Goal: Task Accomplishment & Management: Complete application form

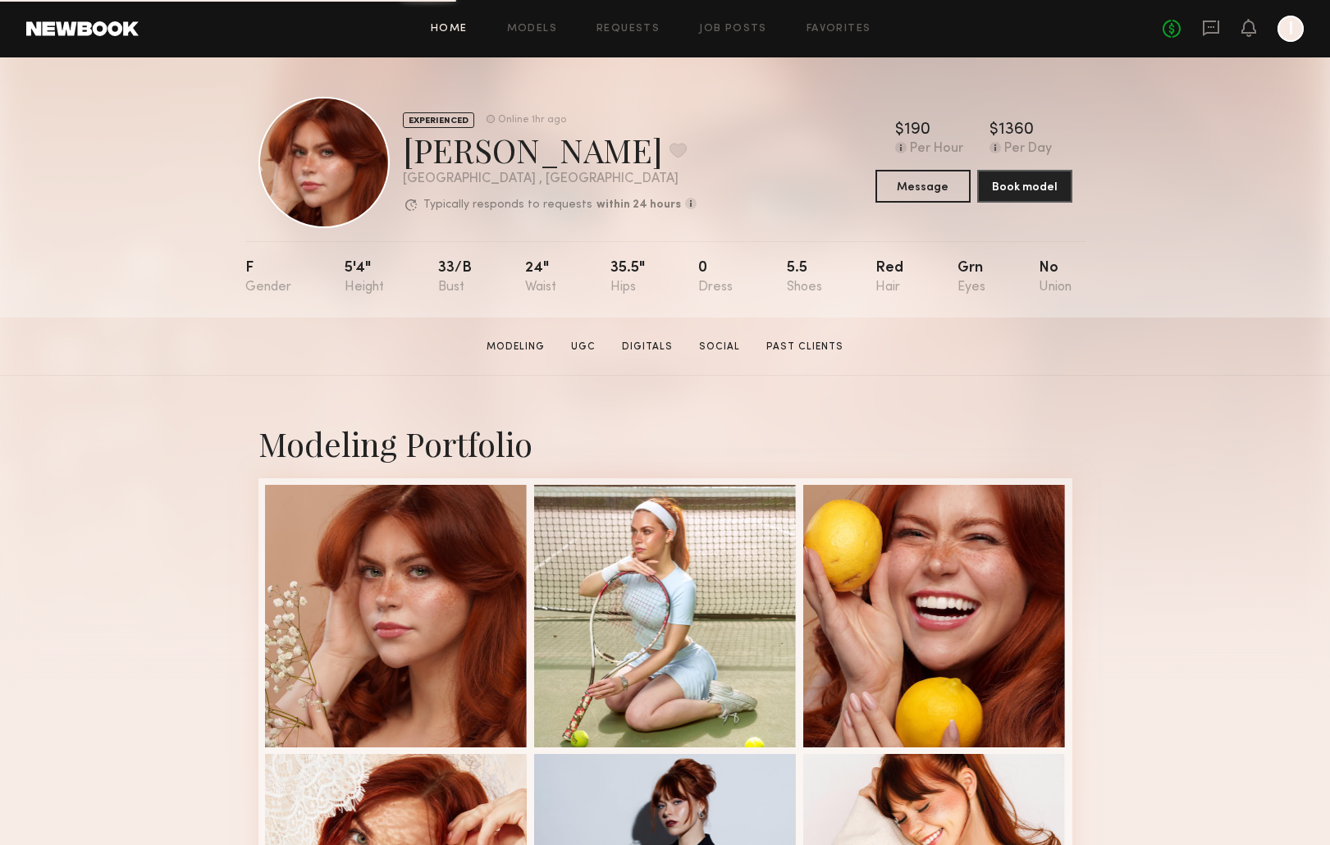
click at [463, 31] on link "Home" at bounding box center [449, 29] width 37 height 11
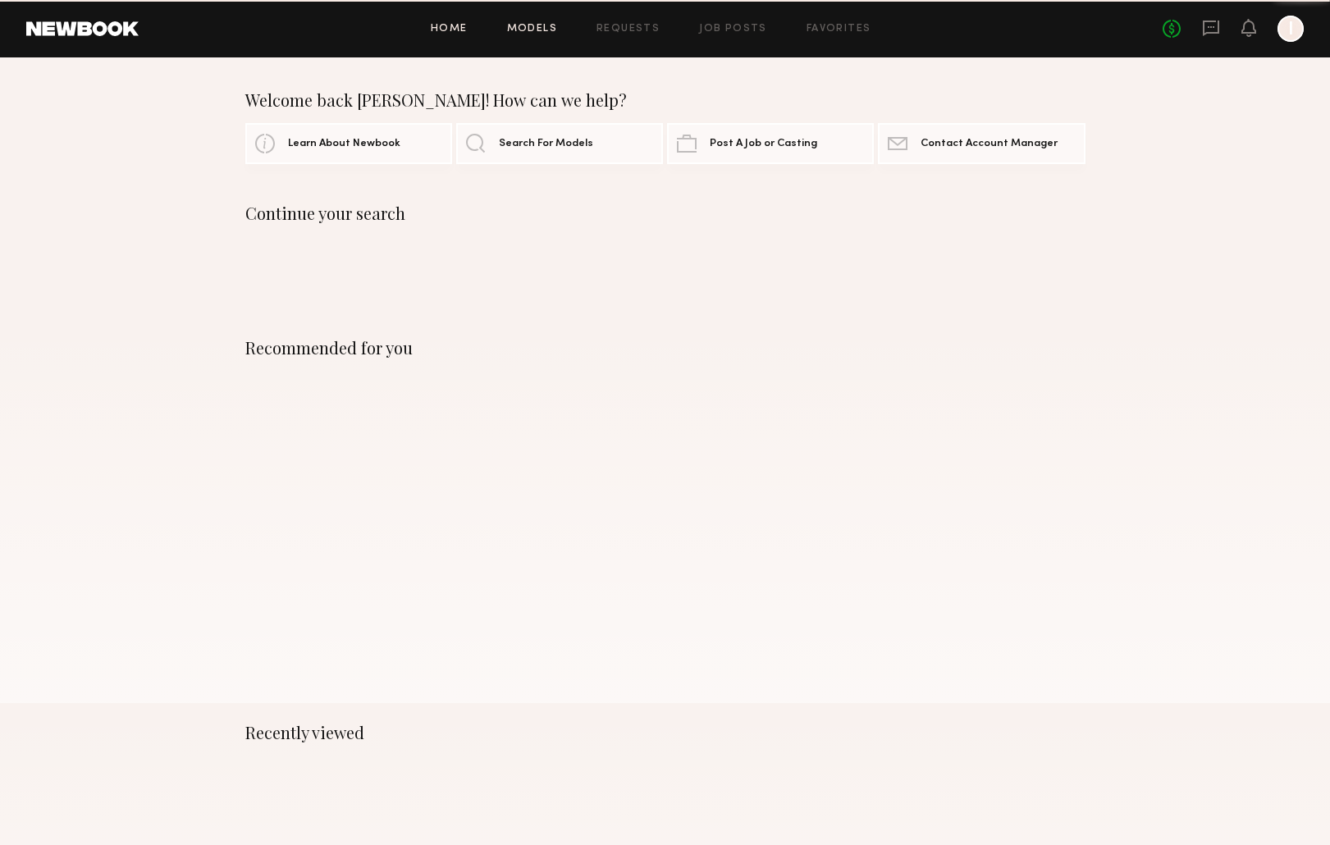
click at [537, 29] on link "Models" at bounding box center [532, 29] width 50 height 11
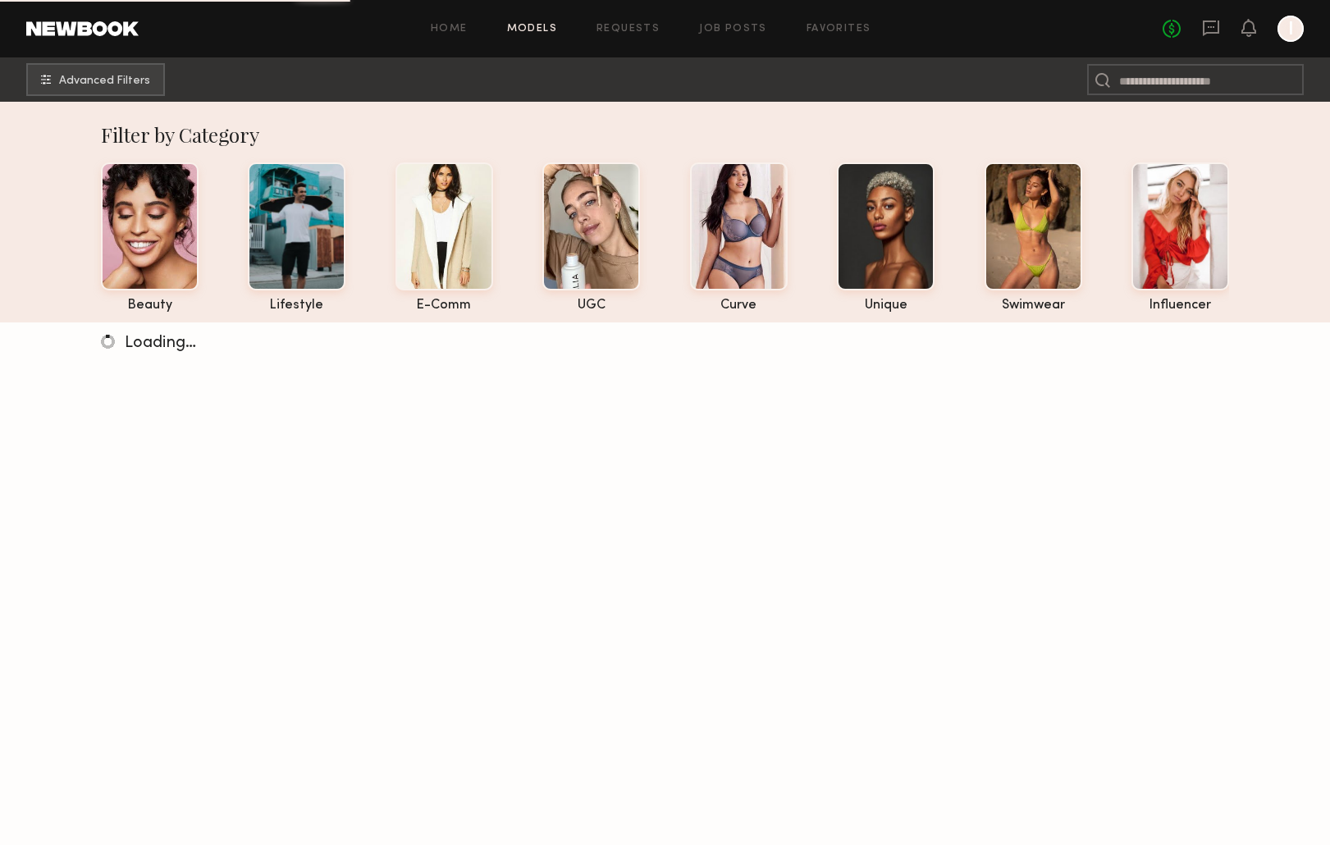
click at [438, 38] on div "Home Models Requests Job Posts Favorites Sign Out No fees up to $5,000 I" at bounding box center [721, 29] width 1165 height 26
click at [469, 36] on div "Home Models Requests Job Posts Favorites Sign Out No fees up to $5,000 I" at bounding box center [721, 29] width 1165 height 26
click at [450, 22] on div "Home Models Requests Job Posts Favorites Sign Out No fees up to $5,000 I" at bounding box center [721, 29] width 1165 height 26
click at [459, 30] on link "Home" at bounding box center [449, 29] width 37 height 11
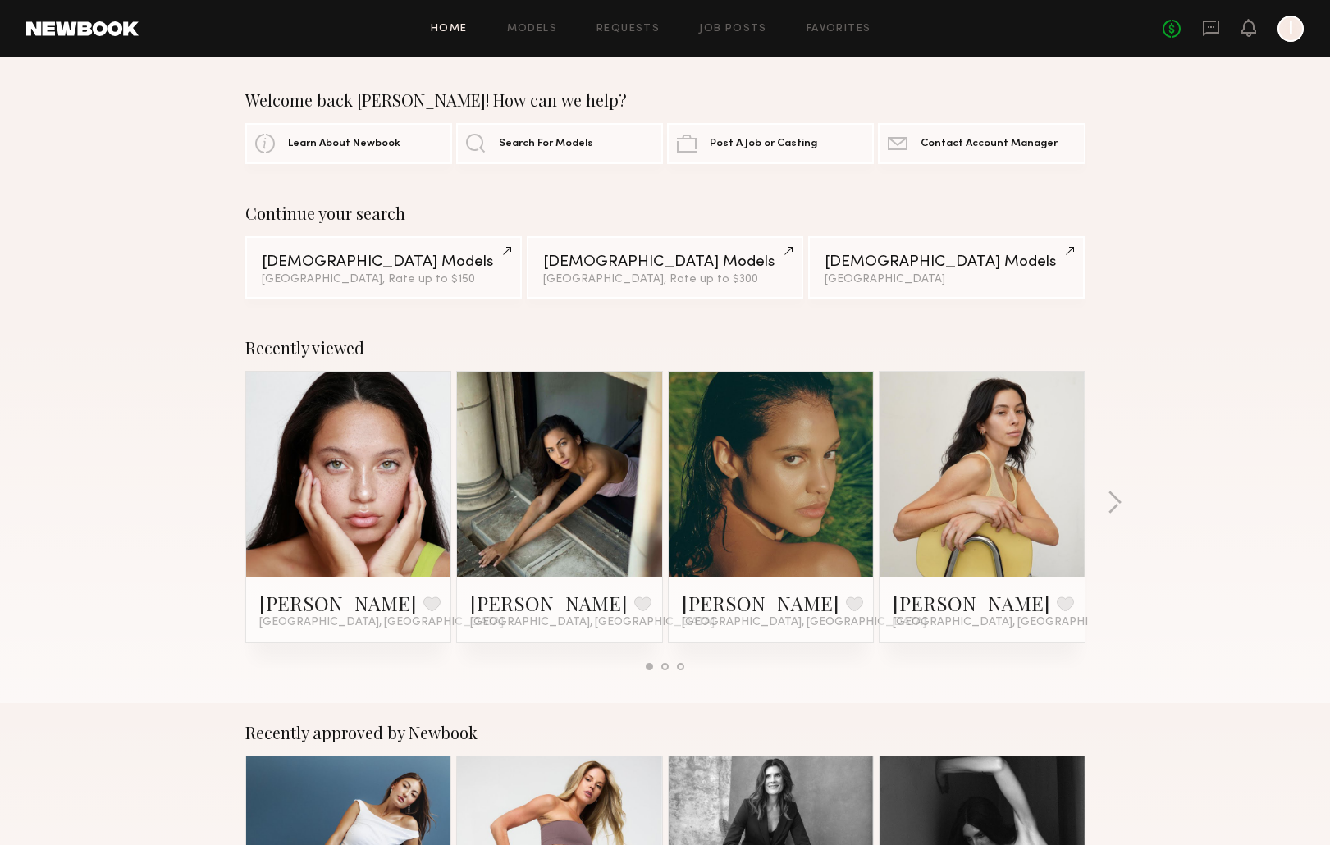
click at [790, 24] on header "Home Models Requests Job Posts Favorites Sign Out No fees up to $5,000 I" at bounding box center [665, 28] width 1330 height 57
click at [790, 35] on div at bounding box center [1291, 29] width 26 height 26
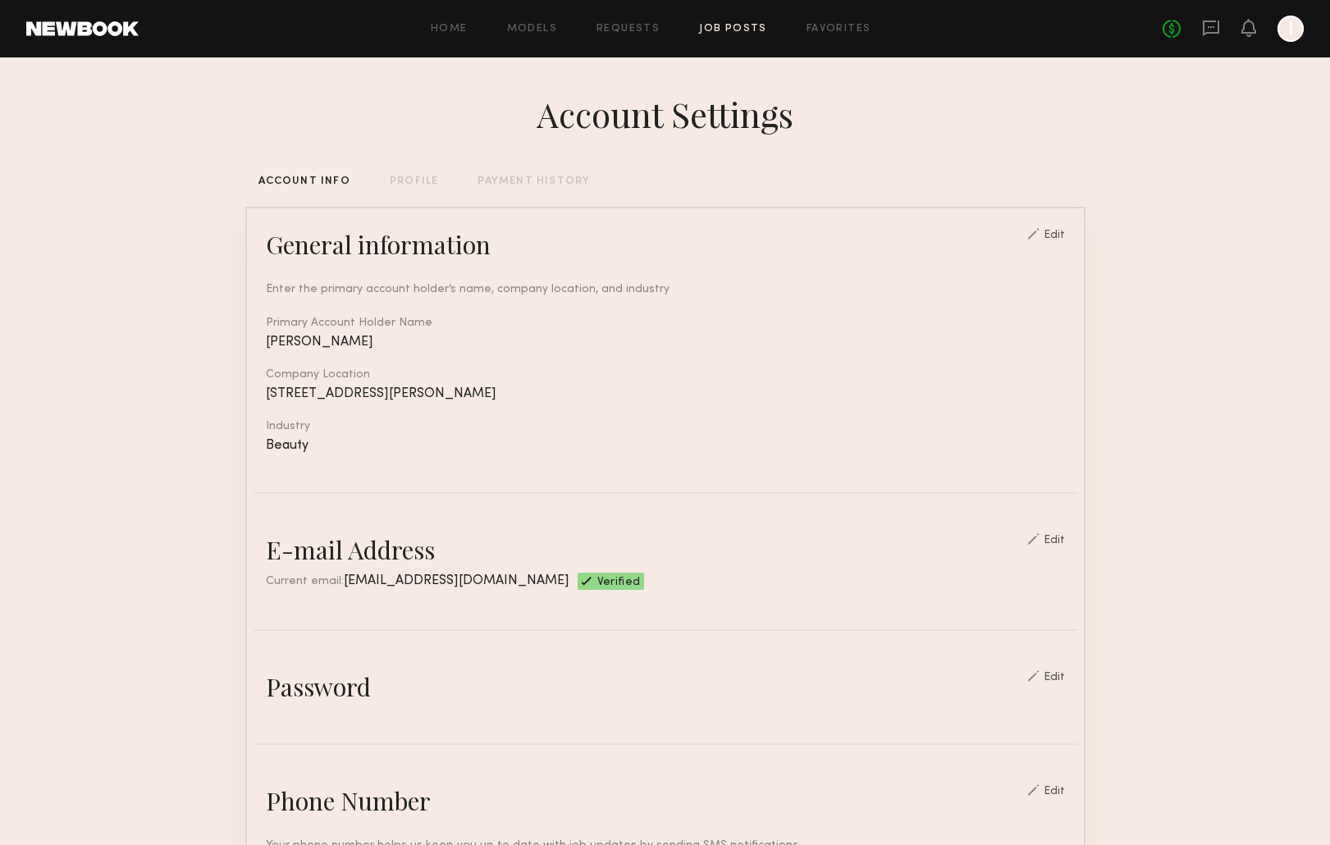
click at [731, 27] on link "Job Posts" at bounding box center [733, 29] width 68 height 11
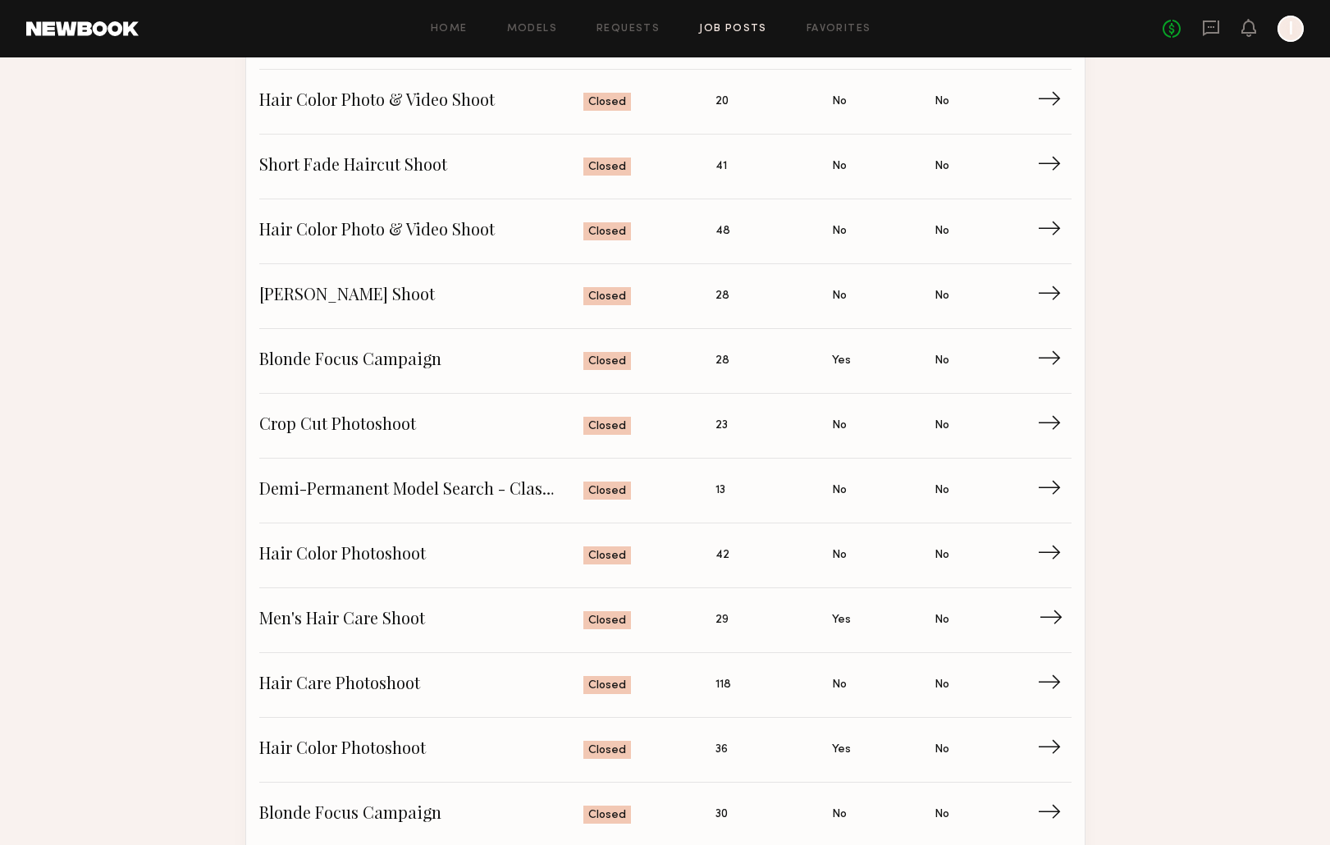
scroll to position [679, 0]
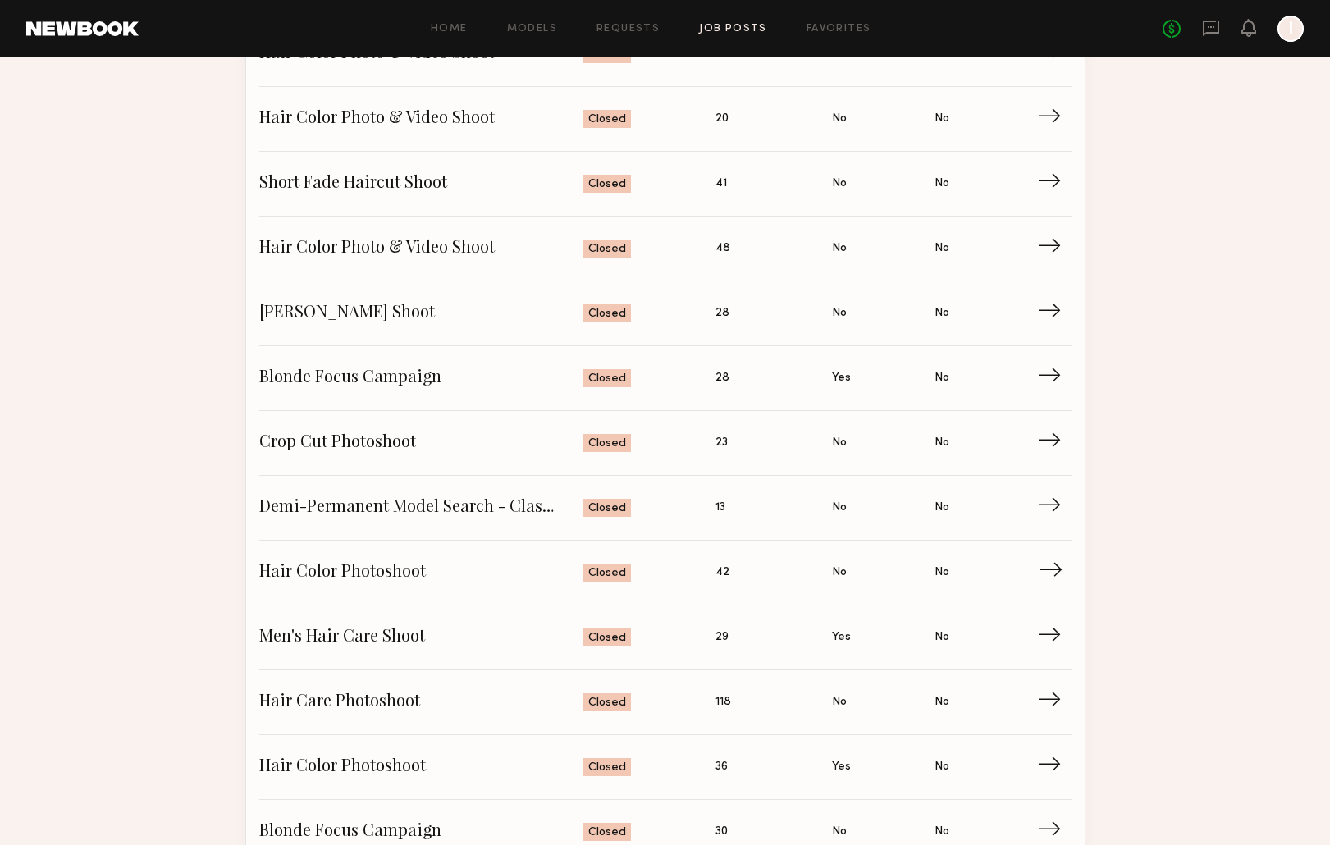
click at [400, 569] on span "Hair Color Photoshoot" at bounding box center [421, 572] width 325 height 25
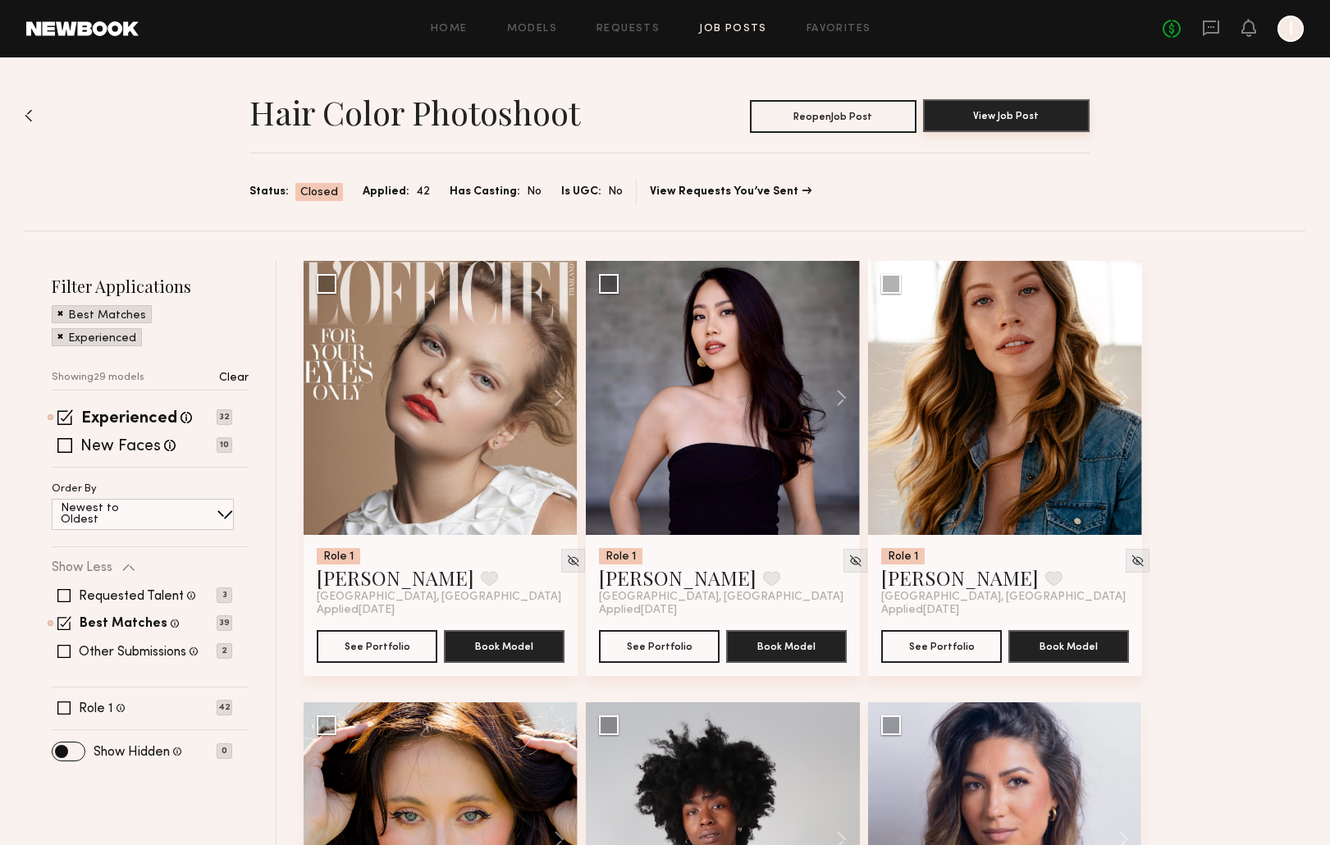
click at [790, 126] on button "View Job Post" at bounding box center [1006, 115] width 167 height 33
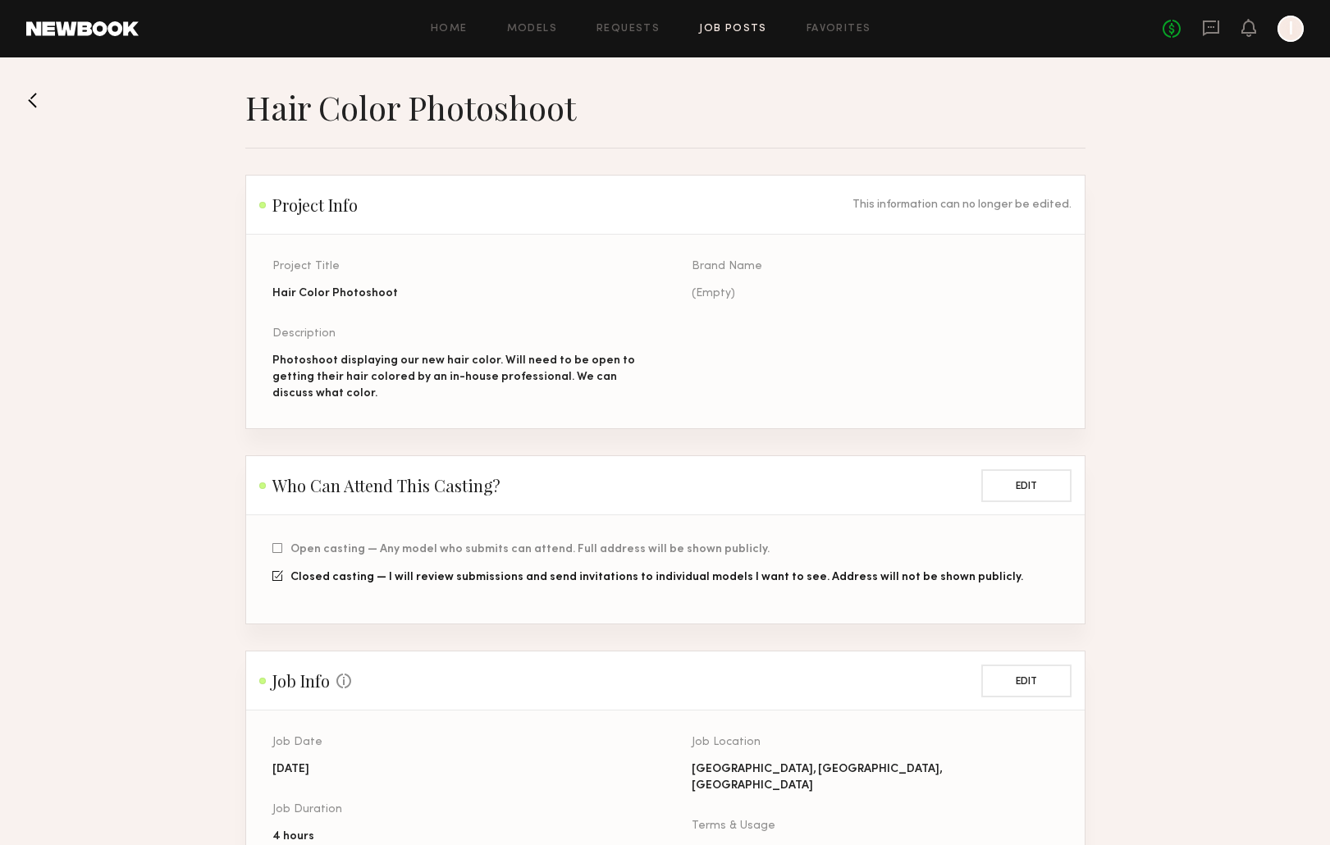
click at [34, 89] on button at bounding box center [39, 100] width 26 height 26
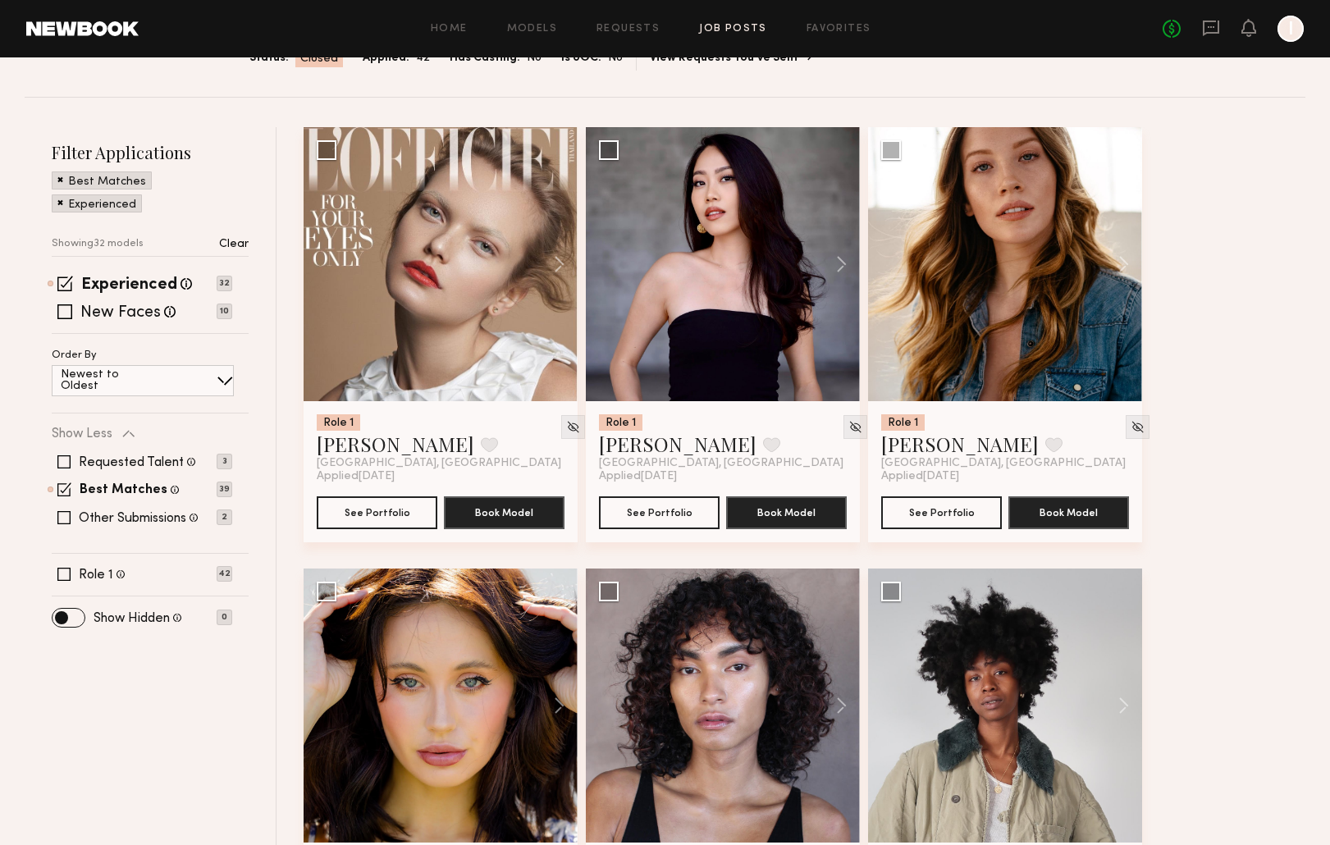
scroll to position [149, 0]
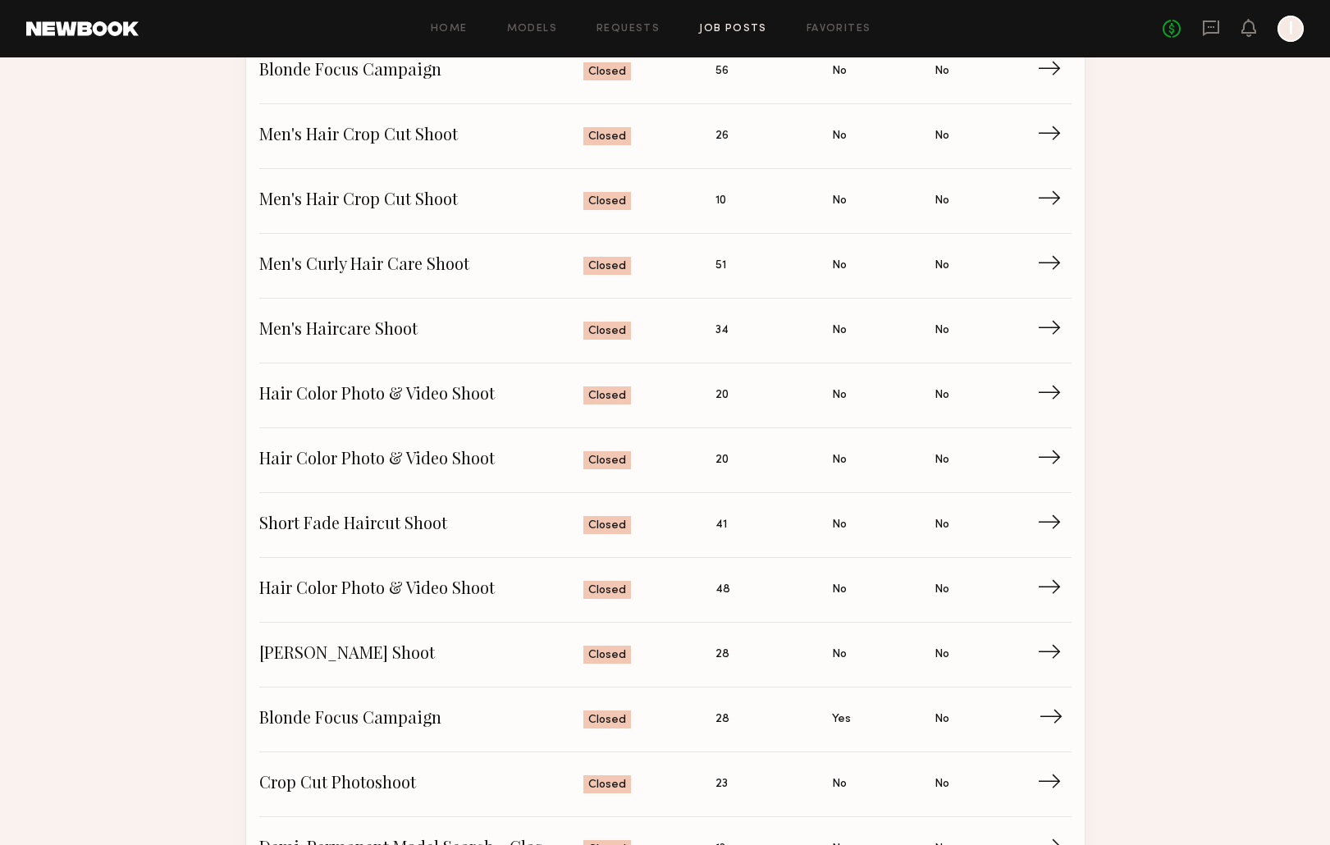
scroll to position [326, 0]
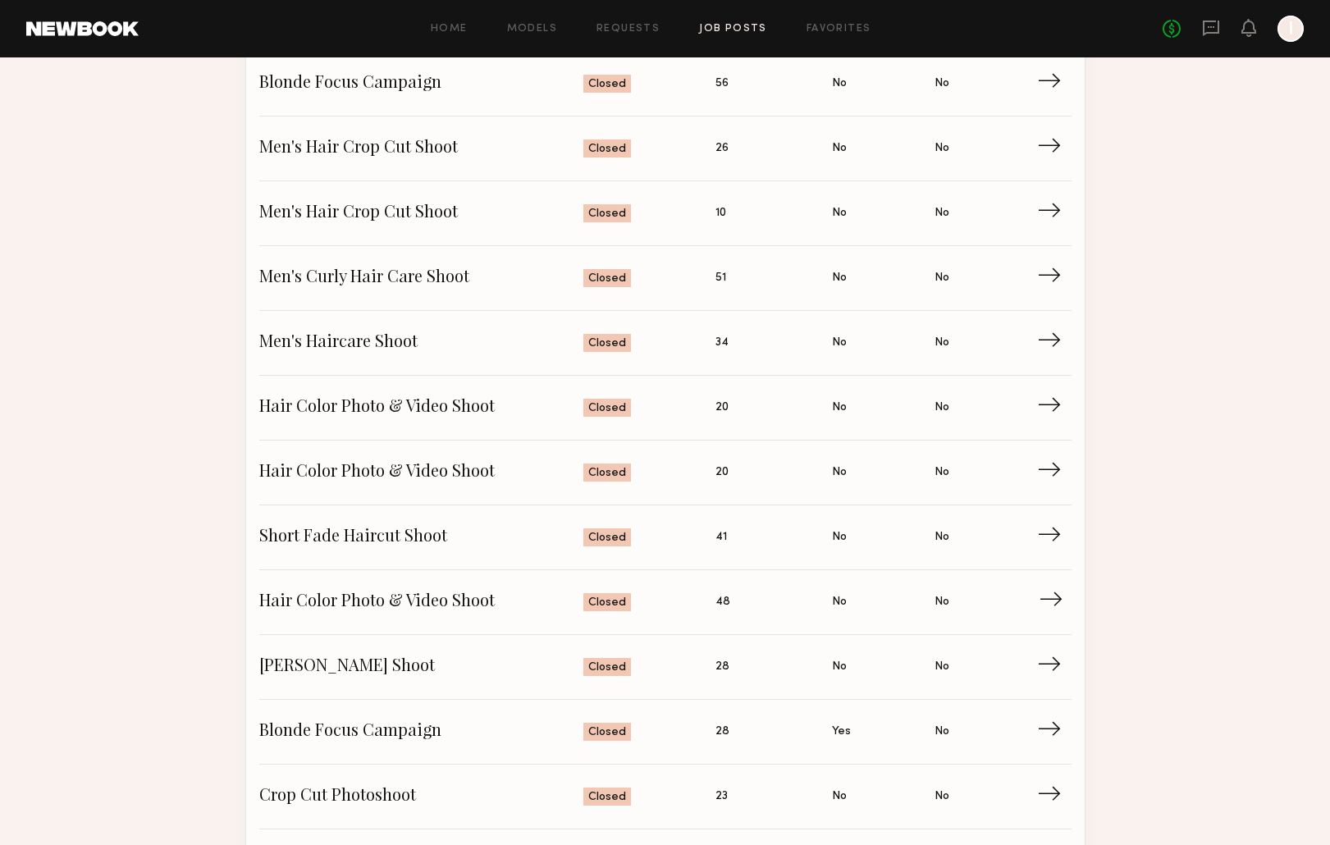
click at [333, 595] on span "Hair Color Photo & Video Shoot" at bounding box center [421, 602] width 325 height 25
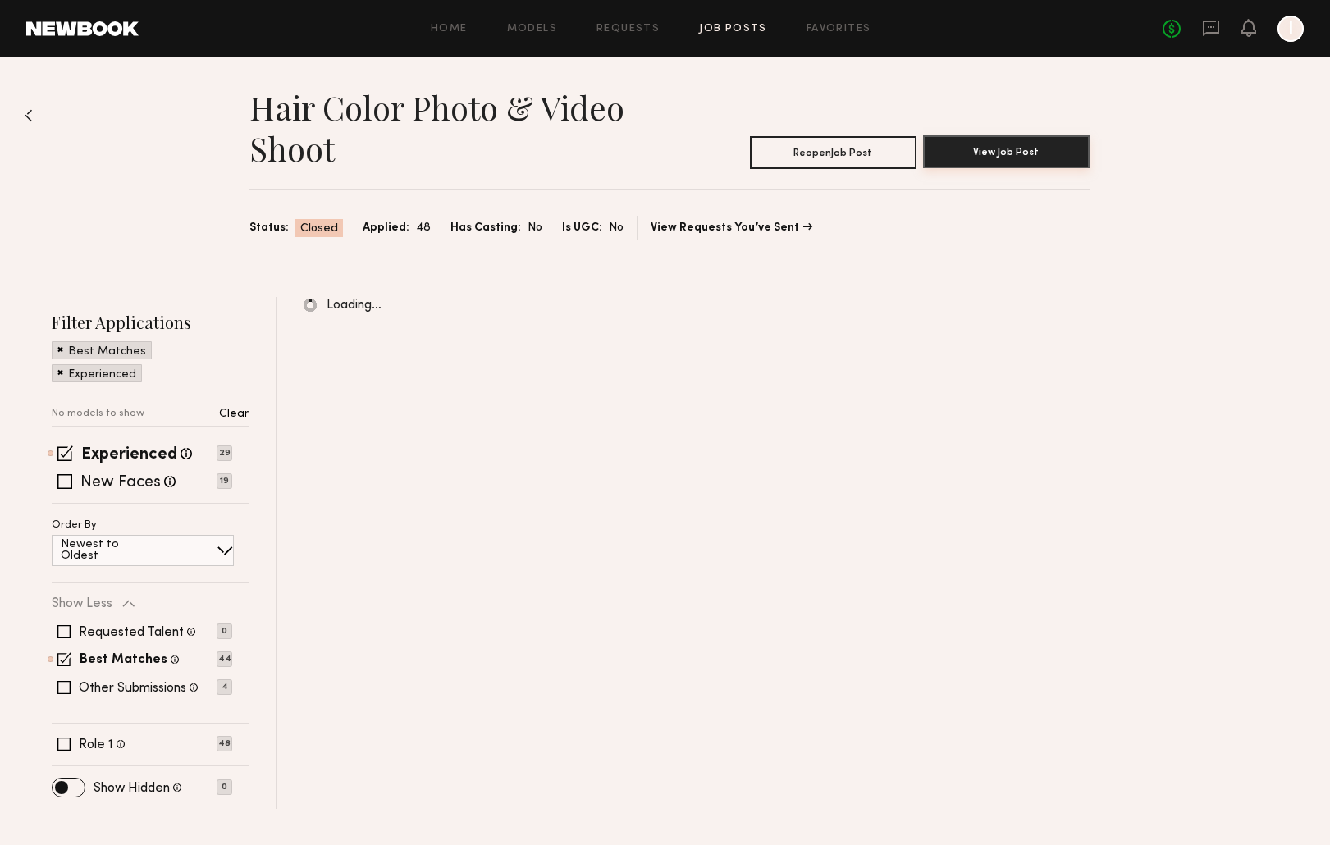
click at [790, 153] on button "View Job Post" at bounding box center [1006, 151] width 167 height 33
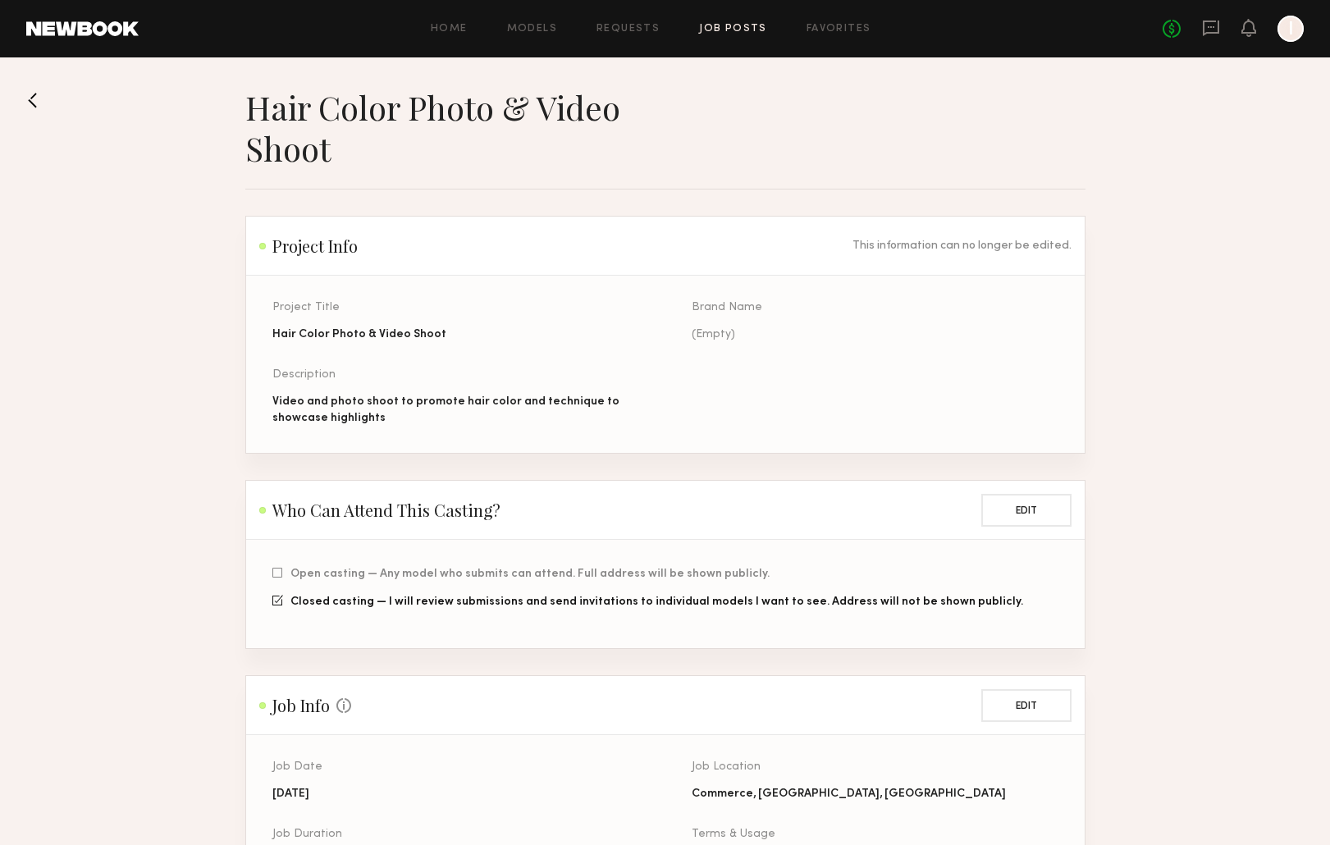
click at [31, 103] on button at bounding box center [39, 100] width 26 height 26
click at [40, 94] on button at bounding box center [39, 100] width 26 height 26
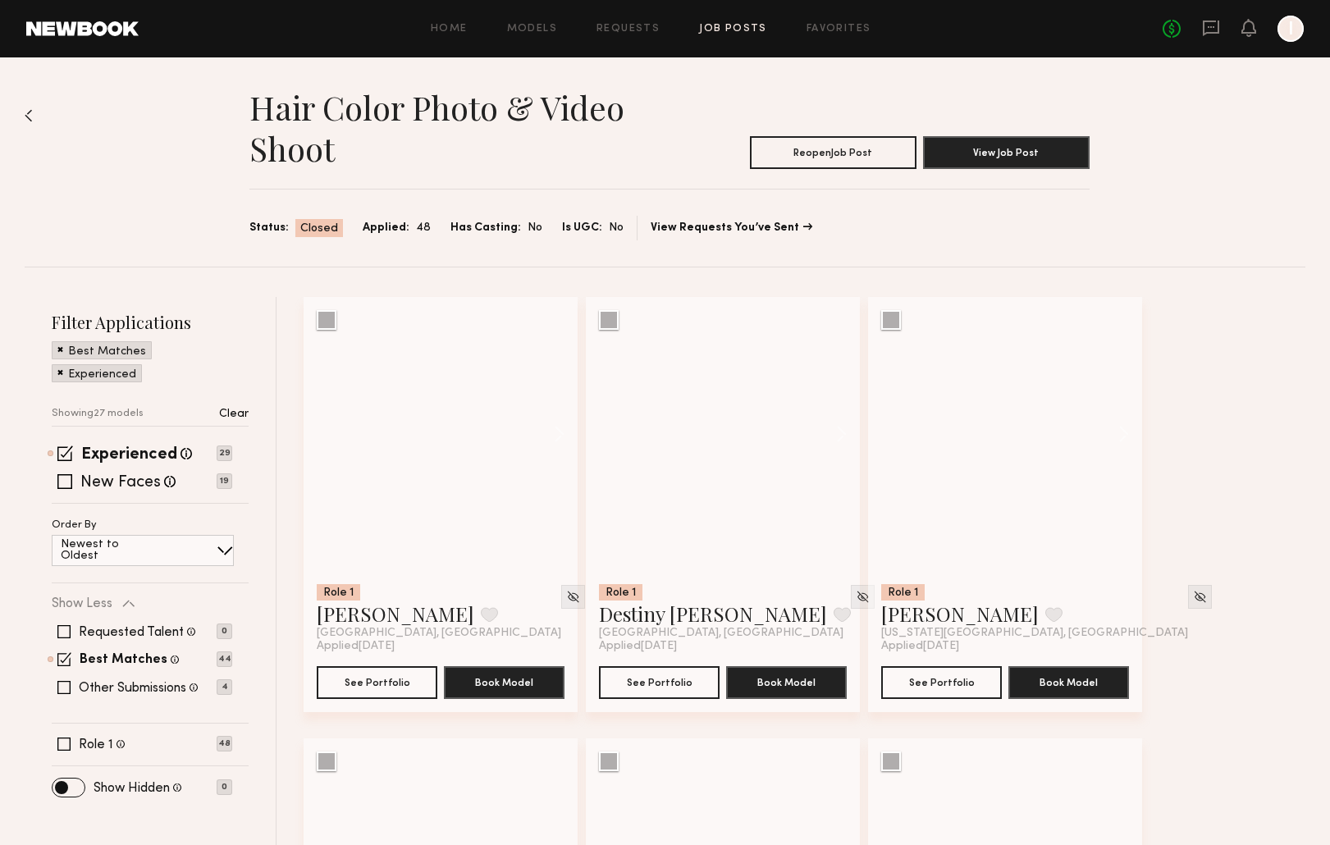
click at [28, 117] on img at bounding box center [29, 115] width 8 height 13
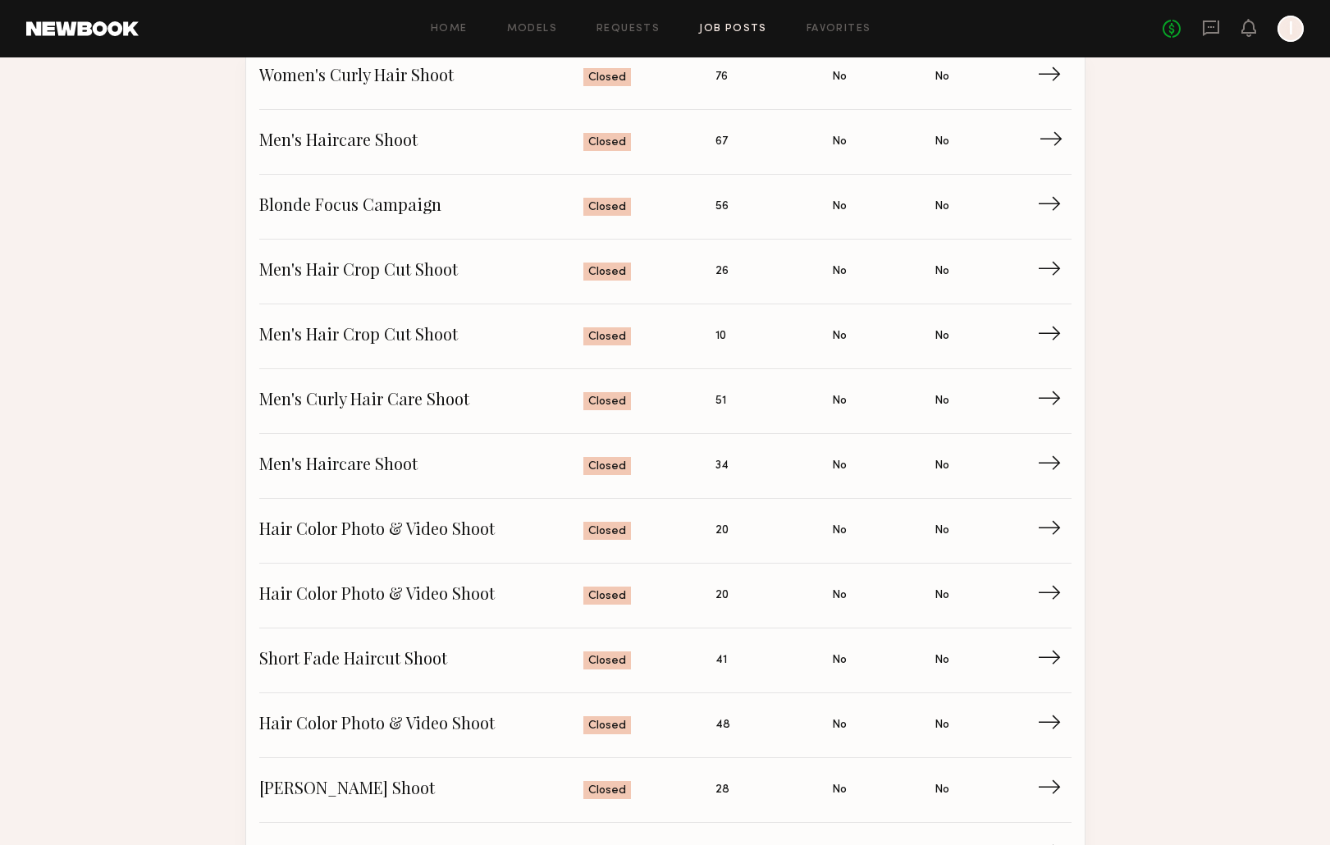
scroll to position [216, 0]
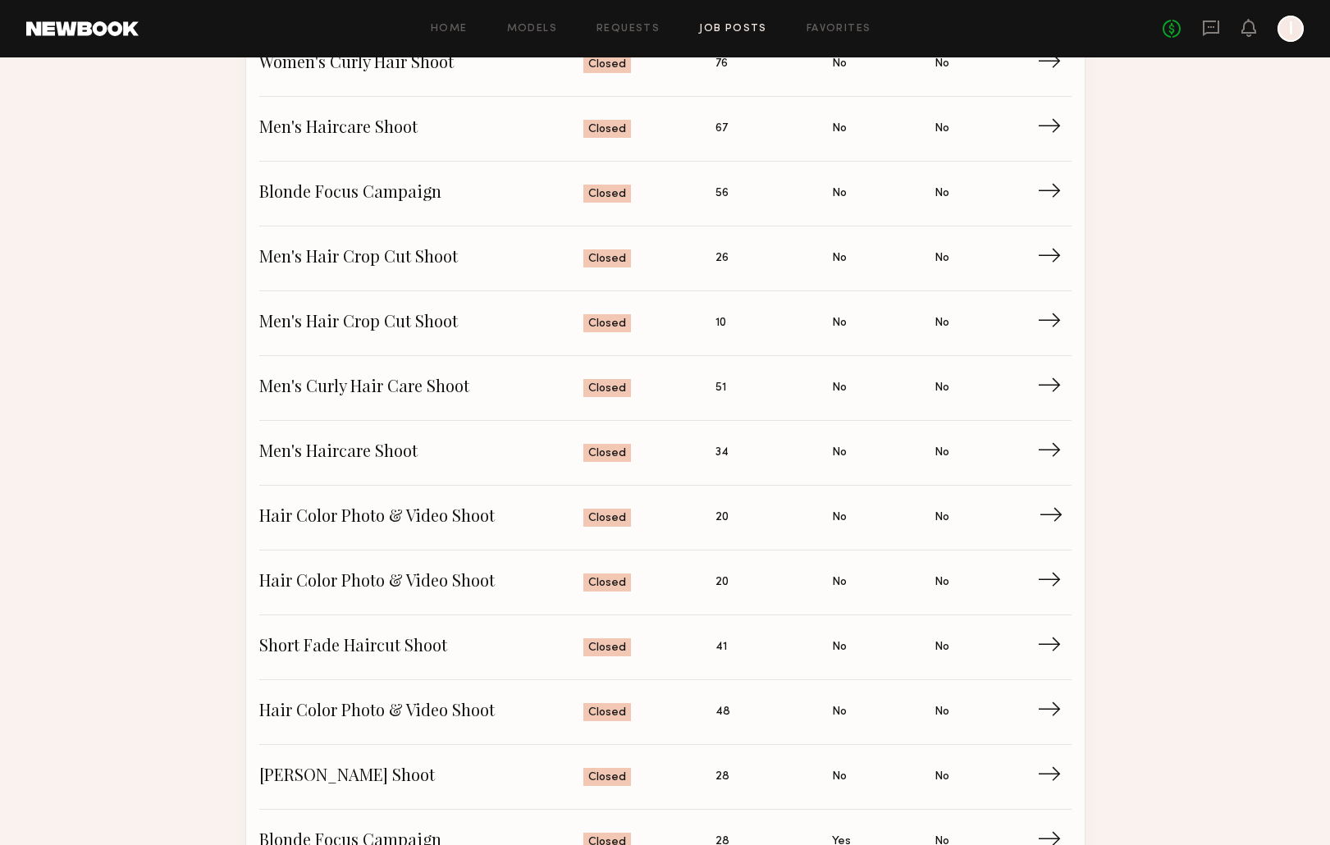
click at [391, 512] on span "Hair Color Photo & Video Shoot" at bounding box center [421, 517] width 325 height 25
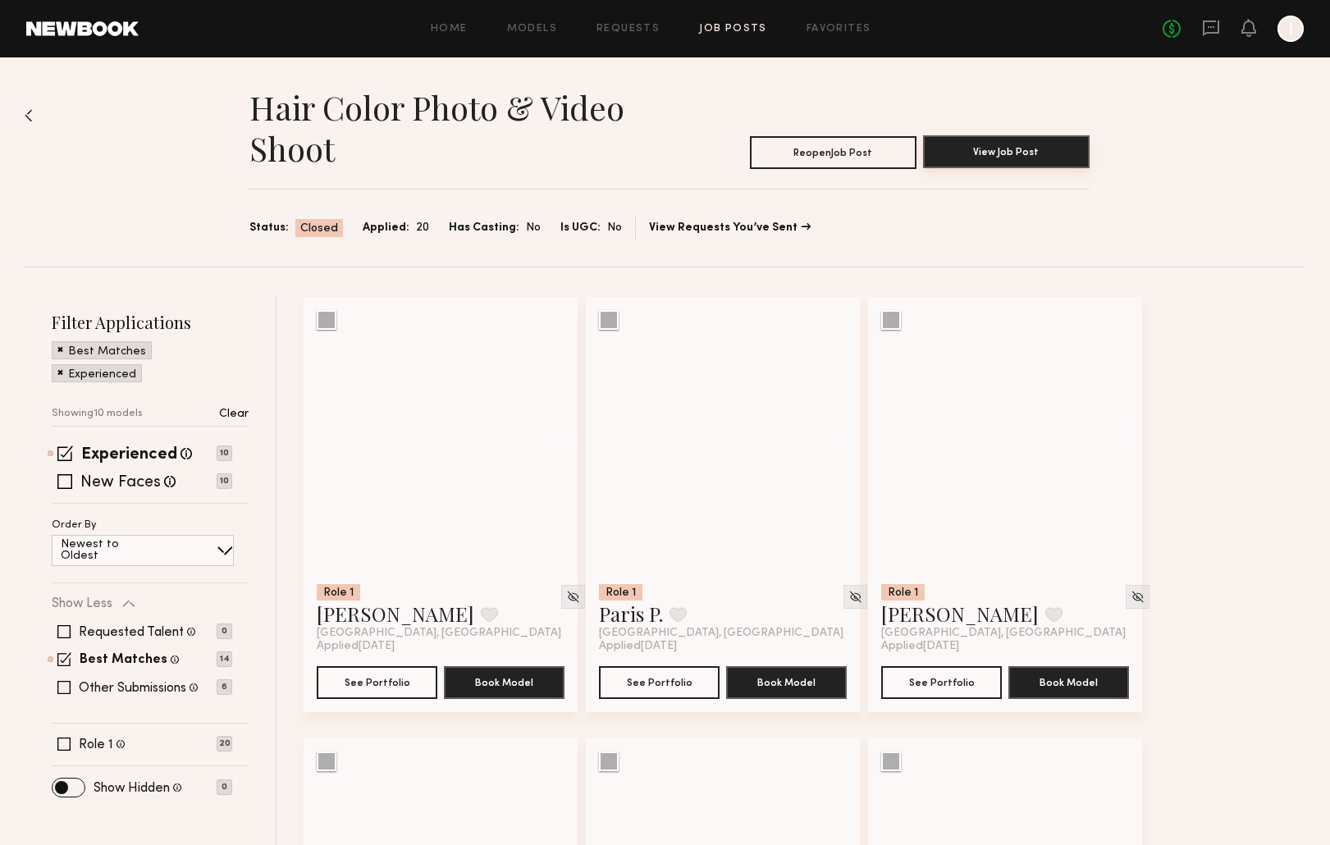
click at [790, 163] on button "View Job Post" at bounding box center [1006, 151] width 167 height 33
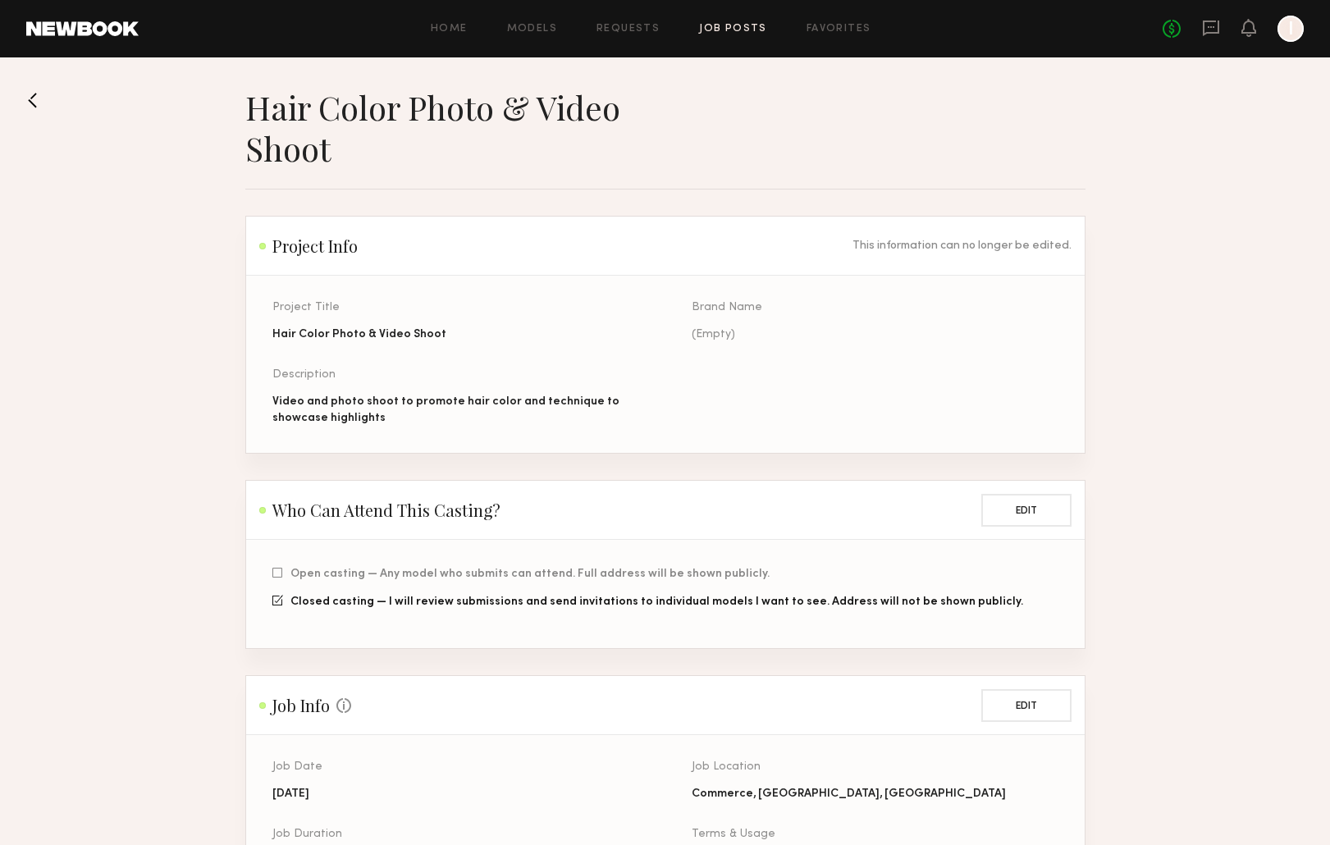
drag, startPoint x: 23, startPoint y: 104, endPoint x: 34, endPoint y: 105, distance: 10.7
click at [24, 104] on section "Hair Color Photo & Video Shoot Project Info This information can no longer be e…" at bounding box center [665, 808] width 1330 height 1442
click at [34, 106] on button at bounding box center [39, 100] width 26 height 26
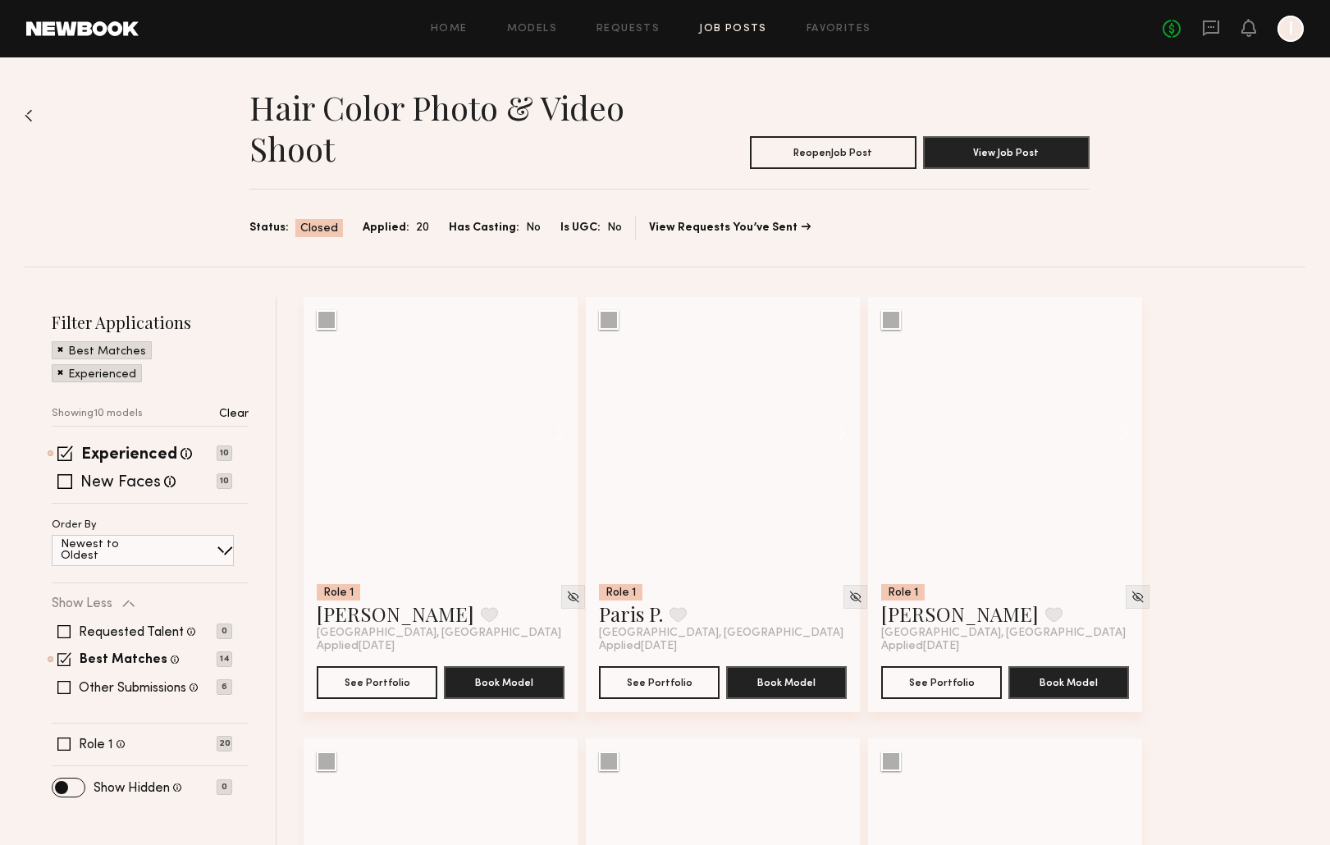
click at [25, 115] on img at bounding box center [29, 115] width 8 height 13
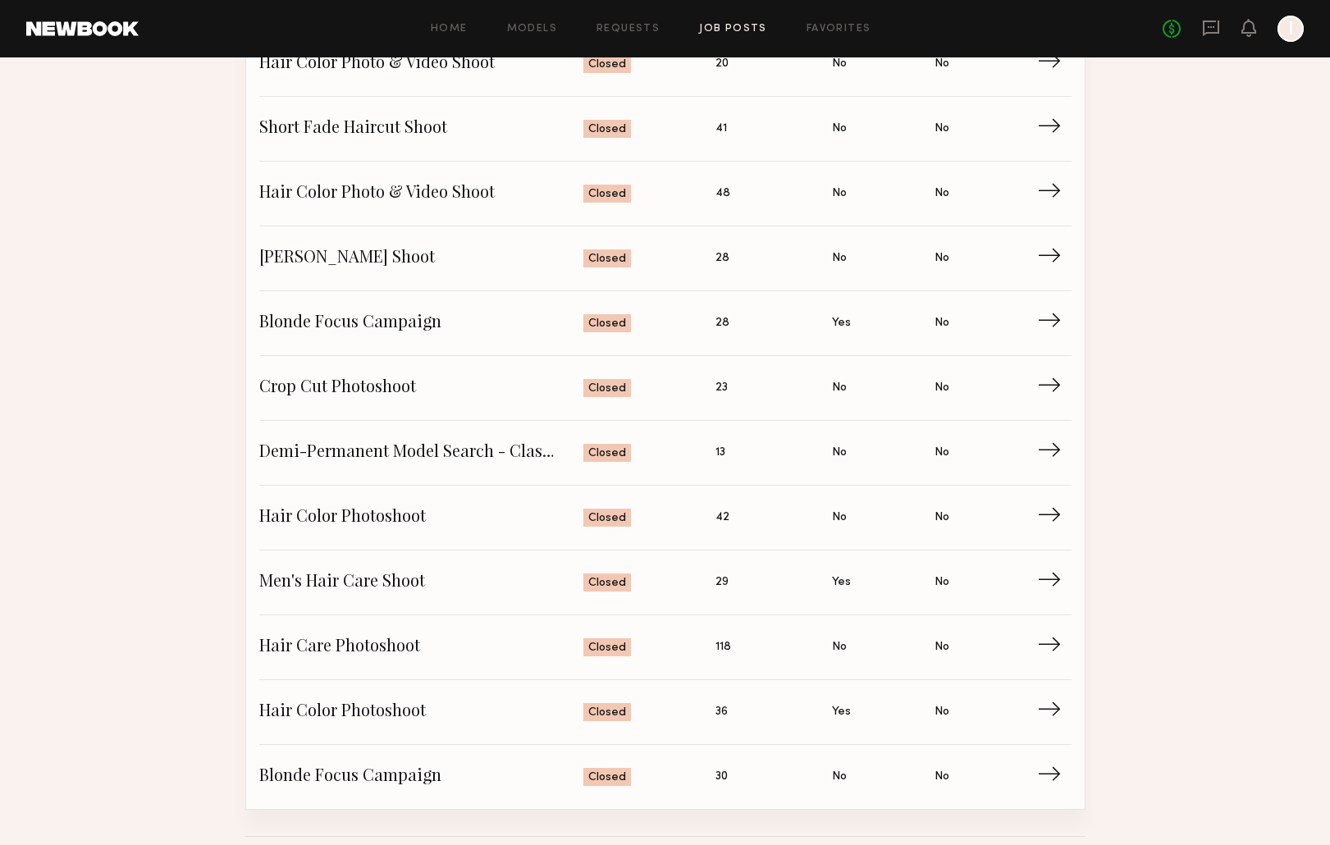
scroll to position [797, 0]
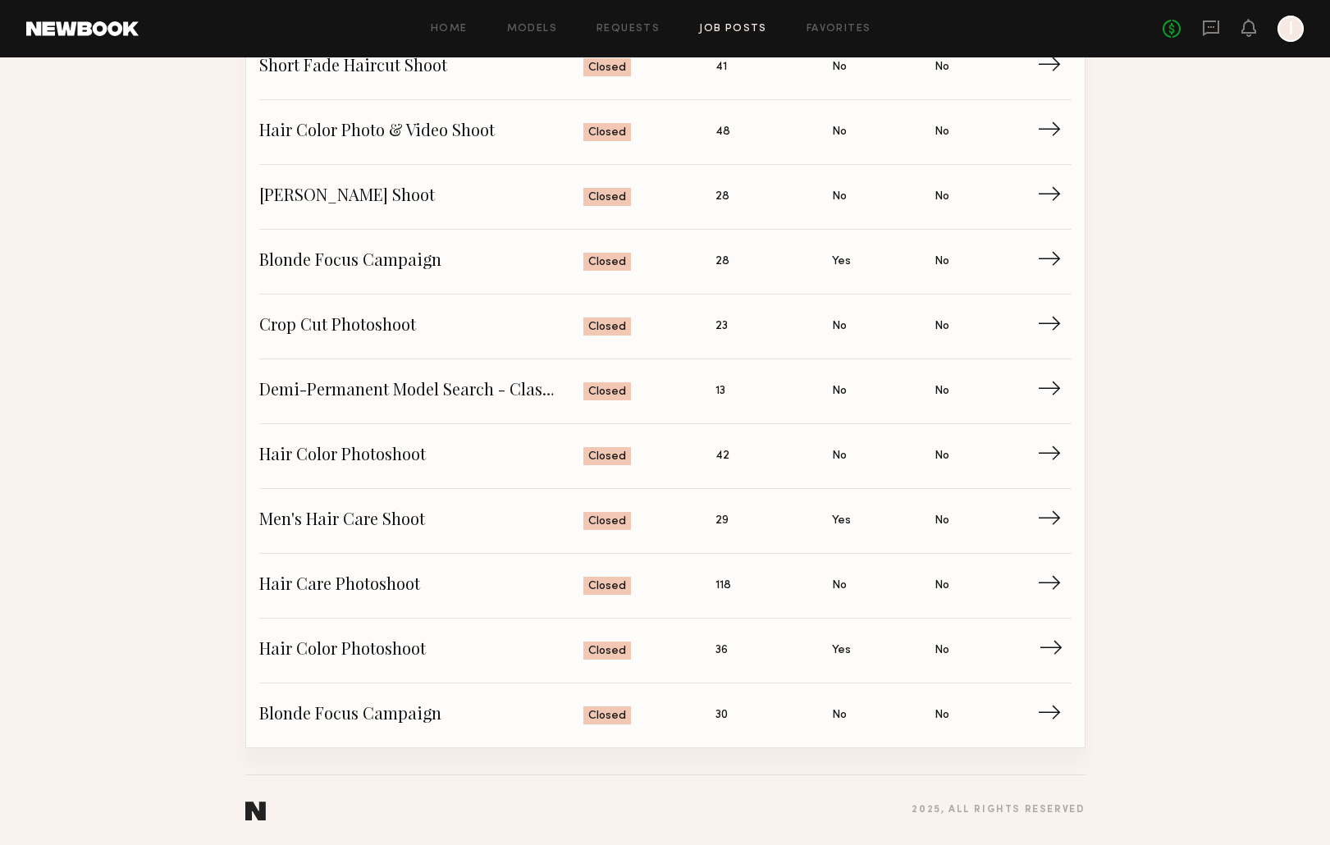
click at [332, 644] on span "Hair Color Photoshoot" at bounding box center [421, 650] width 325 height 25
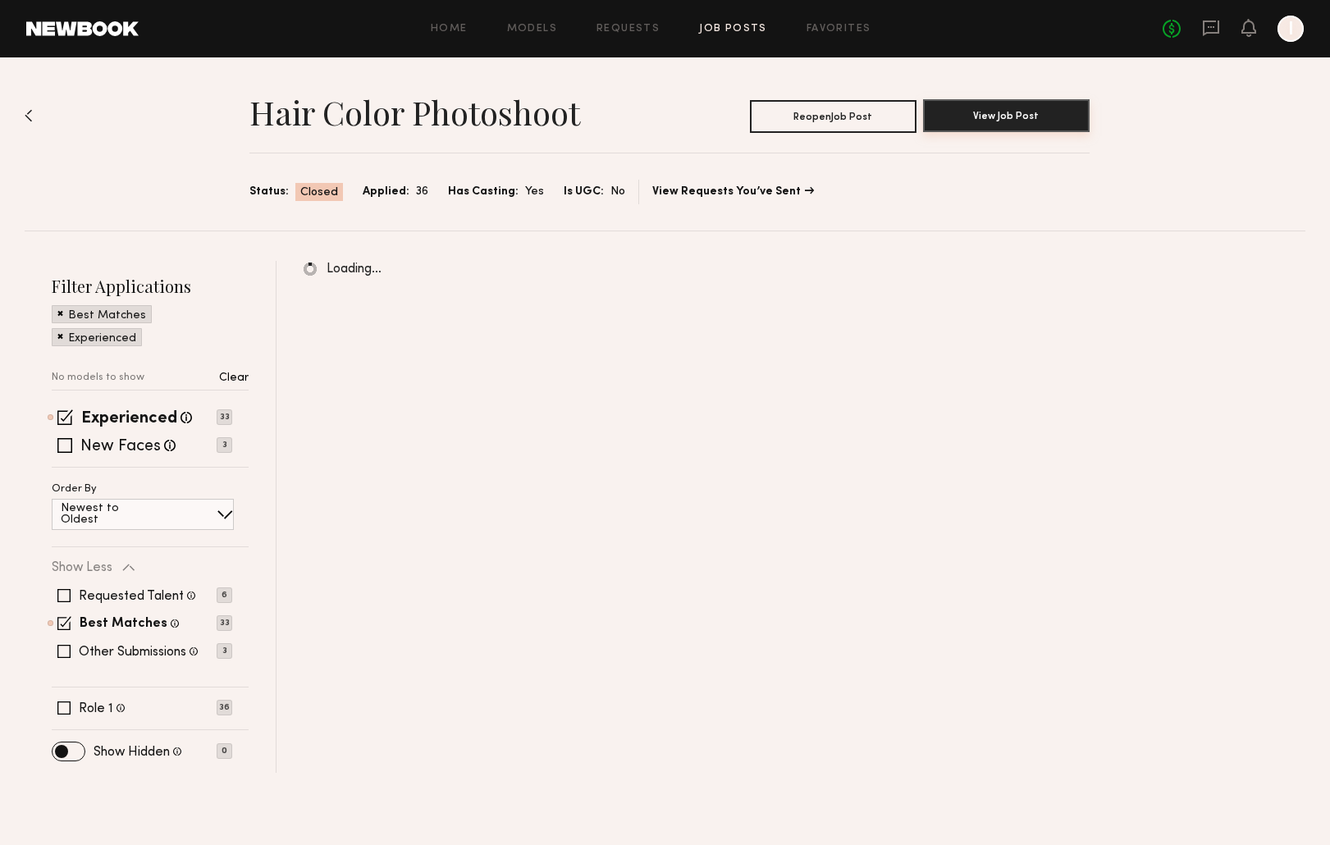
click at [790, 117] on button "View Job Post" at bounding box center [1006, 115] width 167 height 33
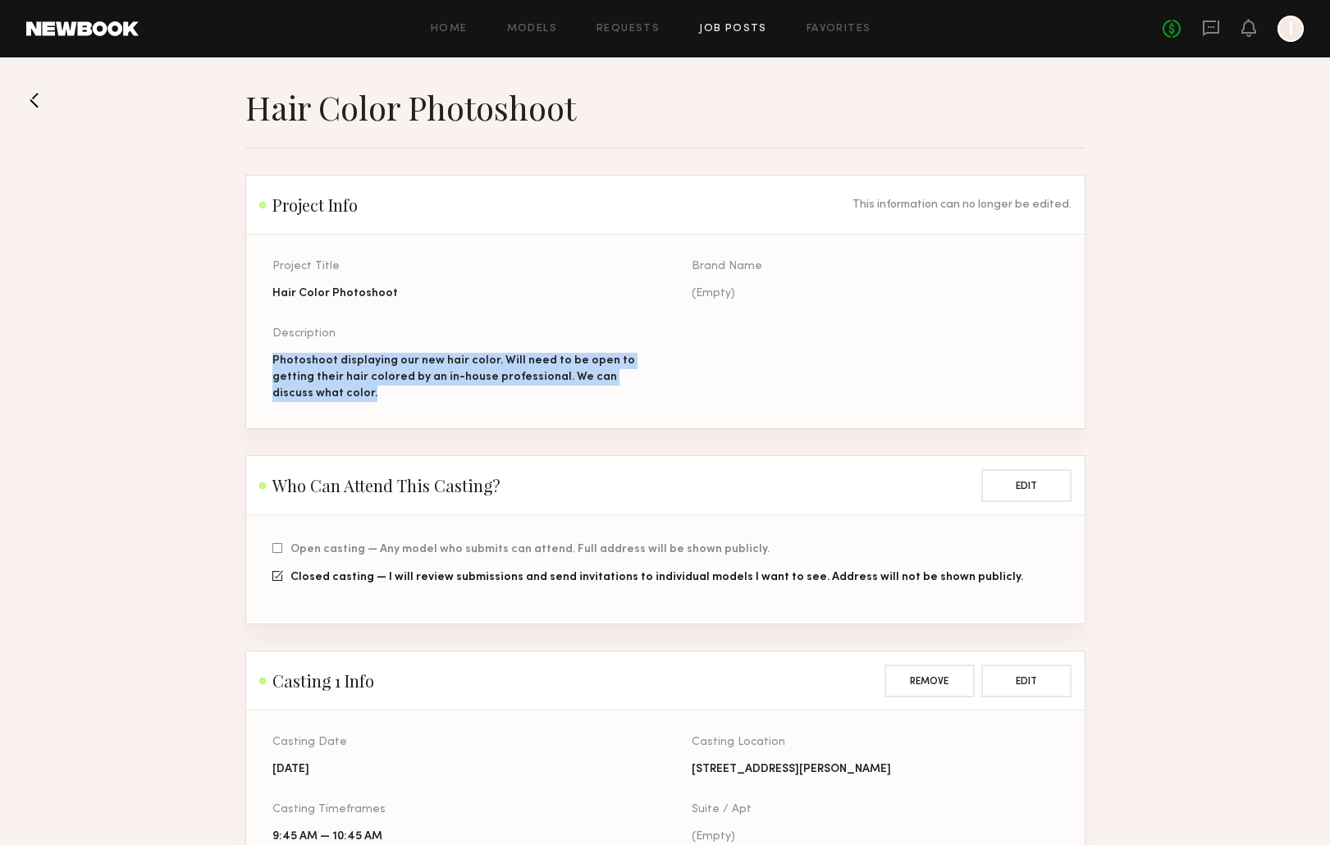
click at [398, 397] on section "Project Title Hair Color Photoshoot Brand Name (Empty) Description Photoshoot d…" at bounding box center [665, 332] width 839 height 194
copy div "Photoshoot displaying our new hair color. Will need to be open to getting their…"
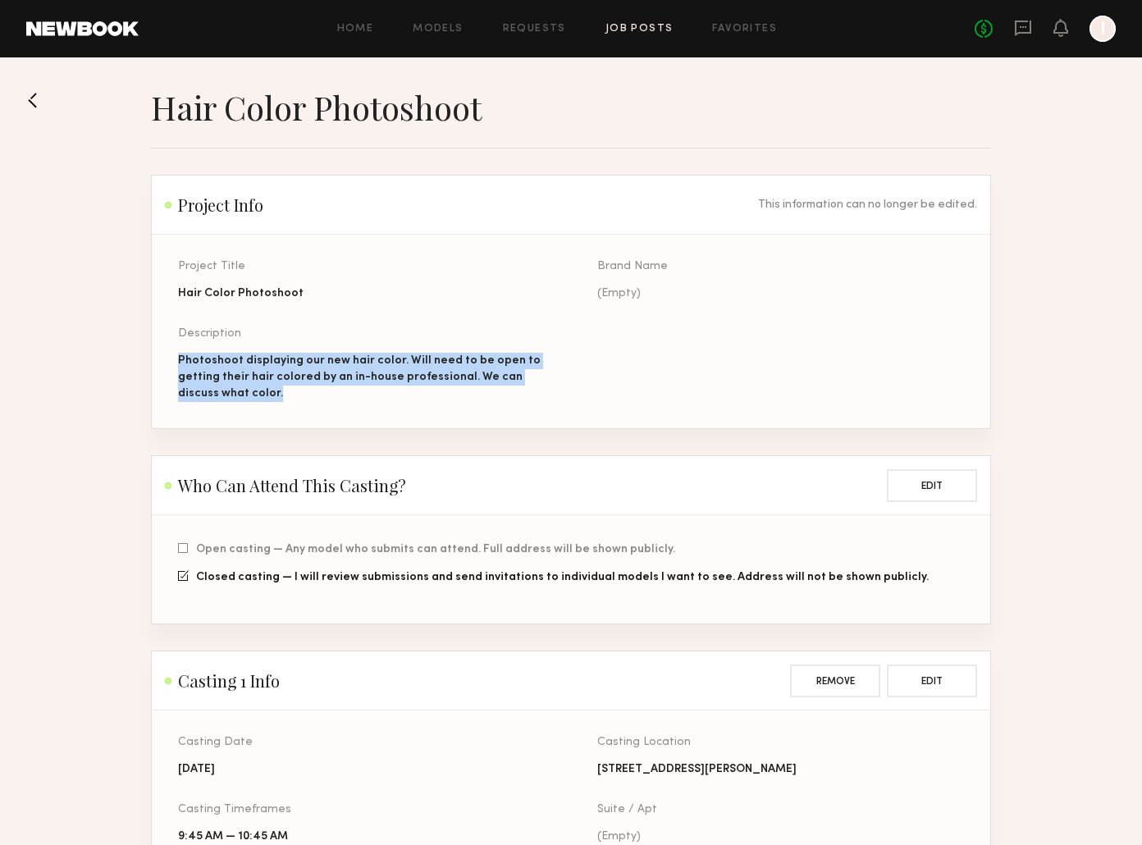
click at [39, 100] on button at bounding box center [39, 100] width 26 height 26
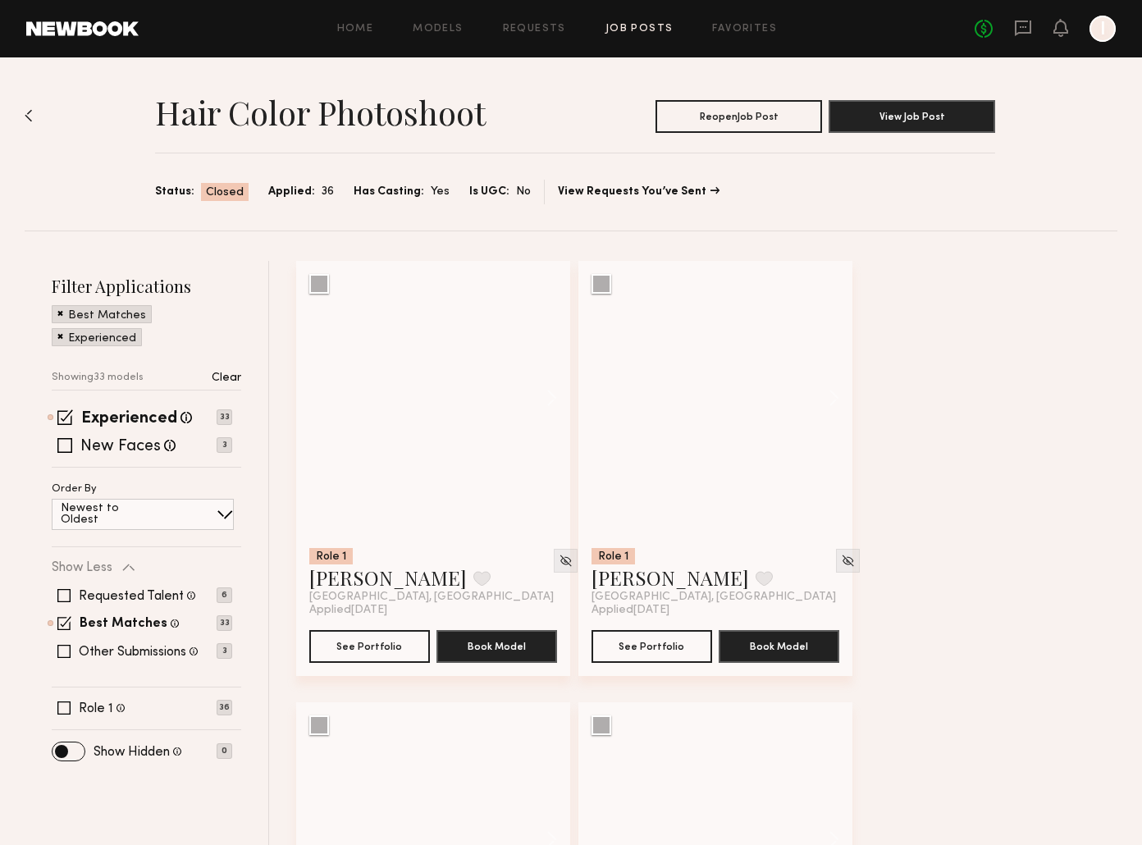
click at [790, 30] on div at bounding box center [1103, 29] width 26 height 26
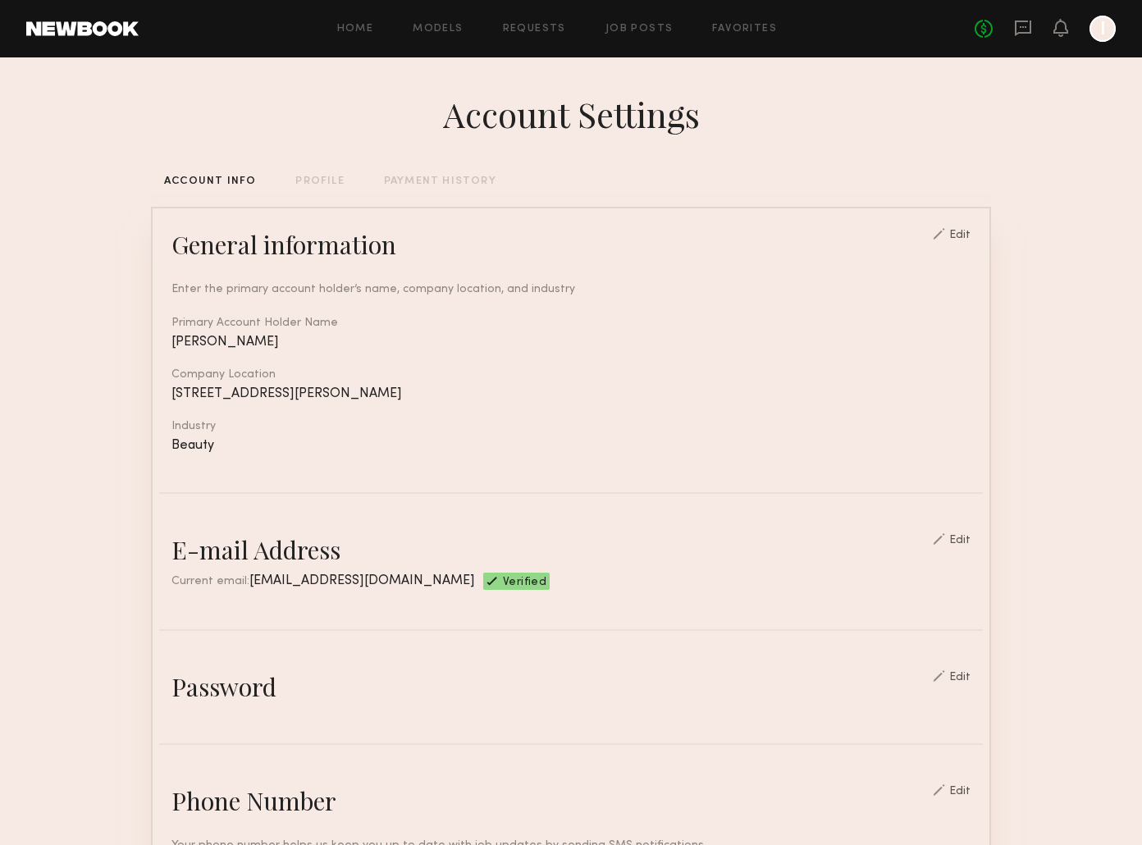
click at [619, 19] on div "Home Models Requests Job Posts Favorites Sign Out No fees up to $5,000 I" at bounding box center [627, 29] width 977 height 26
click at [633, 34] on div "Home Models Requests Job Posts Favorites Sign Out No fees up to $5,000 I" at bounding box center [627, 29] width 977 height 26
click at [633, 30] on link "Job Posts" at bounding box center [640, 29] width 68 height 11
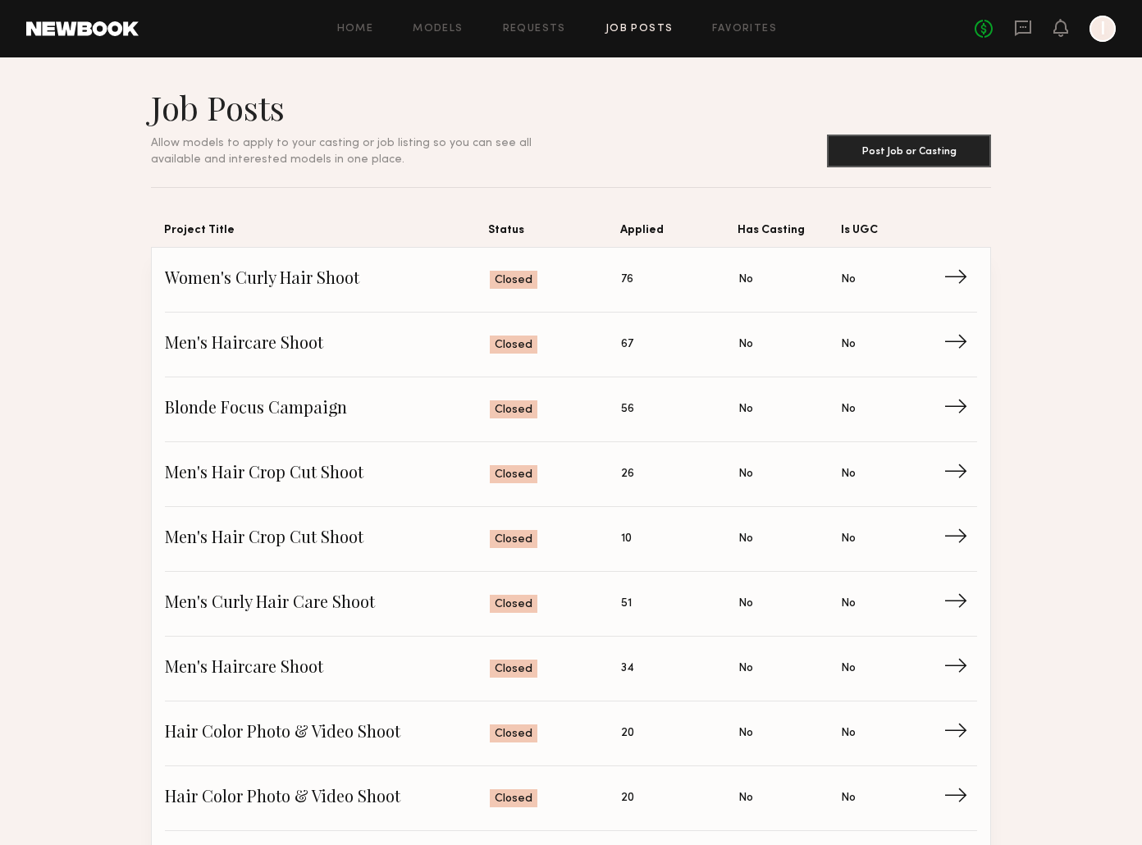
scroll to position [797, 0]
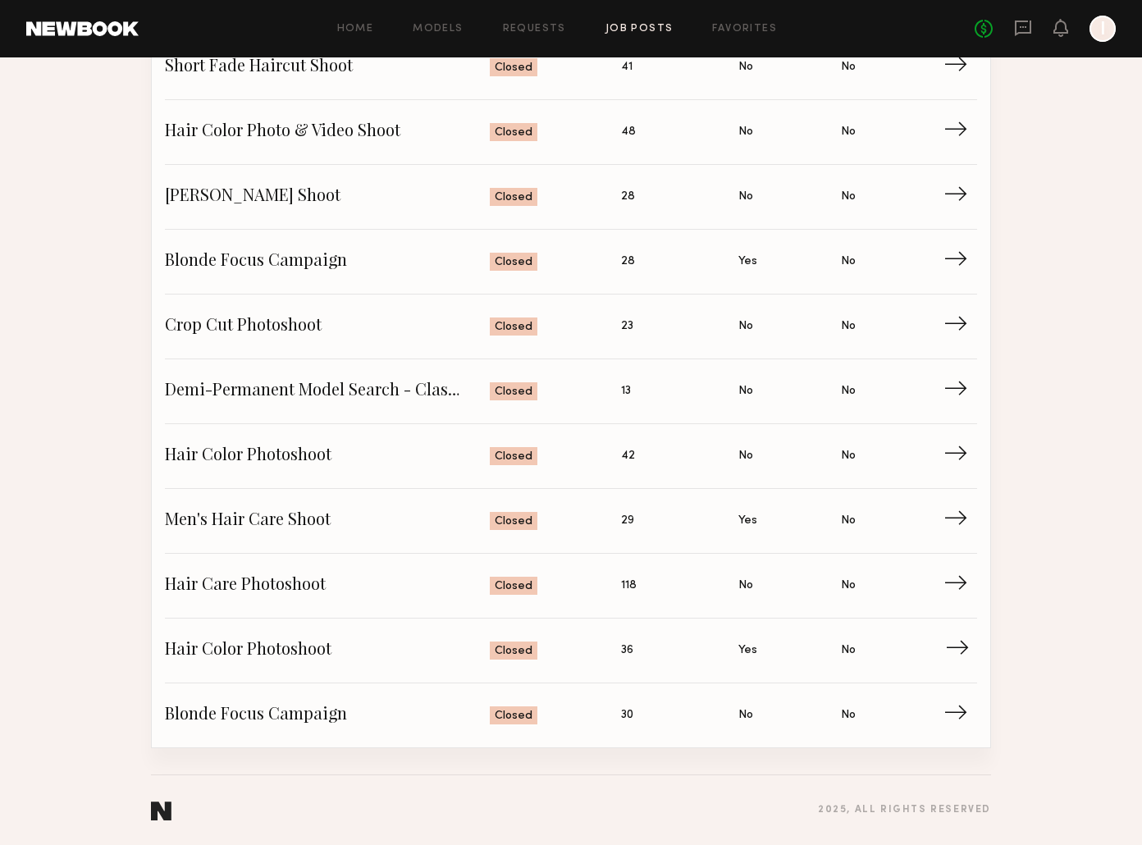
click at [299, 651] on span "Hair Color Photoshoot" at bounding box center [327, 650] width 325 height 25
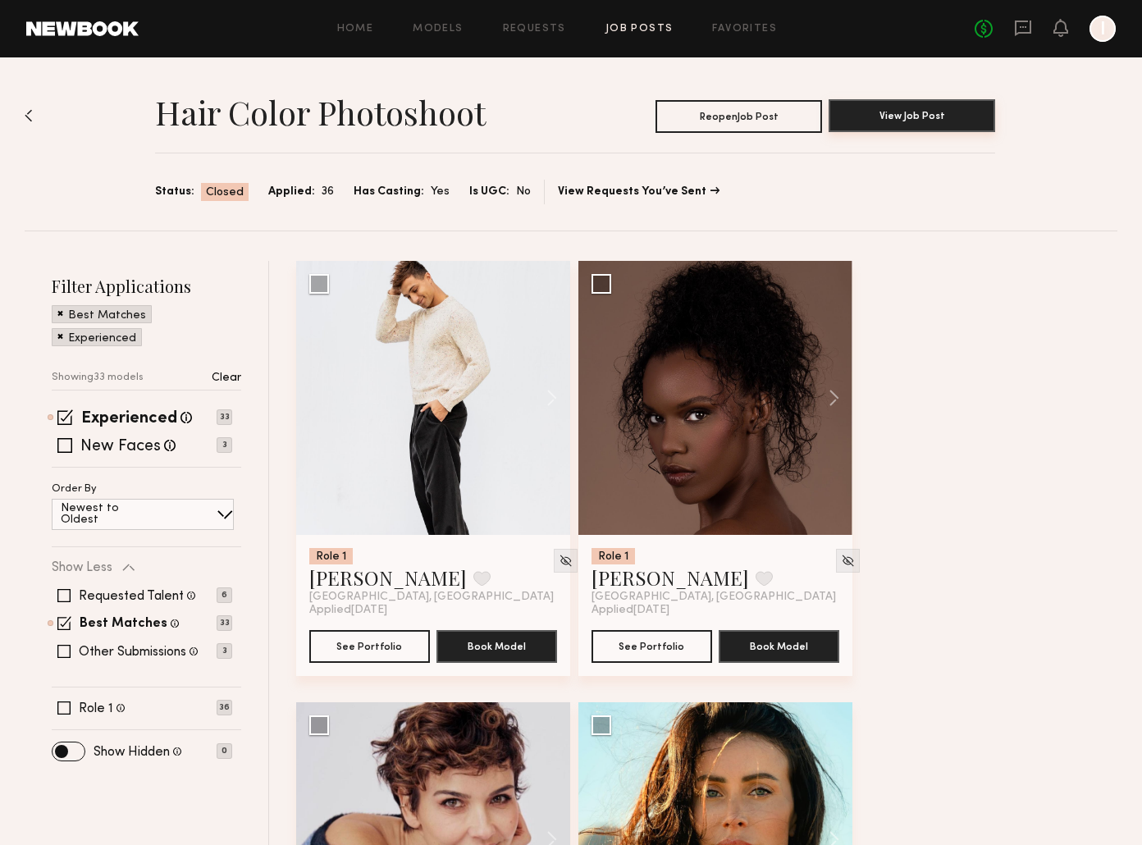
click at [790, 121] on button "View Job Post" at bounding box center [912, 115] width 167 height 33
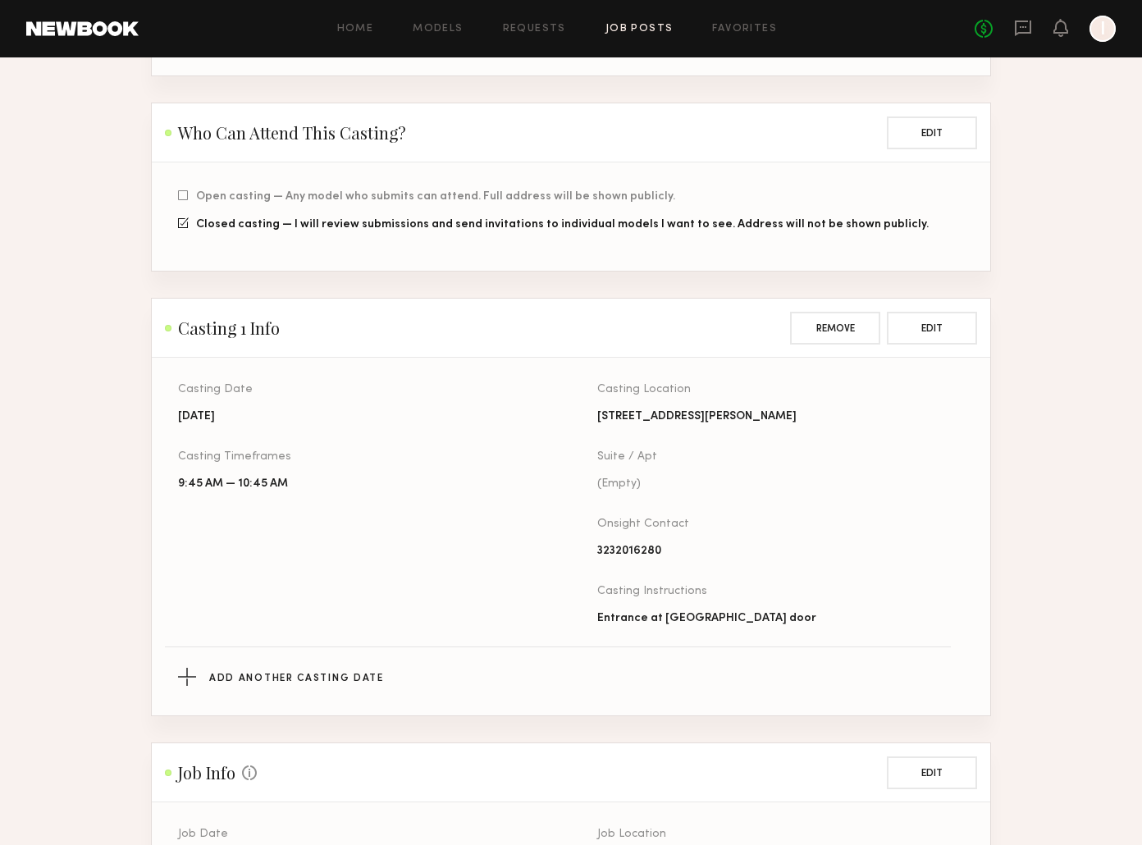
scroll to position [254, 0]
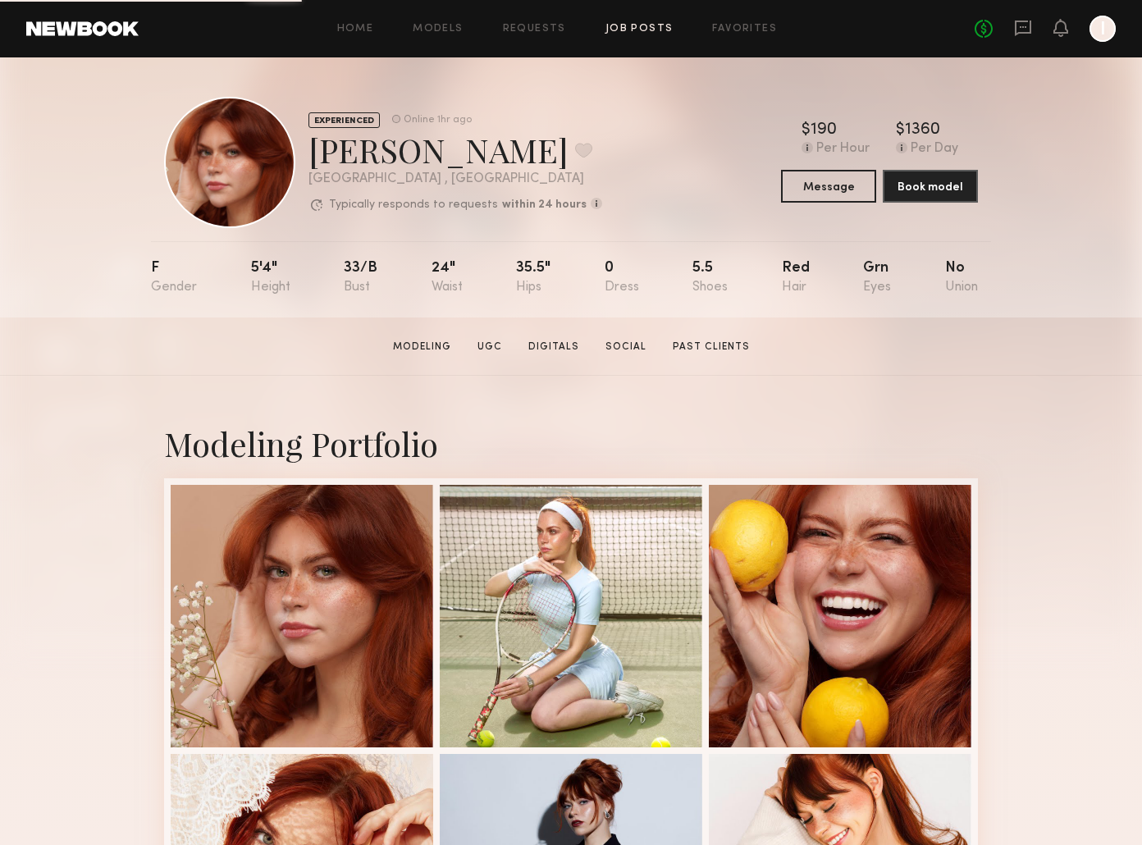
click at [654, 28] on link "Job Posts" at bounding box center [640, 29] width 68 height 11
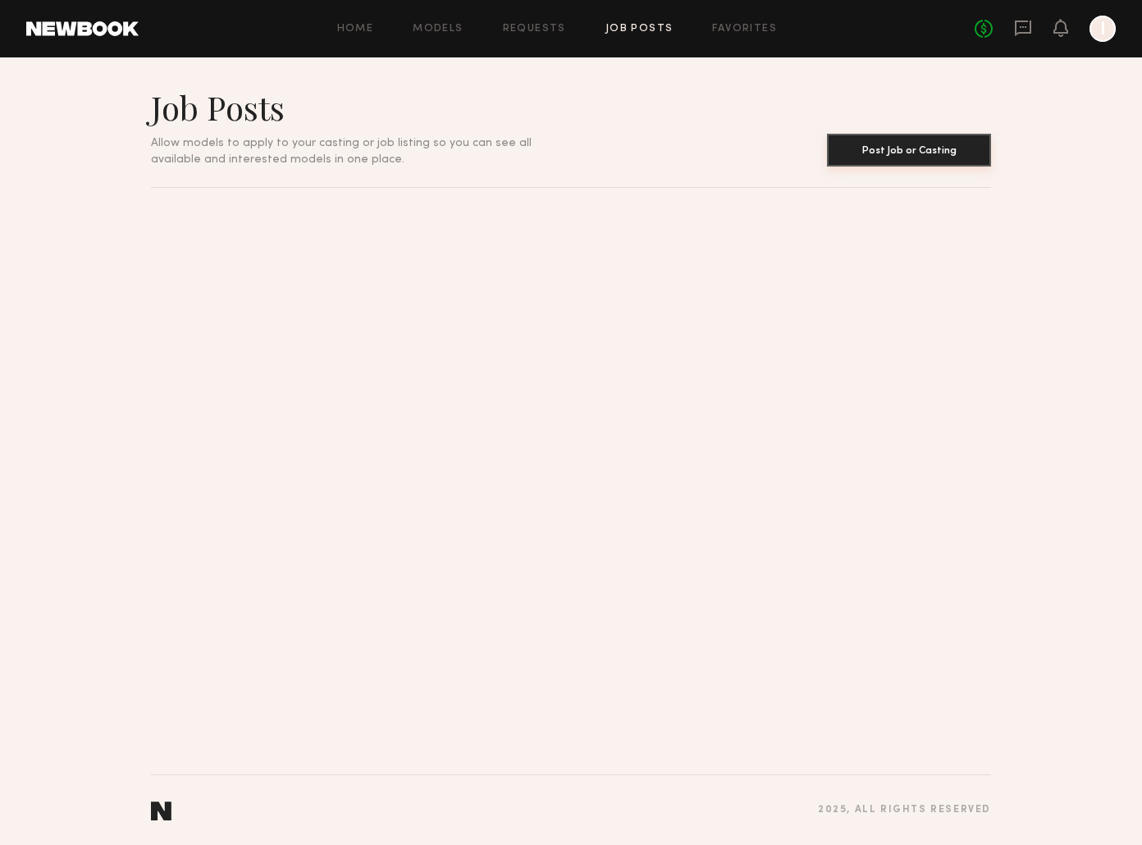
click at [899, 157] on button "Post Job or Casting" at bounding box center [909, 150] width 164 height 33
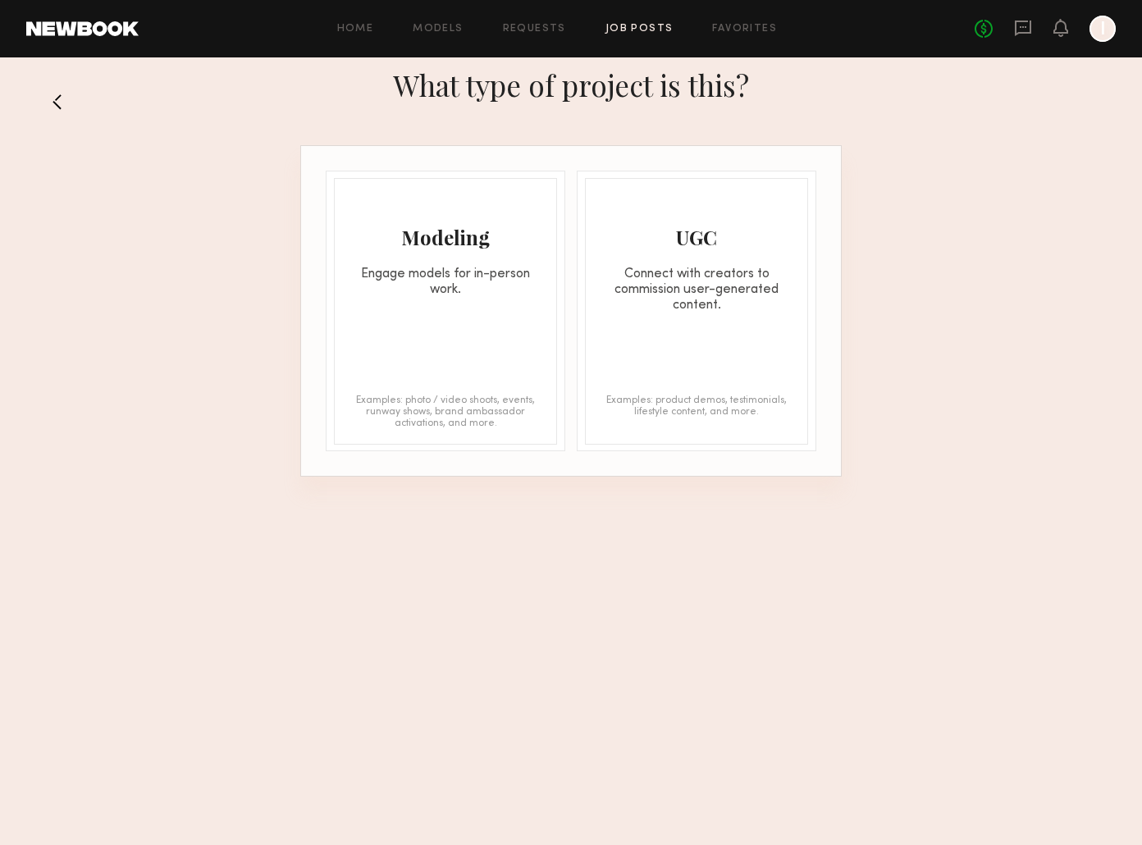
click at [455, 277] on div "Engage models for in-person work." at bounding box center [446, 282] width 222 height 31
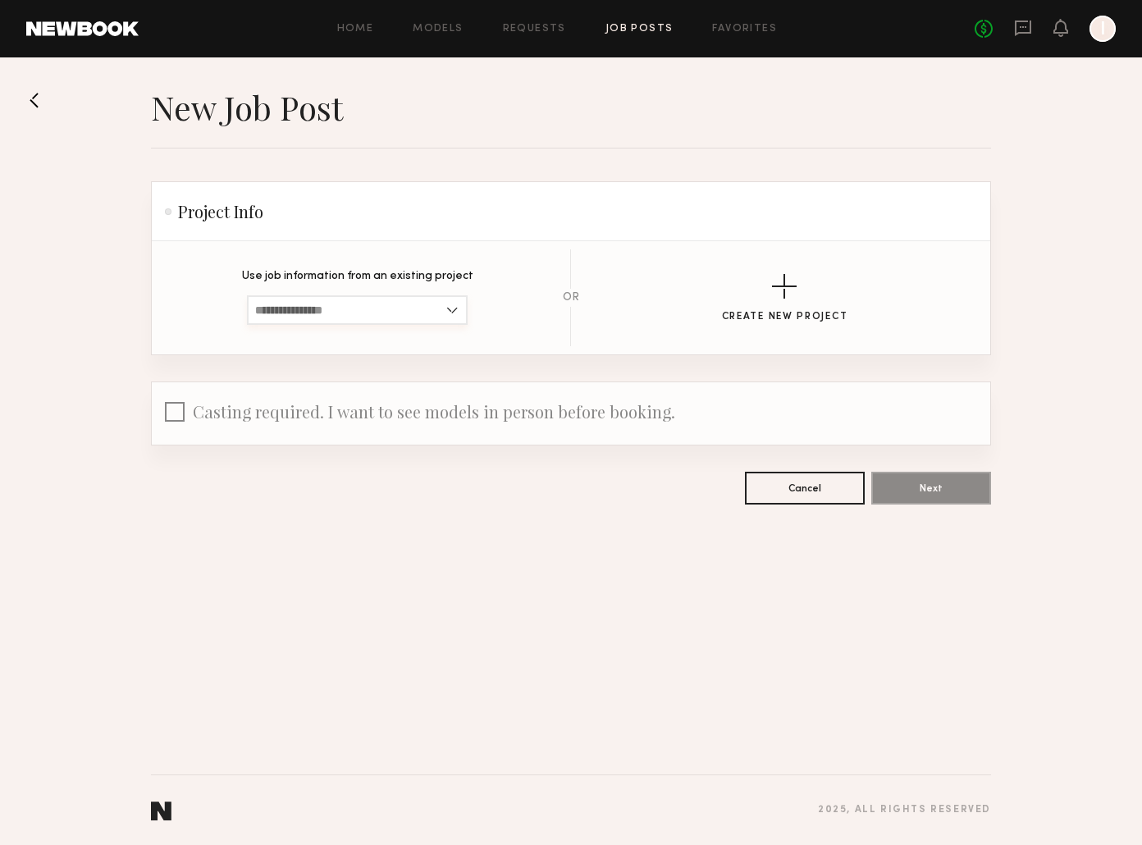
click at [418, 318] on input at bounding box center [357, 310] width 221 height 30
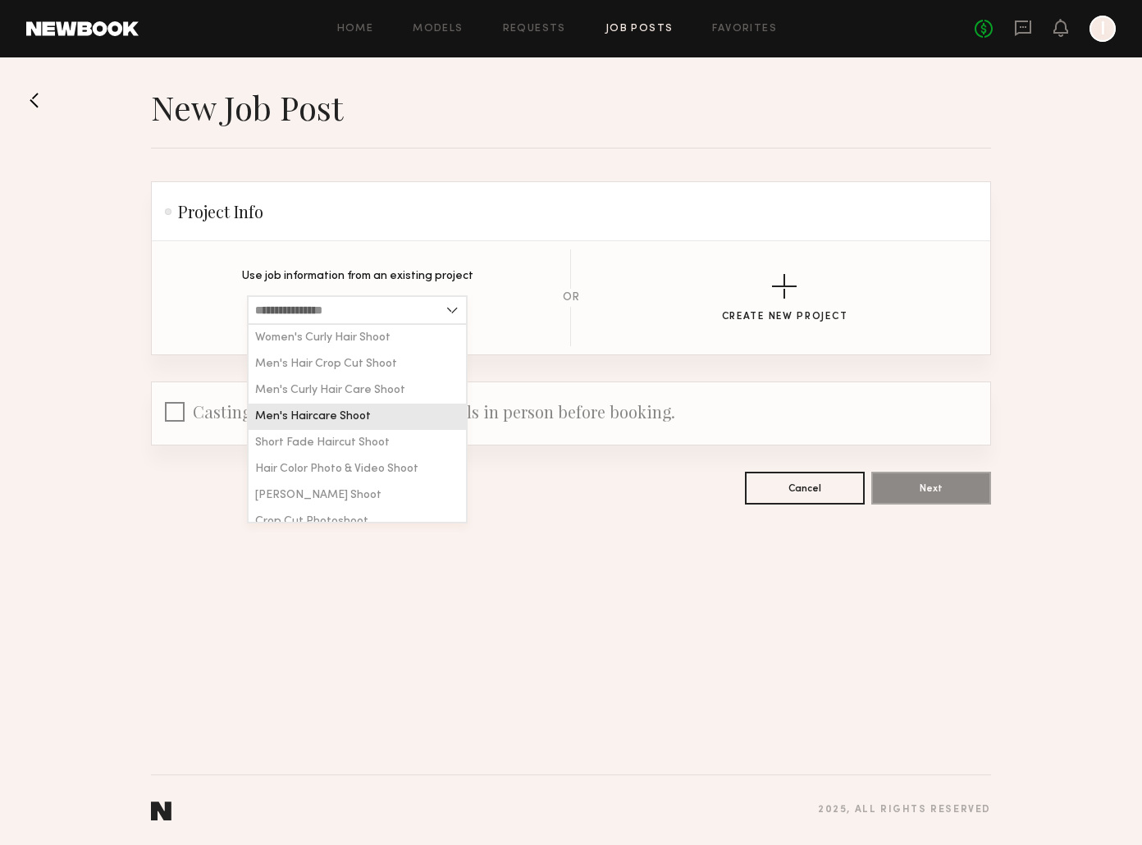
scroll to position [144, 0]
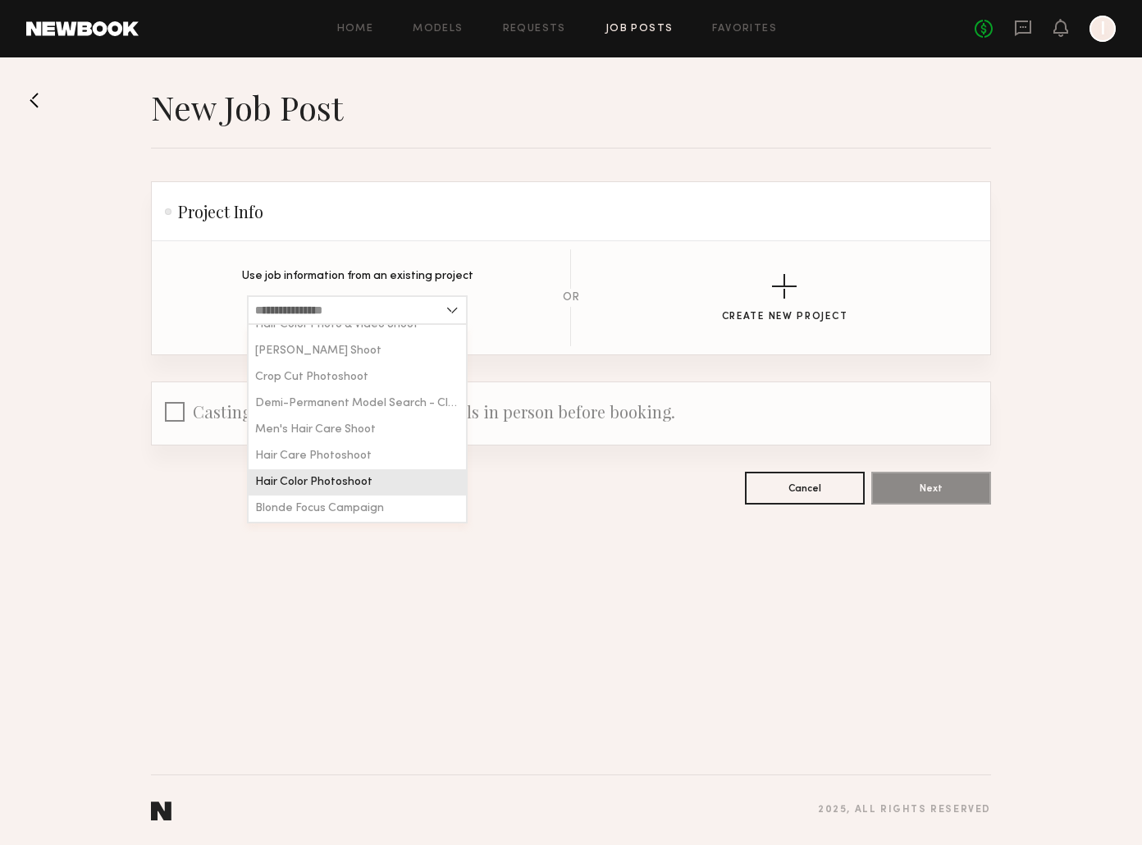
click at [371, 476] on div "Hair Color Photoshoot" at bounding box center [357, 482] width 217 height 26
type input "**********"
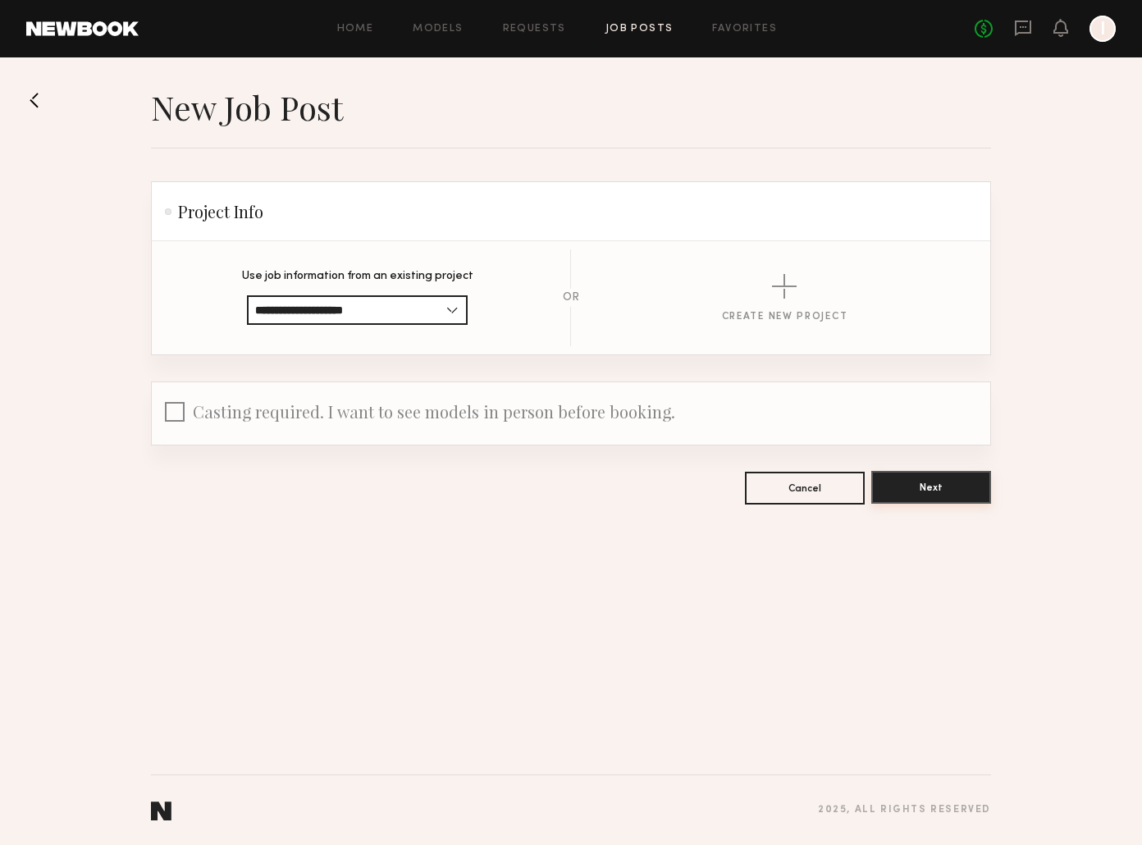
click at [940, 488] on button "Next" at bounding box center [931, 487] width 120 height 33
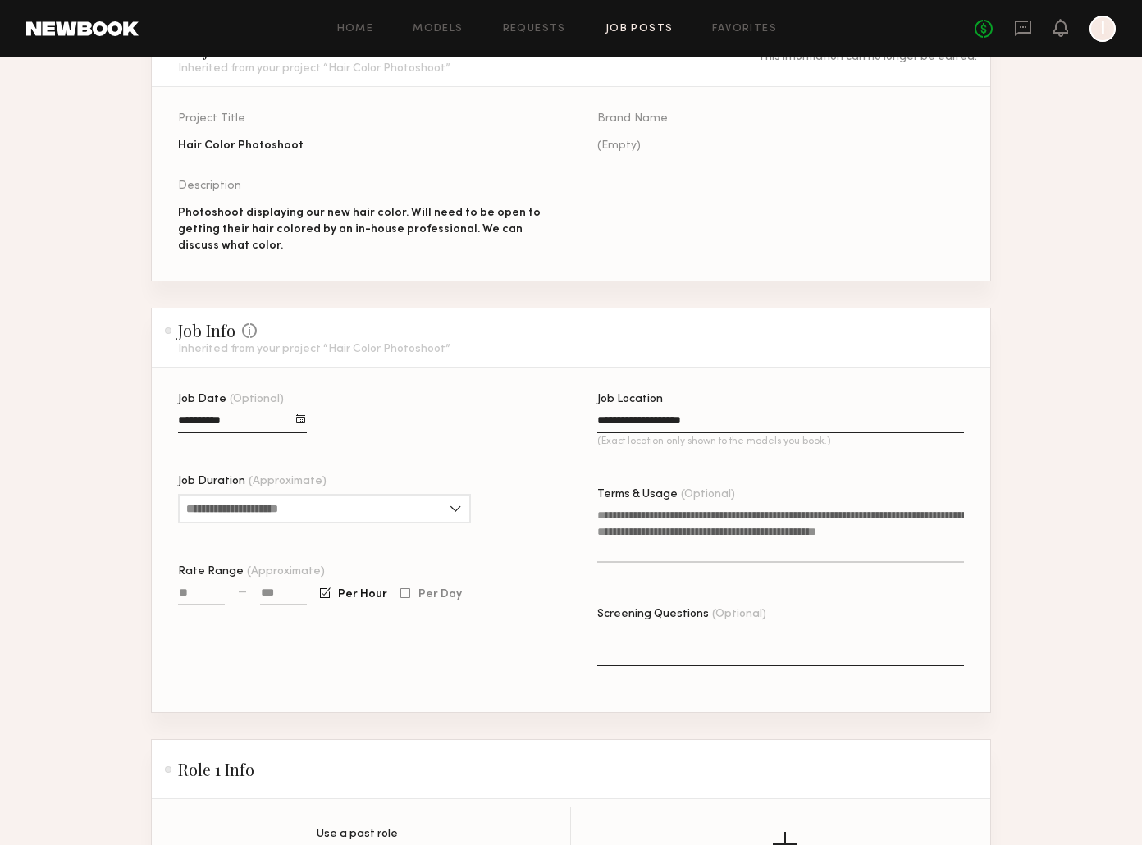
scroll to position [161, 0]
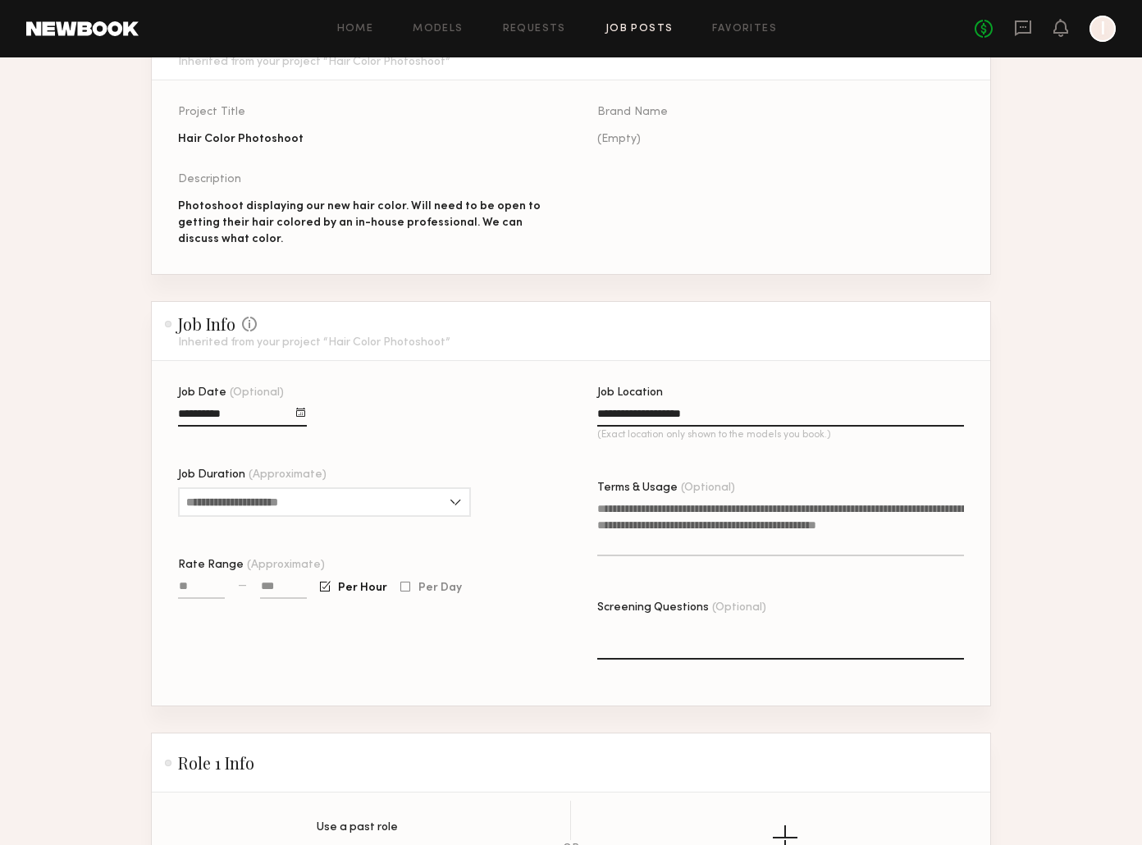
click at [213, 416] on input "**********" at bounding box center [242, 417] width 129 height 19
click at [364, 444] on button "button" at bounding box center [365, 443] width 10 height 10
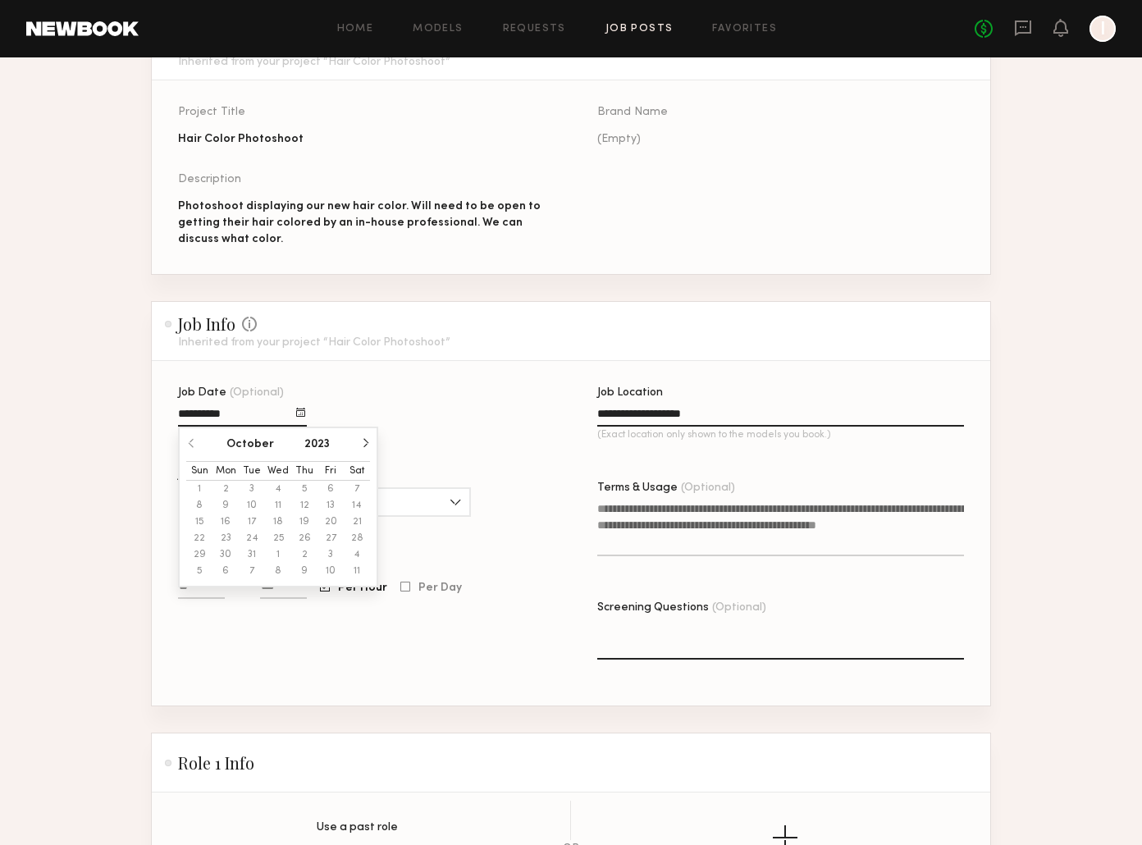
click at [364, 444] on button "button" at bounding box center [365, 443] width 10 height 10
click at [199, 410] on input "**********" at bounding box center [242, 417] width 129 height 19
click at [192, 414] on input "**********" at bounding box center [242, 417] width 129 height 19
click at [203, 412] on input "**********" at bounding box center [242, 417] width 129 height 19
click at [237, 412] on input "**********" at bounding box center [242, 417] width 129 height 19
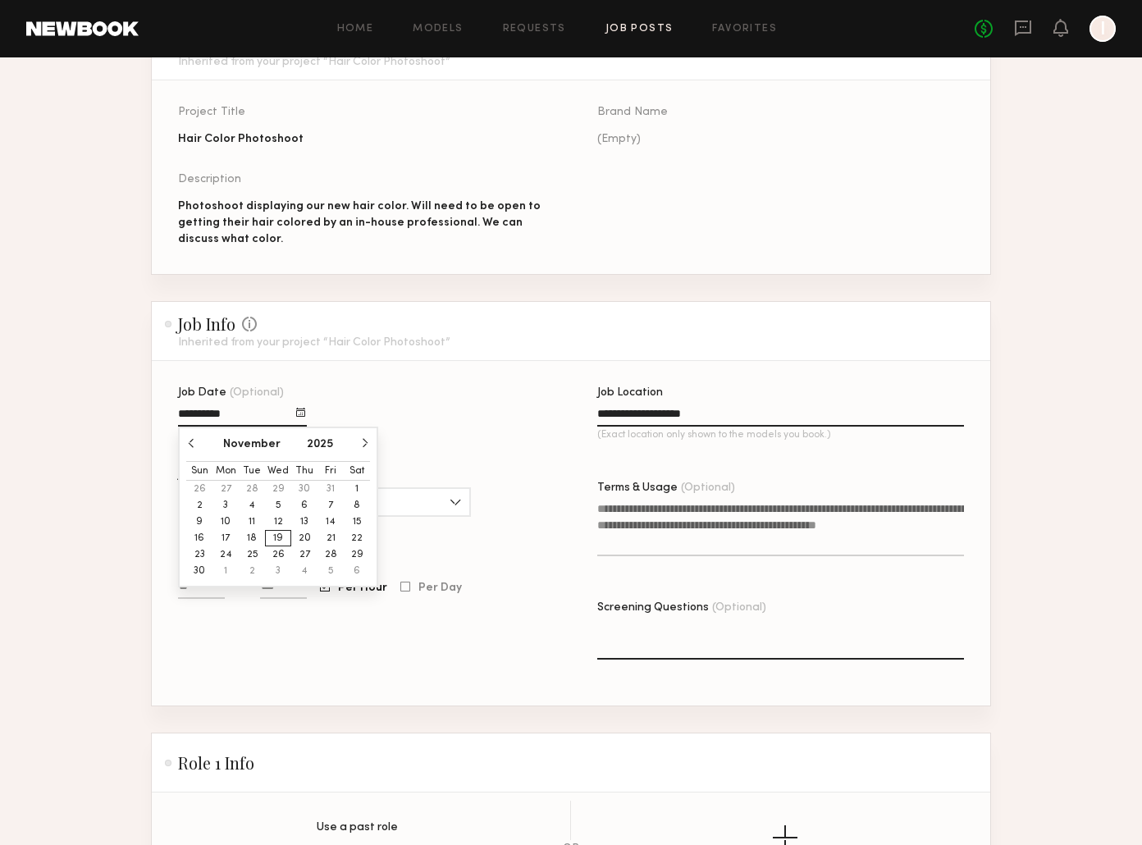
type input "**********"
click at [363, 389] on div "**********" at bounding box center [361, 546] width 367 height 318
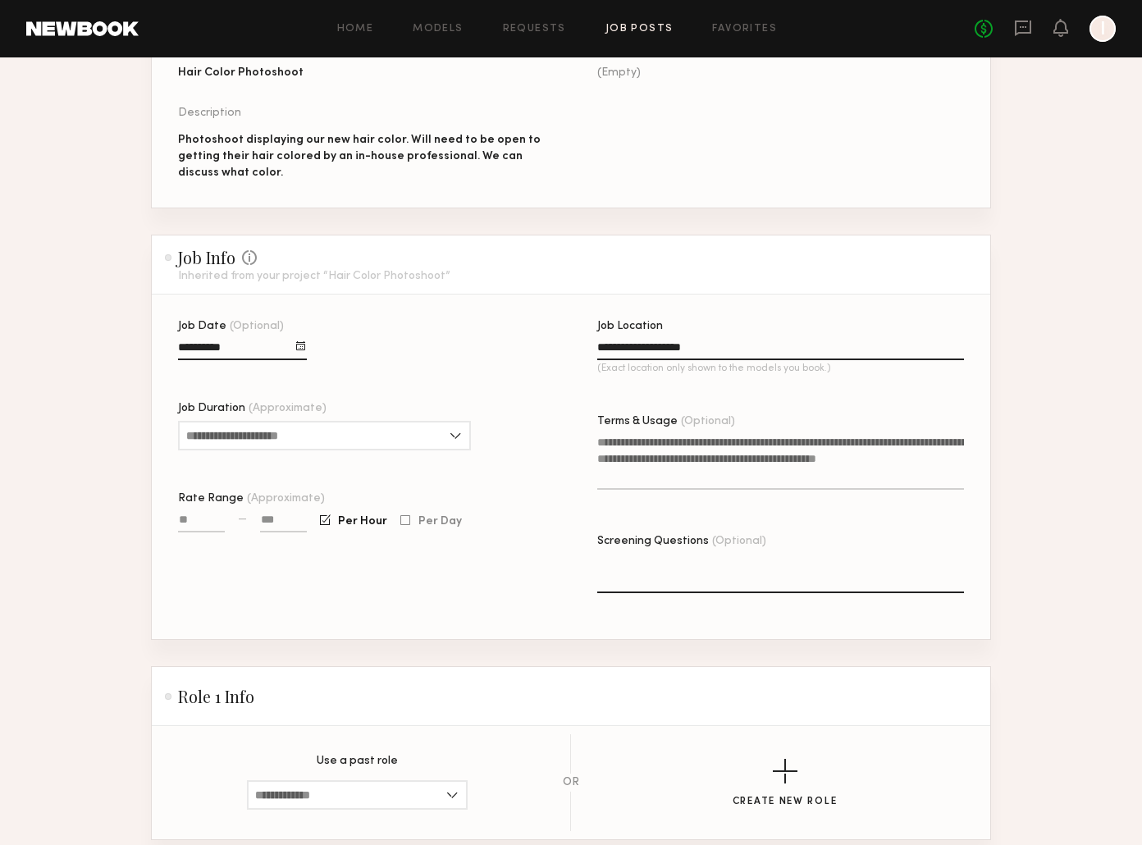
scroll to position [239, 0]
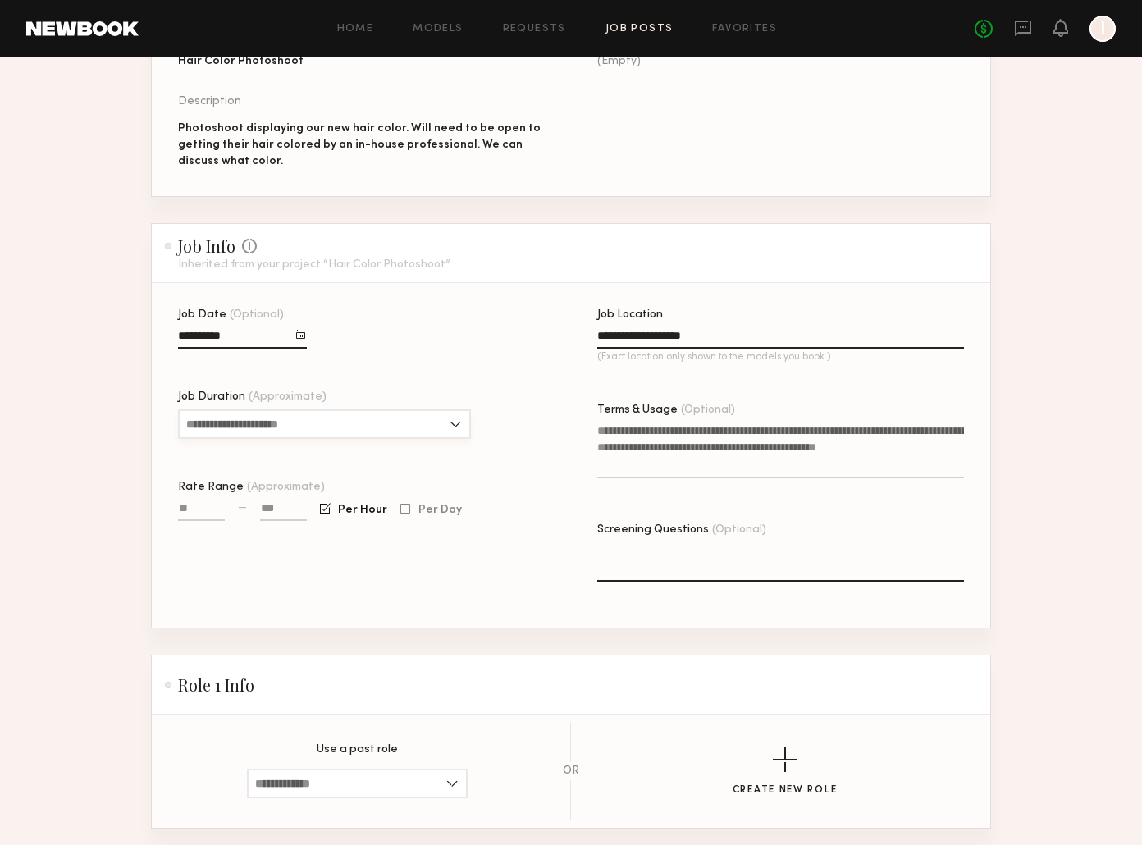
click at [268, 426] on input "Job Duration (Approximate)" at bounding box center [324, 424] width 293 height 30
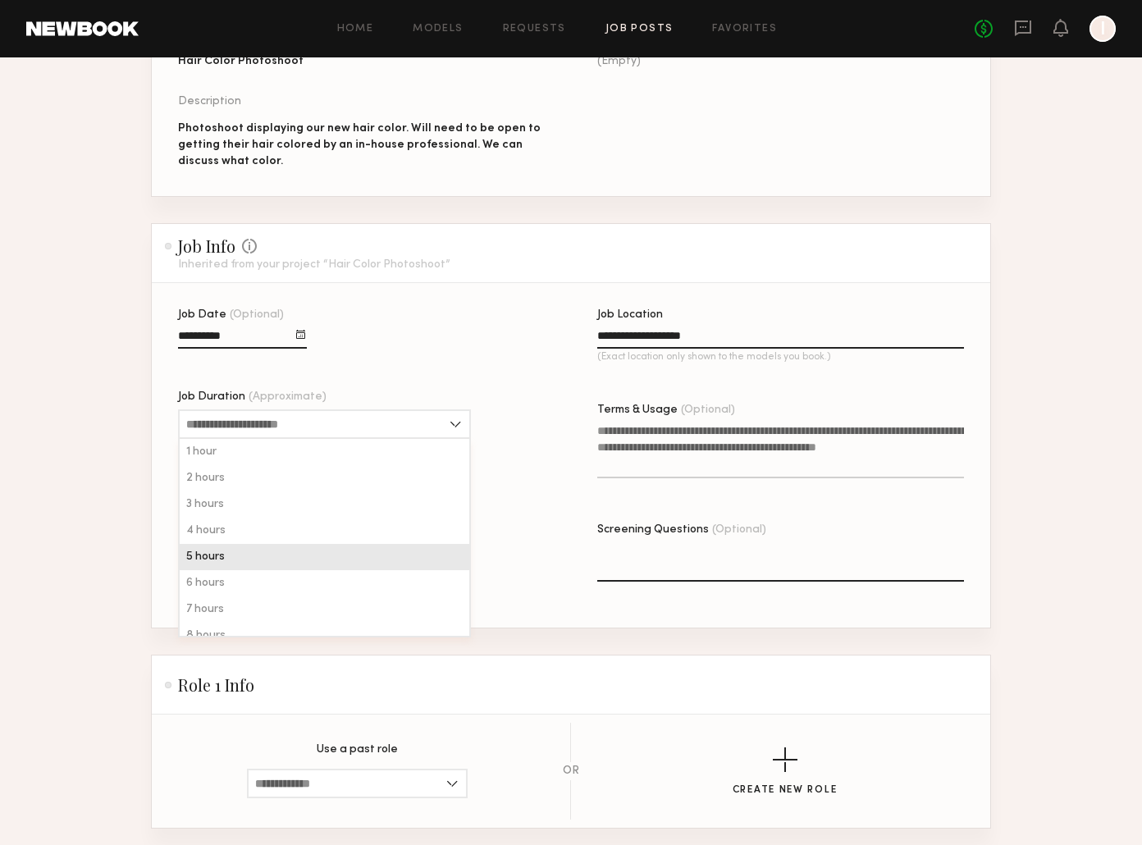
click at [237, 556] on div "5 hours" at bounding box center [325, 557] width 290 height 26
type input "*******"
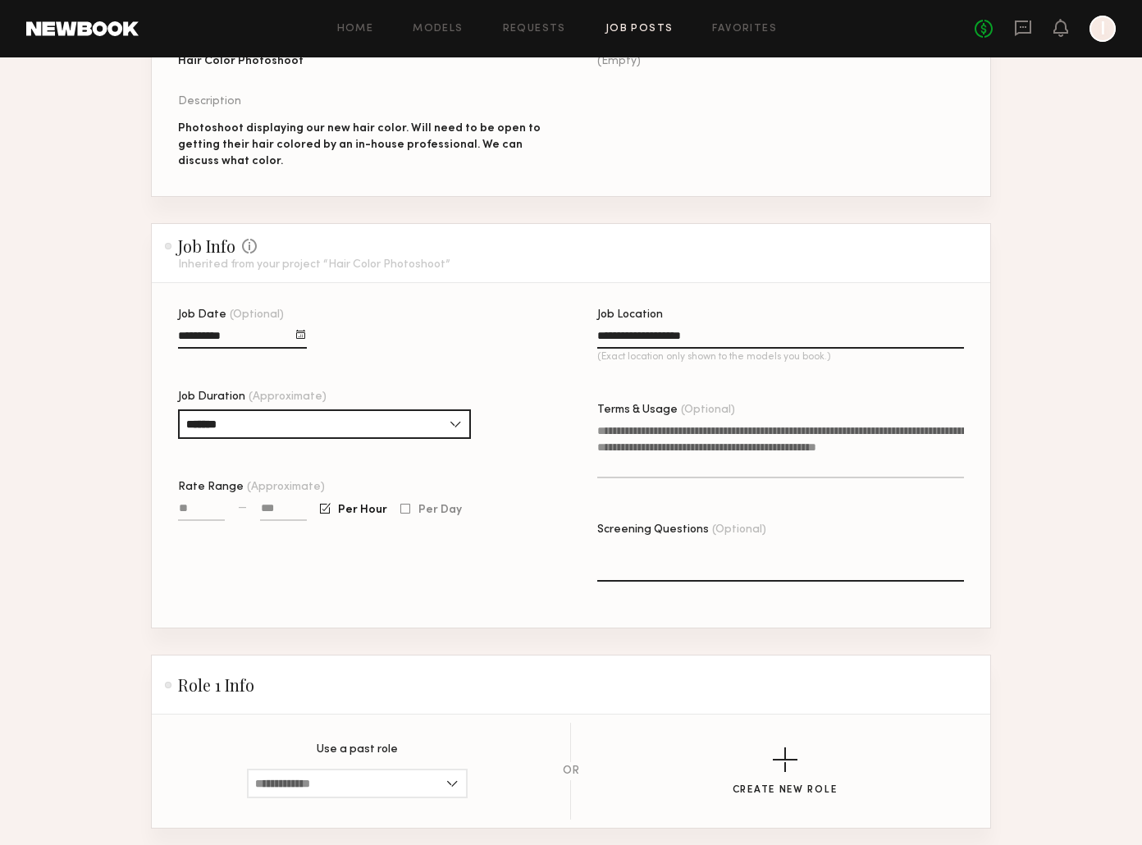
click at [192, 508] on input "Rate Range (Approximate)" at bounding box center [201, 511] width 47 height 19
type input "***"
click at [270, 501] on div at bounding box center [283, 519] width 47 height 38
click at [288, 504] on input at bounding box center [283, 511] width 47 height 19
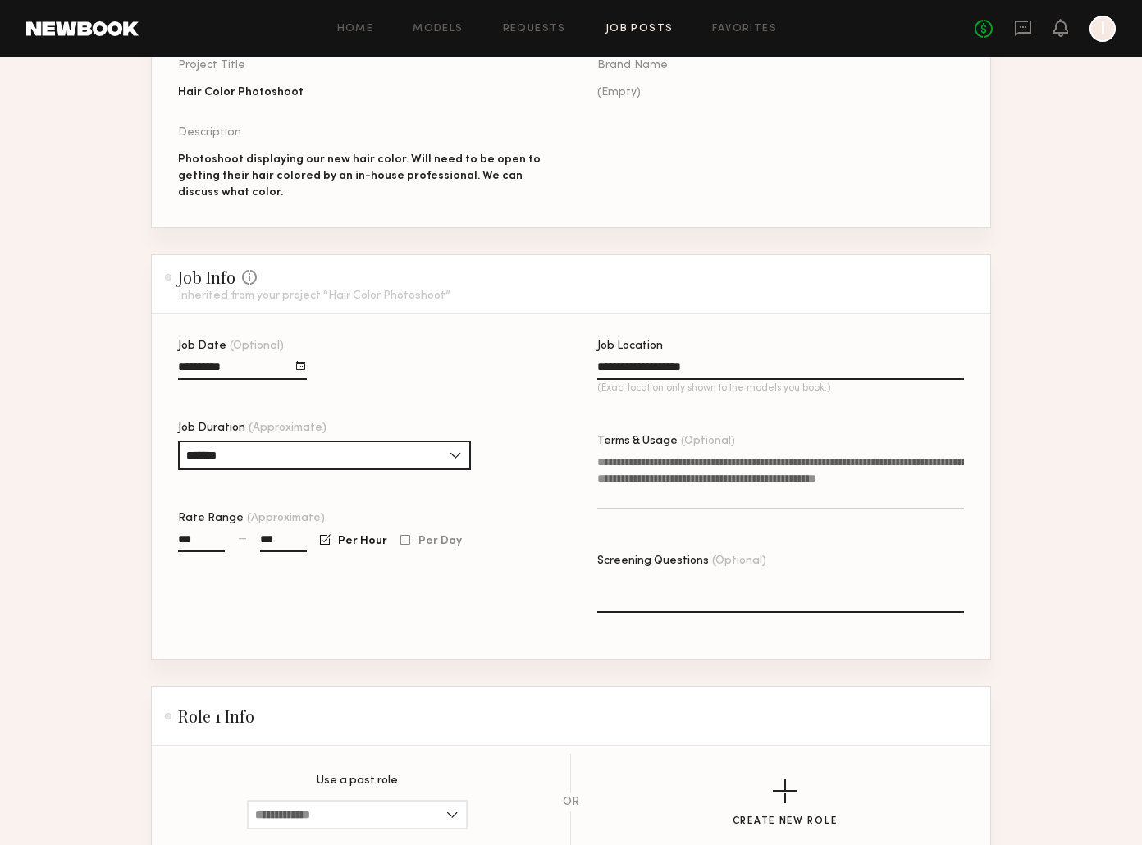
scroll to position [265, 0]
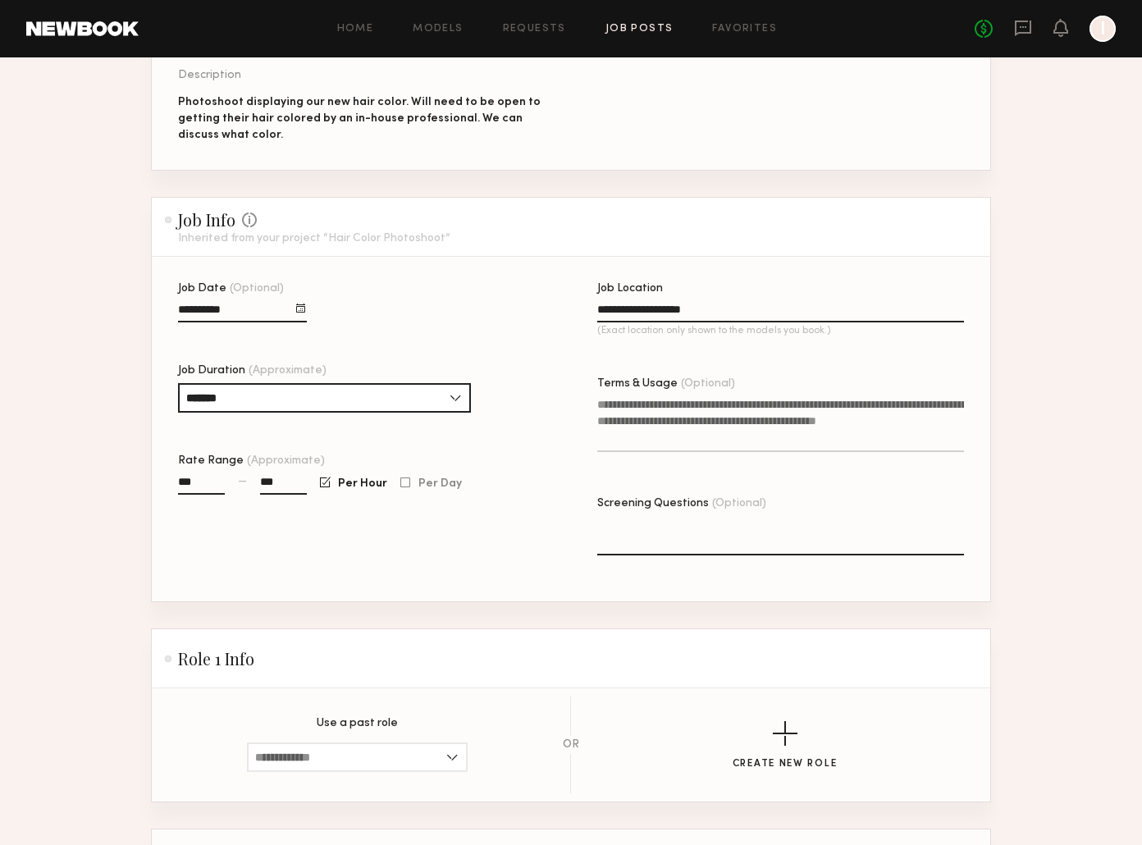
type input "***"
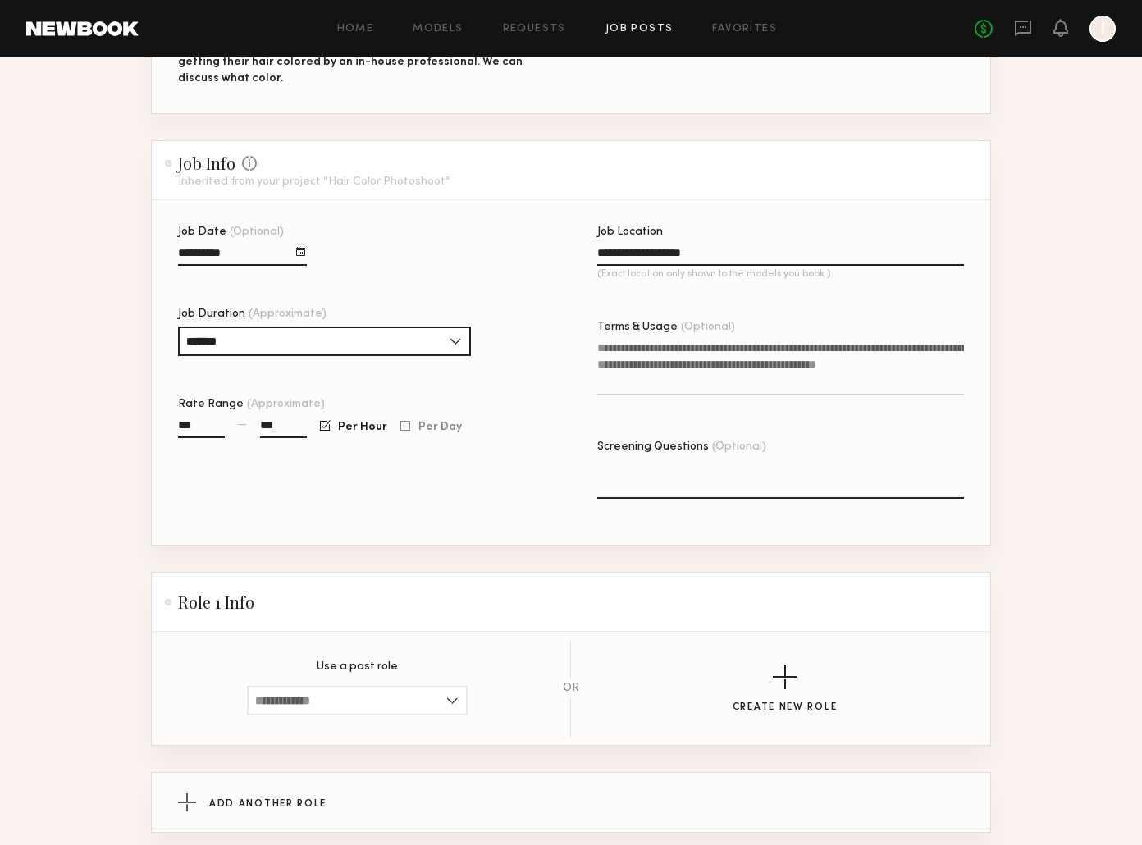
scroll to position [330, 0]
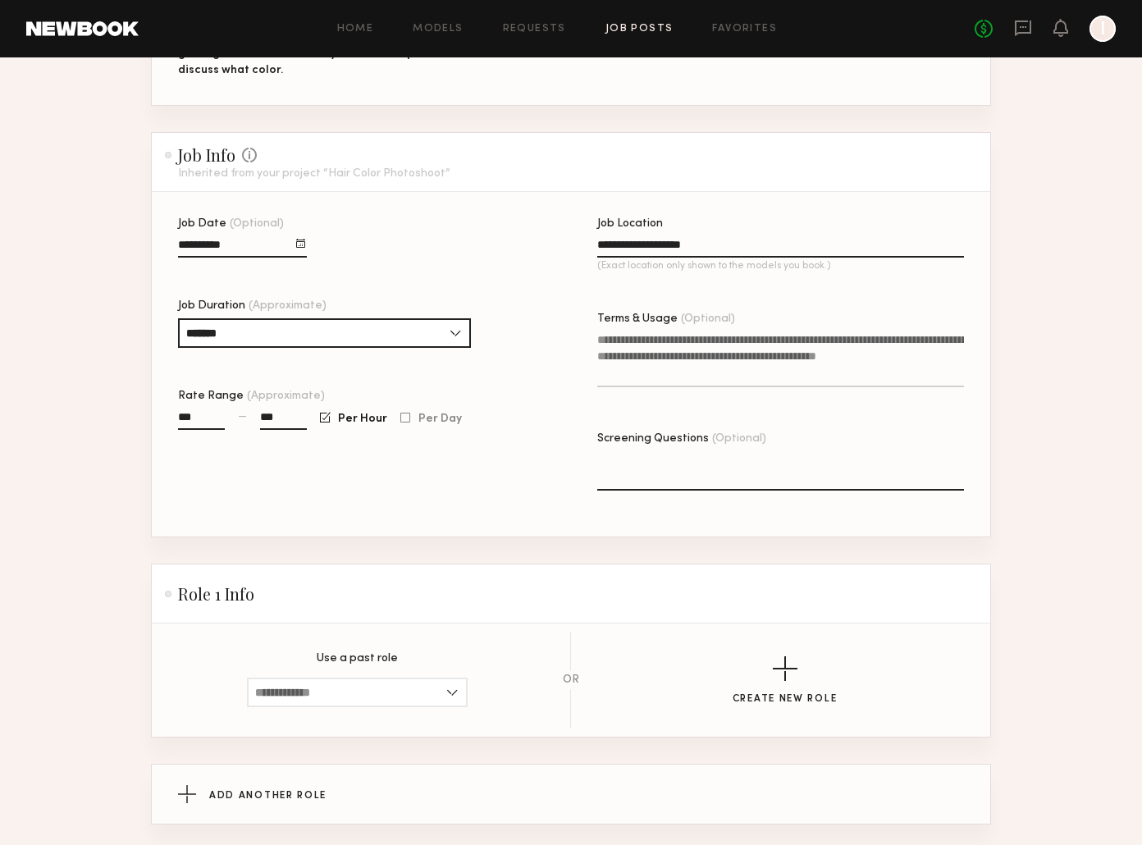
drag, startPoint x: 722, startPoint y: 245, endPoint x: 574, endPoint y: 238, distance: 148.7
click at [571, 231] on div "**********" at bounding box center [597, 377] width 839 height 318
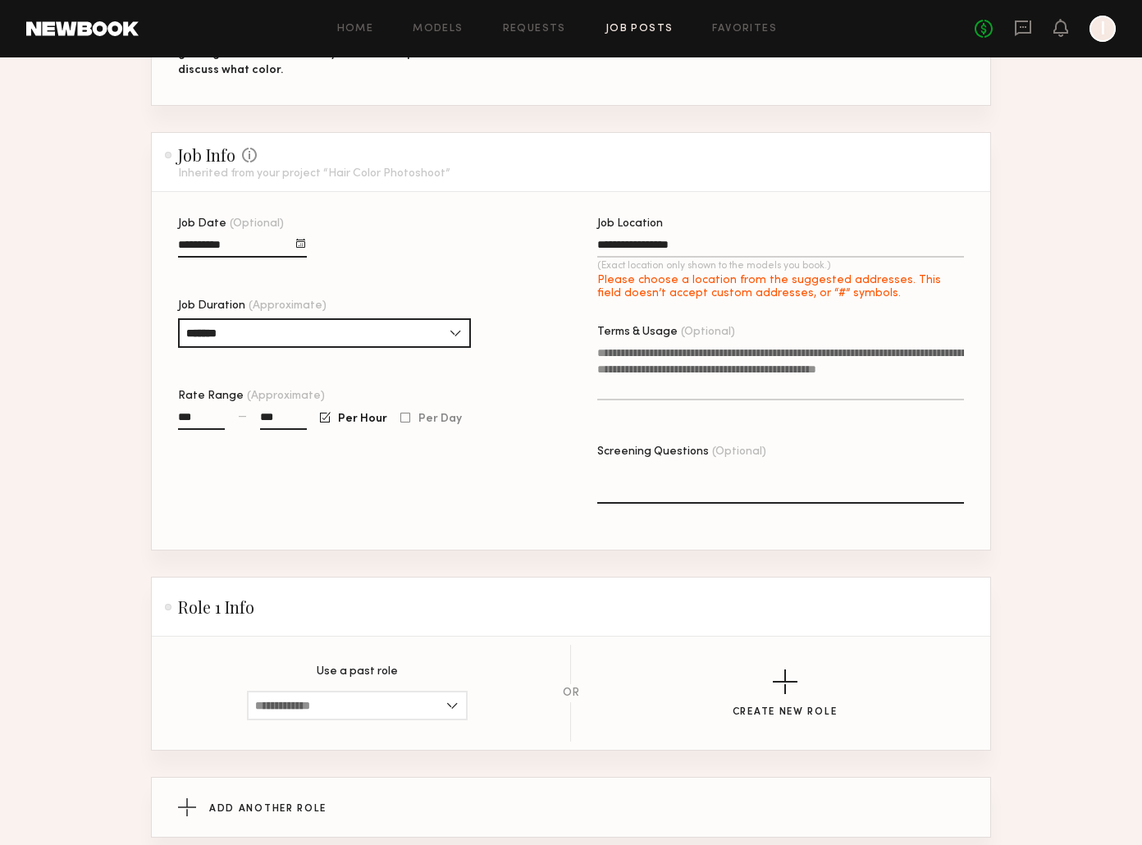
type input "**********"
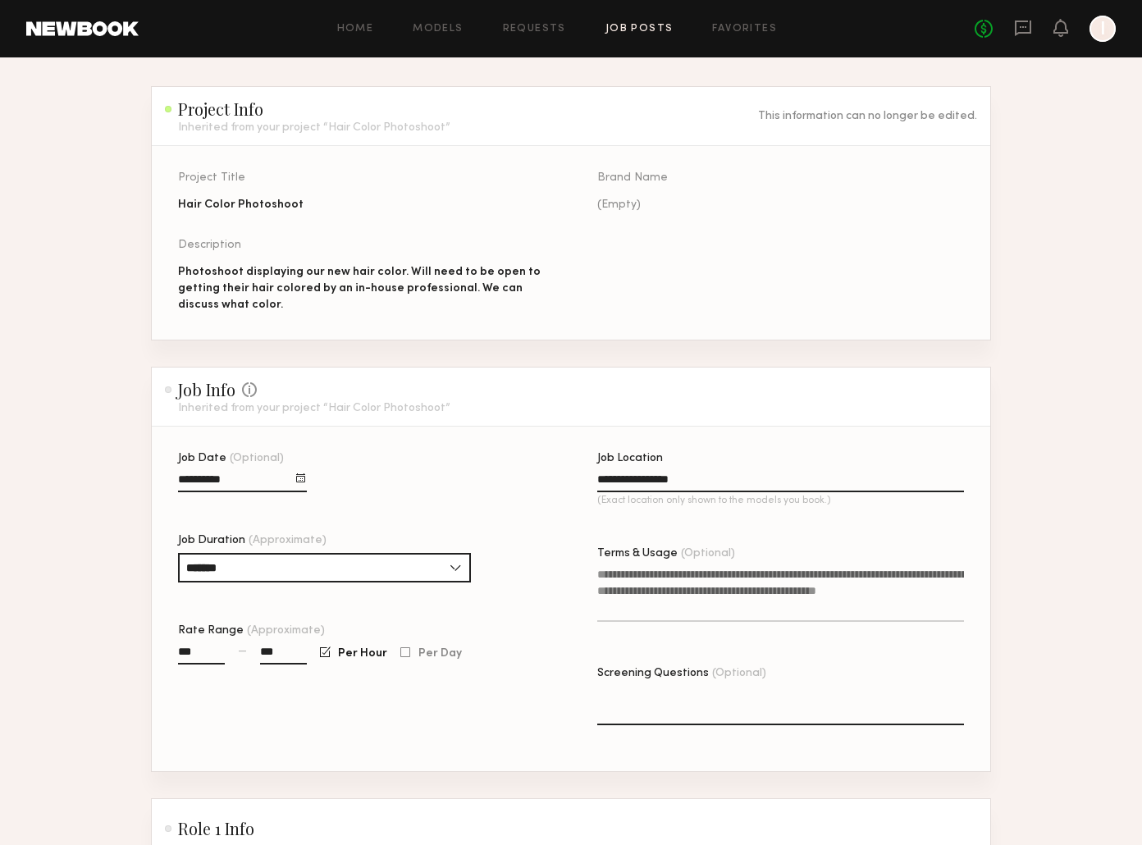
scroll to position [0, 0]
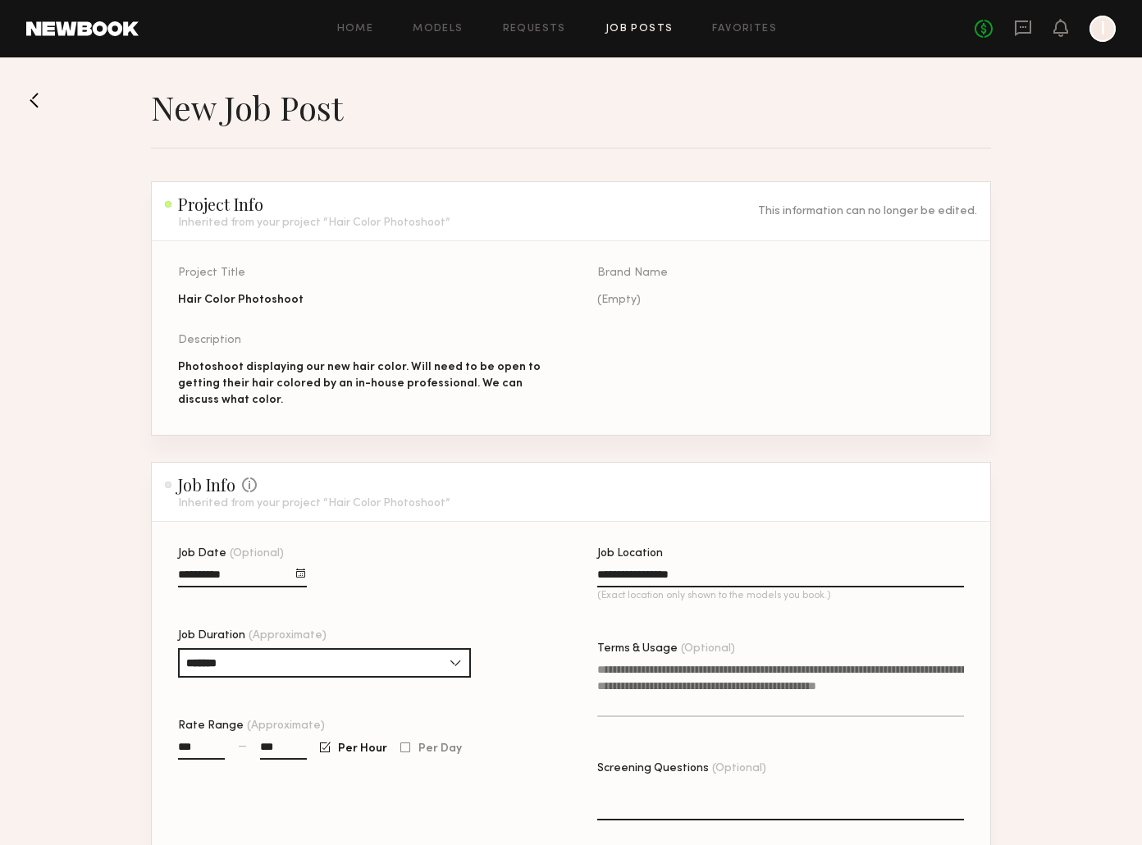
click at [282, 386] on div "Photoshoot displaying our new hair color. Will need to be open to getting their…" at bounding box center [361, 383] width 367 height 49
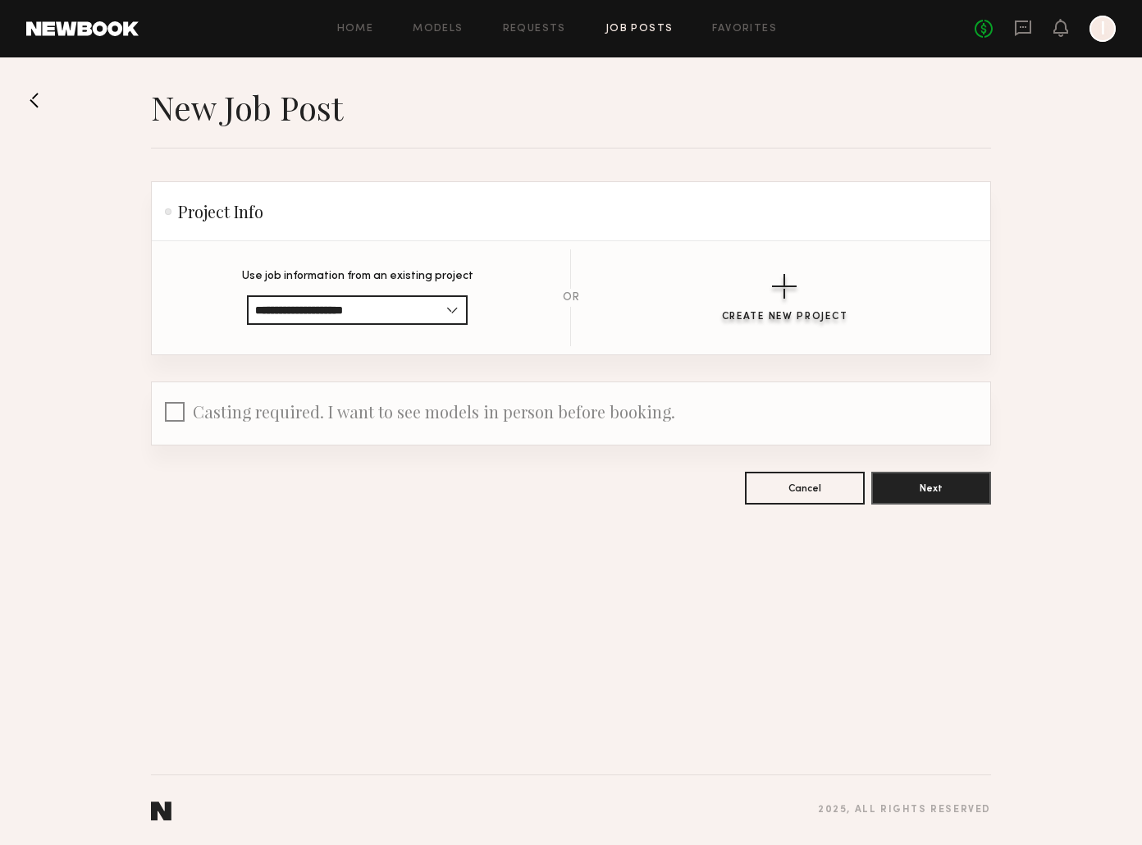
click at [785, 292] on div "button" at bounding box center [784, 286] width 25 height 25
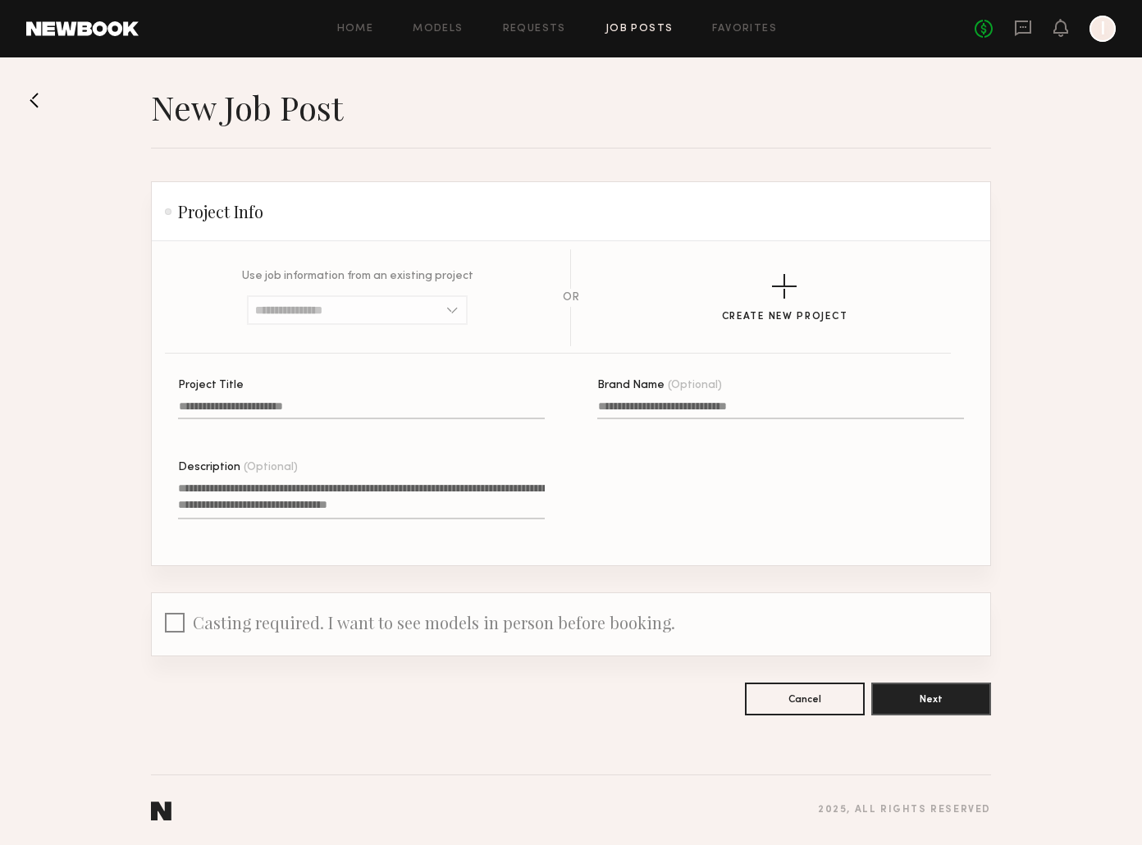
click at [263, 410] on input "Project Title" at bounding box center [361, 409] width 367 height 19
click at [311, 400] on label "Project Title A project title is required" at bounding box center [361, 408] width 367 height 56
click at [311, 400] on input "Project Title A project title is required" at bounding box center [361, 409] width 367 height 19
click at [264, 408] on input "Project Title A project title is required" at bounding box center [361, 409] width 367 height 19
type input "**********"
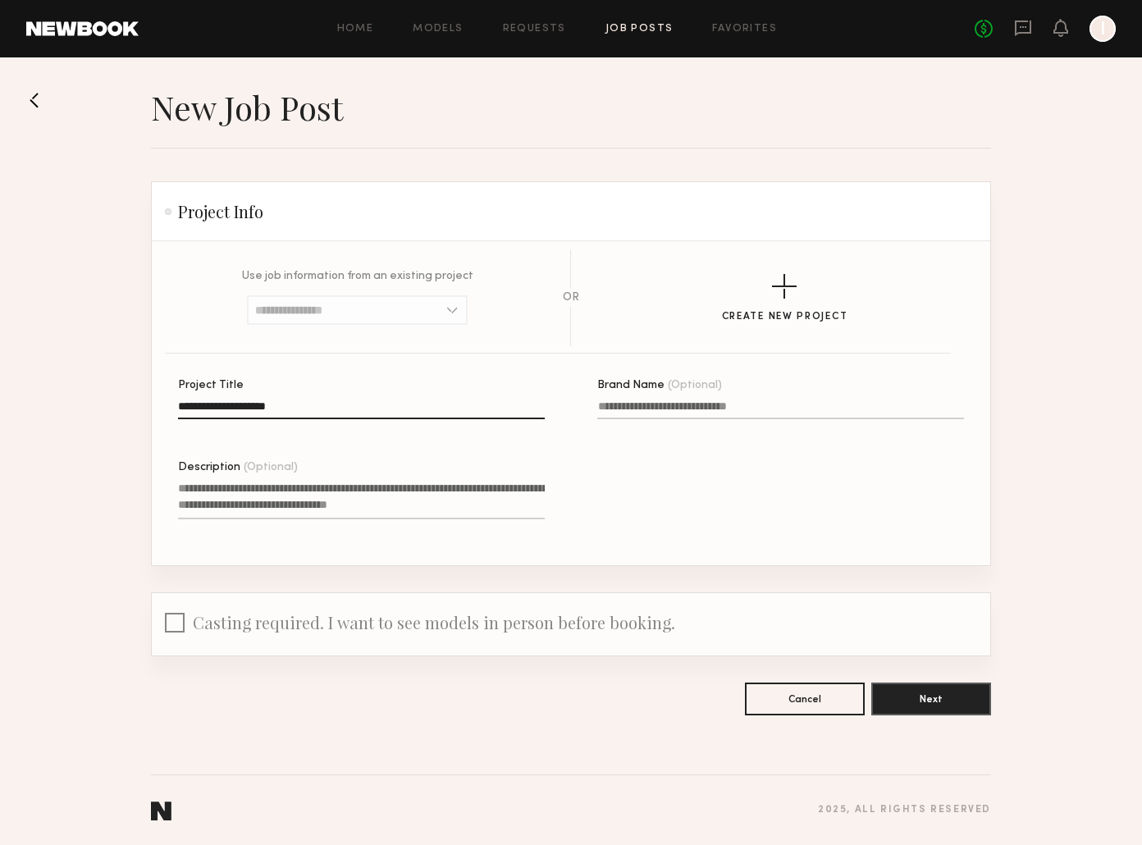
click at [213, 492] on textarea "Description (Optional)" at bounding box center [361, 499] width 367 height 39
paste textarea "**********"
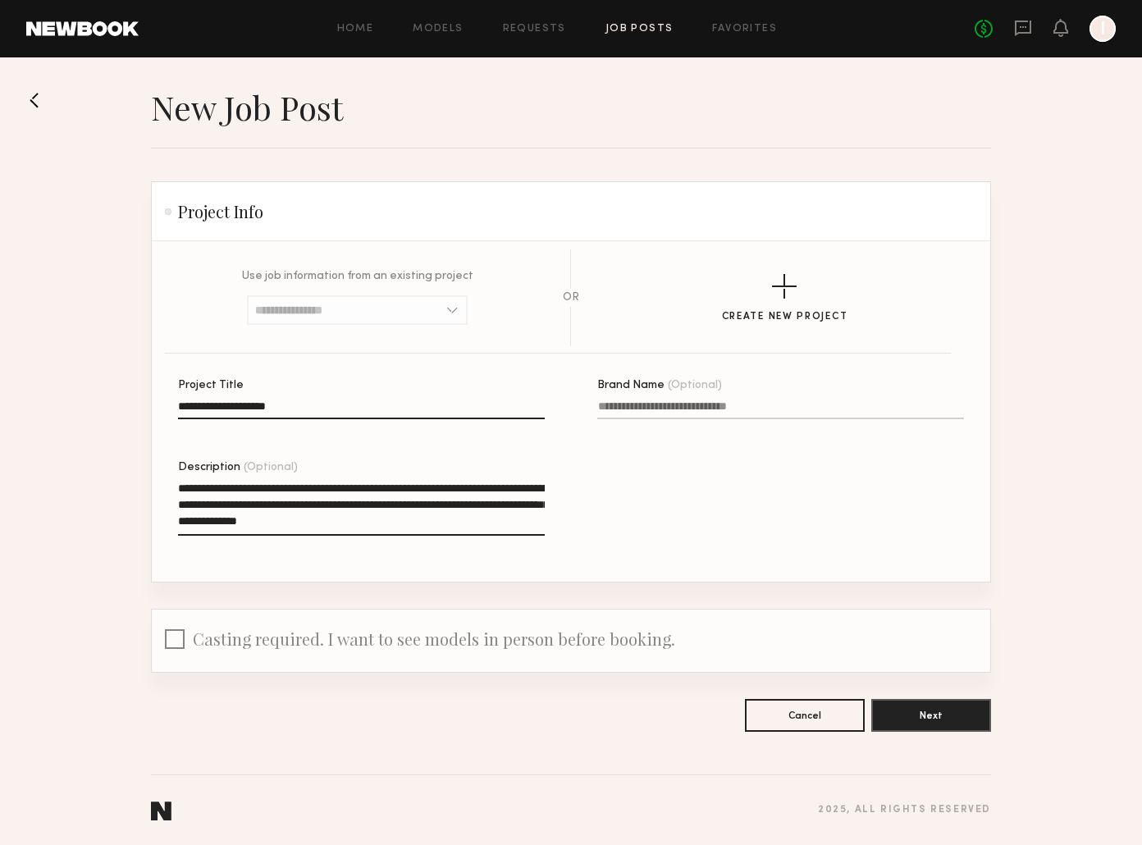
drag, startPoint x: 335, startPoint y: 492, endPoint x: 80, endPoint y: 492, distance: 255.2
click at [80, 492] on section "**********" at bounding box center [571, 409] width 1142 height 645
drag, startPoint x: 339, startPoint y: 492, endPoint x: 325, endPoint y: 492, distance: 13.9
click at [325, 492] on textarea "**********" at bounding box center [361, 508] width 367 height 56
type textarea "**********"
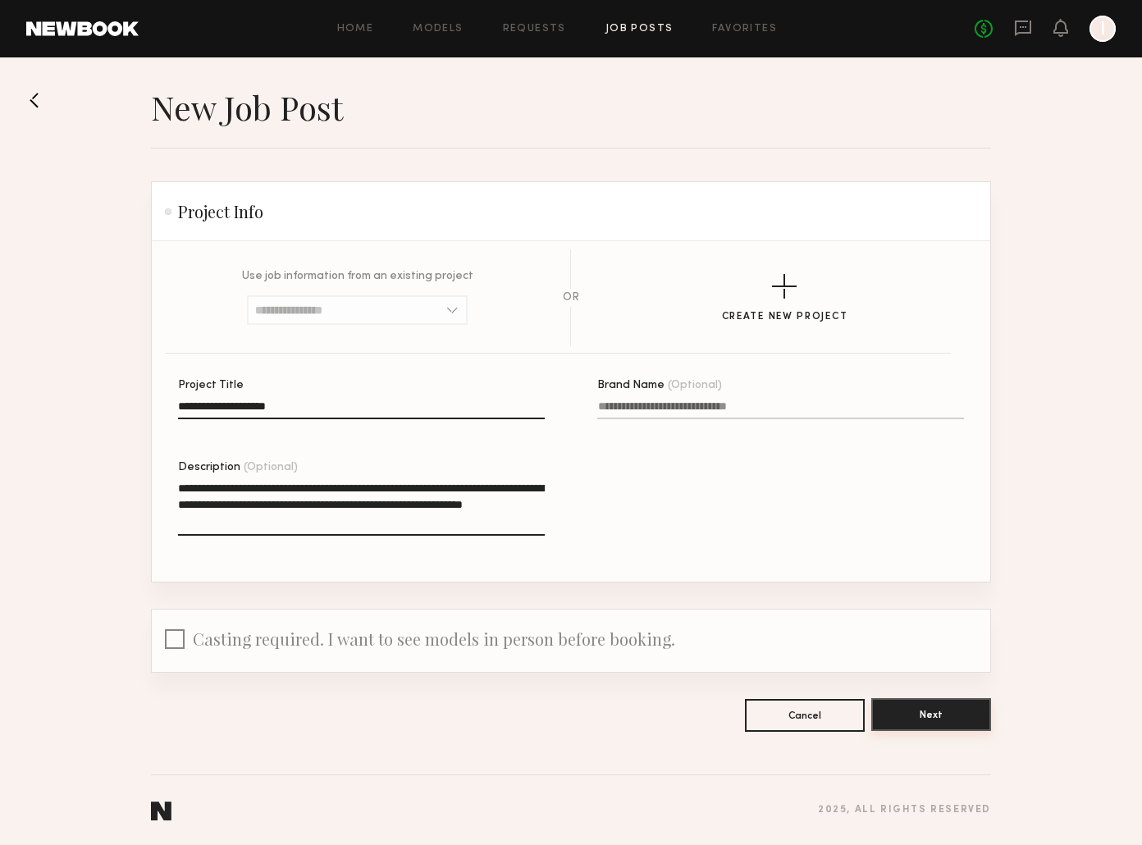
click at [947, 718] on button "Next" at bounding box center [931, 714] width 120 height 33
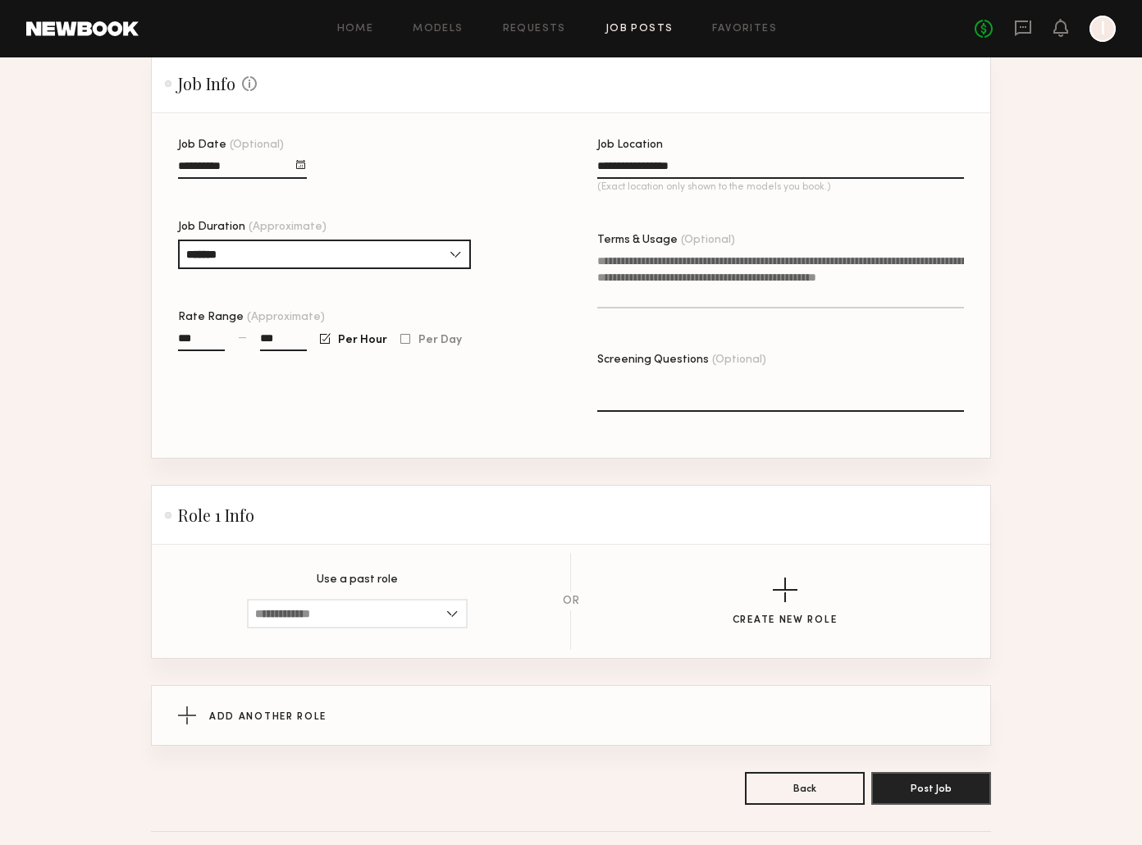
scroll to position [464, 0]
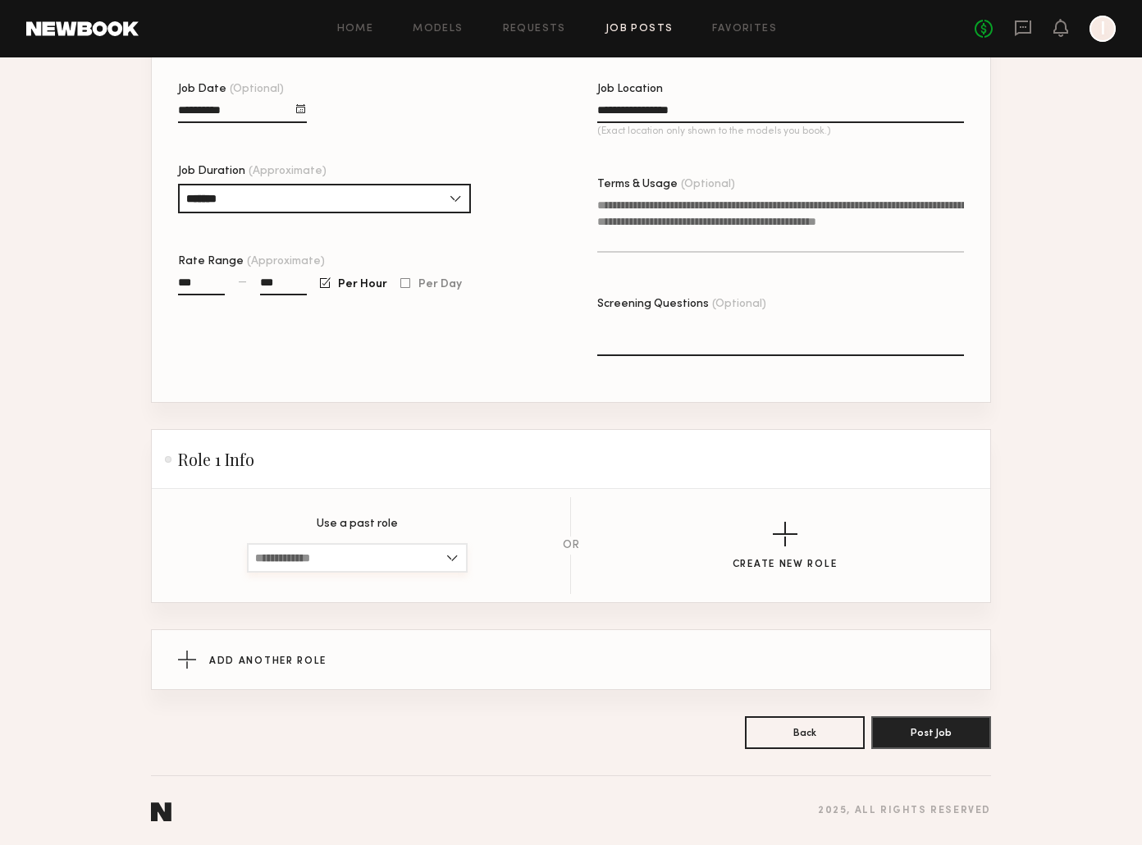
click at [437, 554] on input at bounding box center [357, 558] width 221 height 30
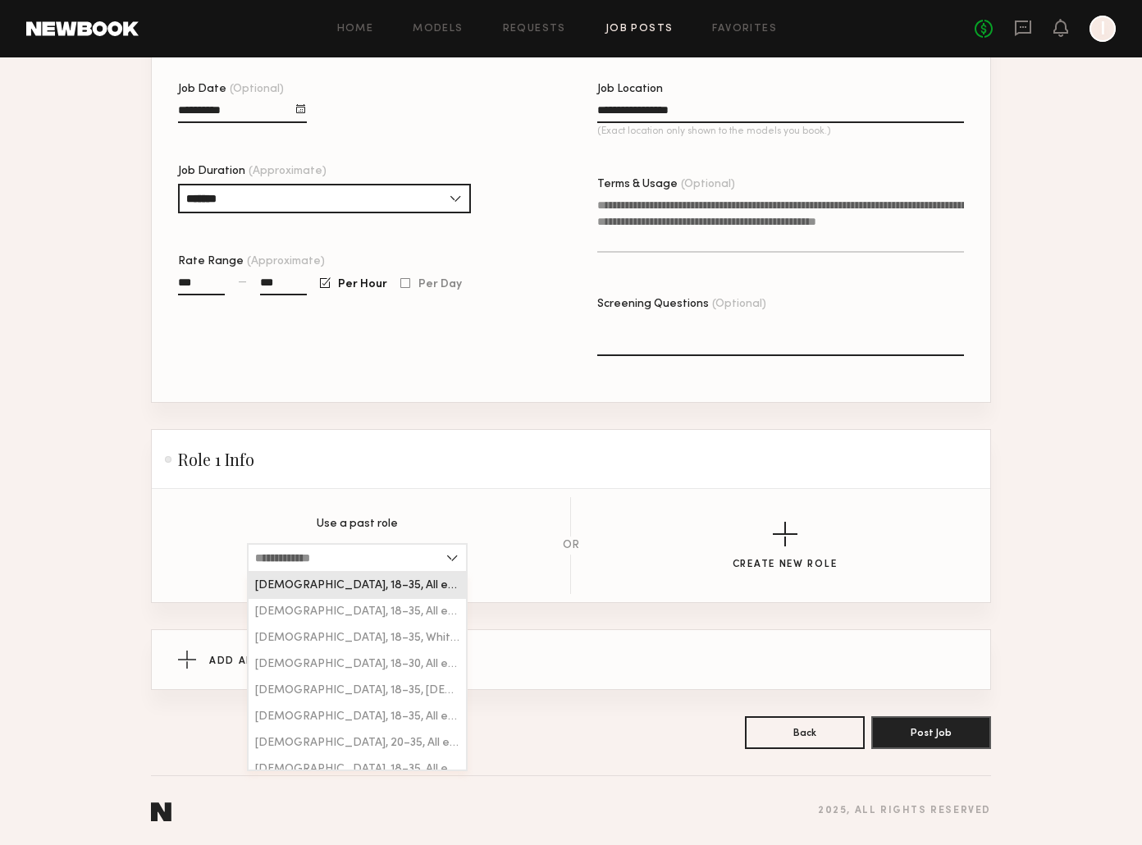
click at [351, 581] on span "[DEMOGRAPHIC_DATA], 18–35, All ethnicities" at bounding box center [357, 585] width 204 height 11
type input "**********"
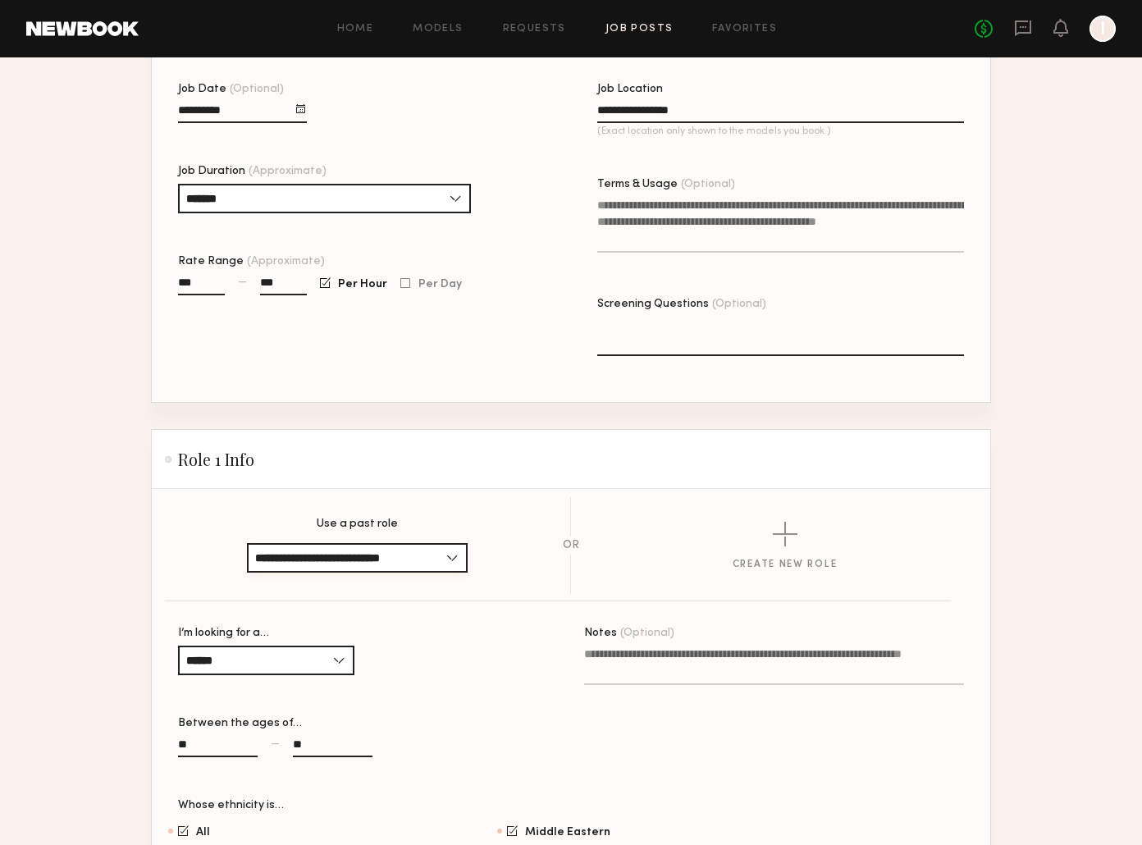
scroll to position [904, 0]
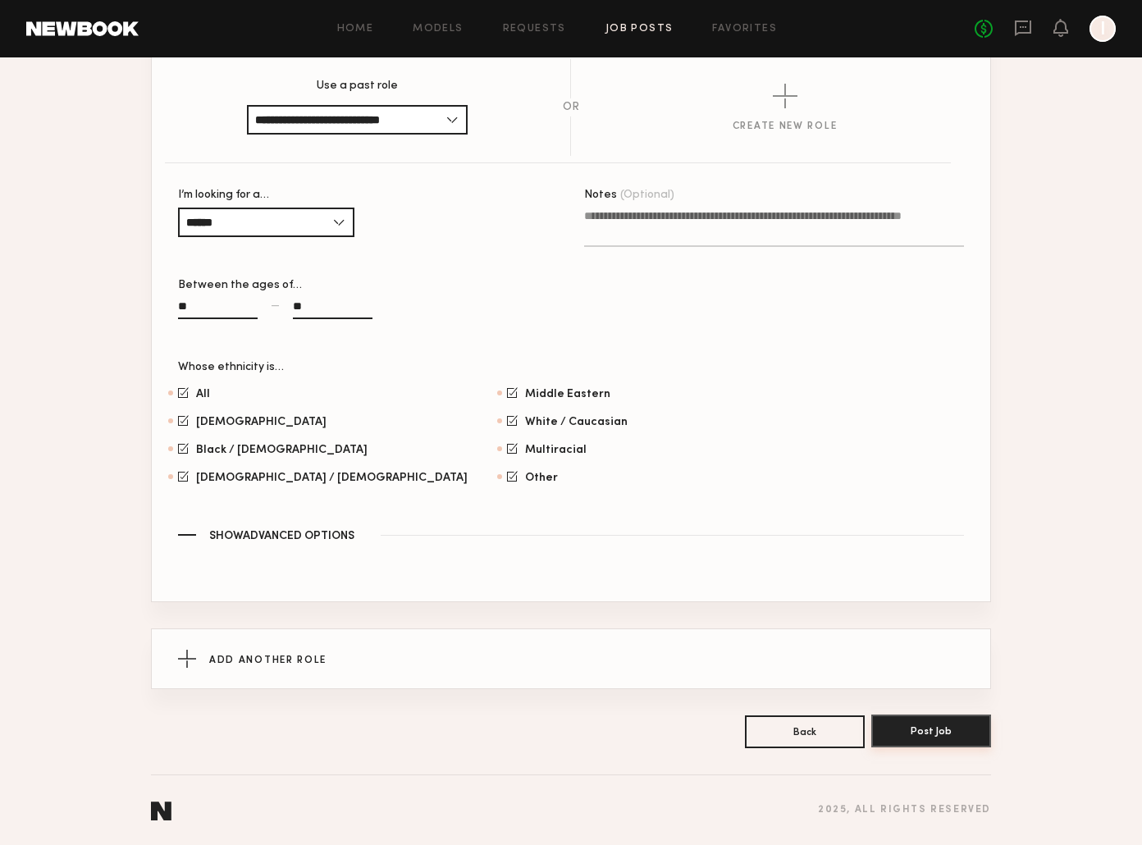
click at [927, 734] on button "Post Job" at bounding box center [931, 731] width 120 height 33
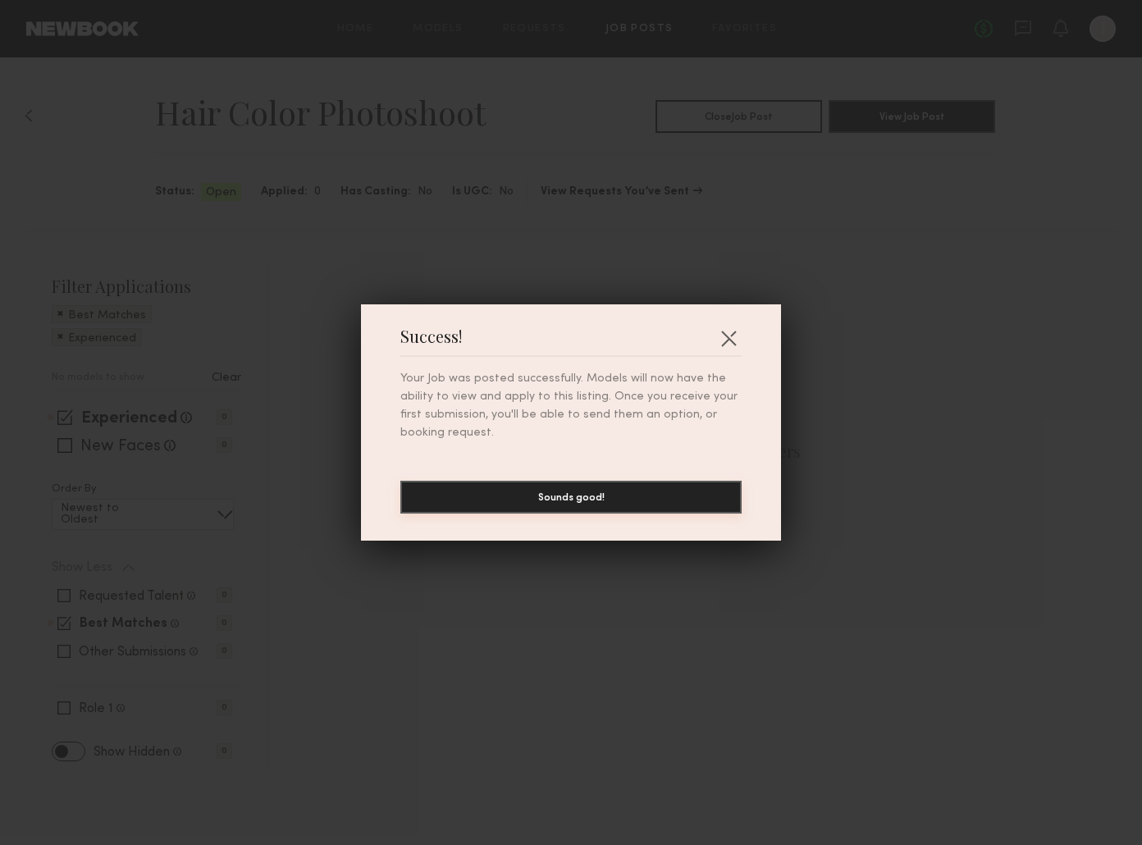
click at [604, 493] on button "Sounds good!" at bounding box center [570, 497] width 341 height 33
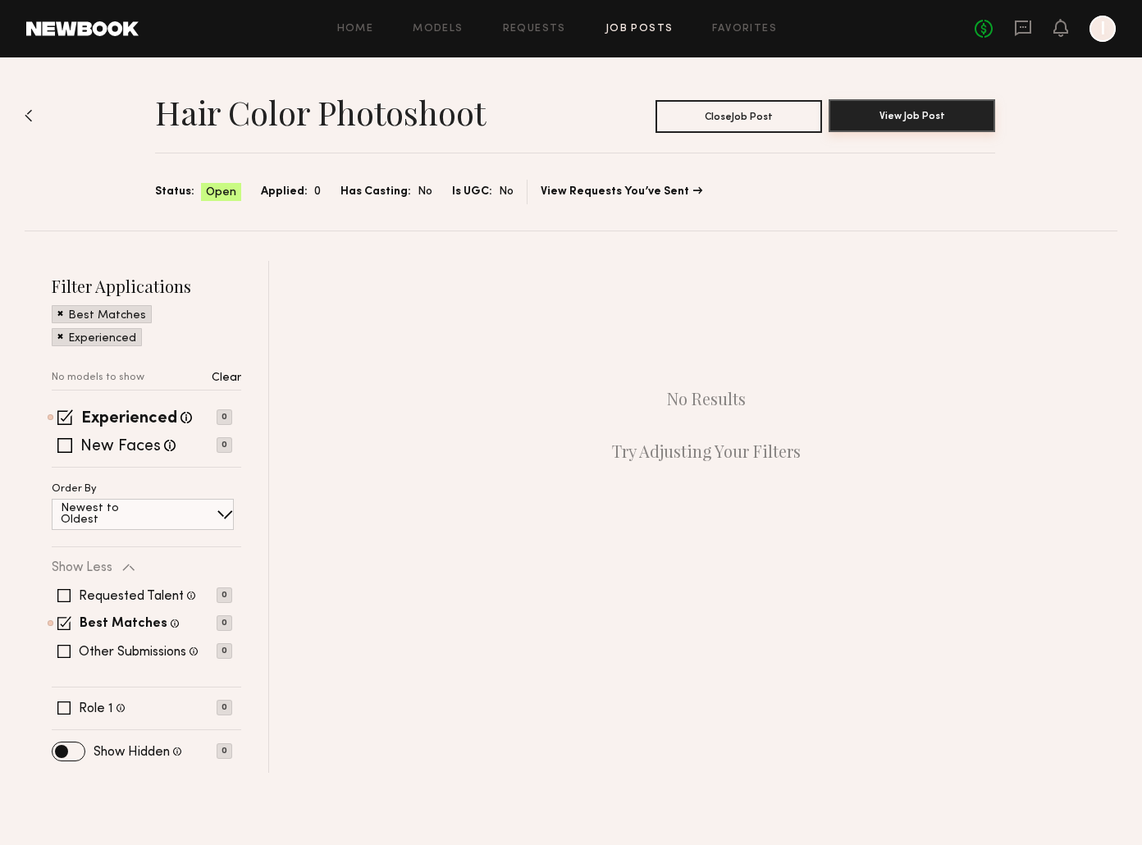
click at [936, 118] on button "View Job Post" at bounding box center [912, 115] width 167 height 33
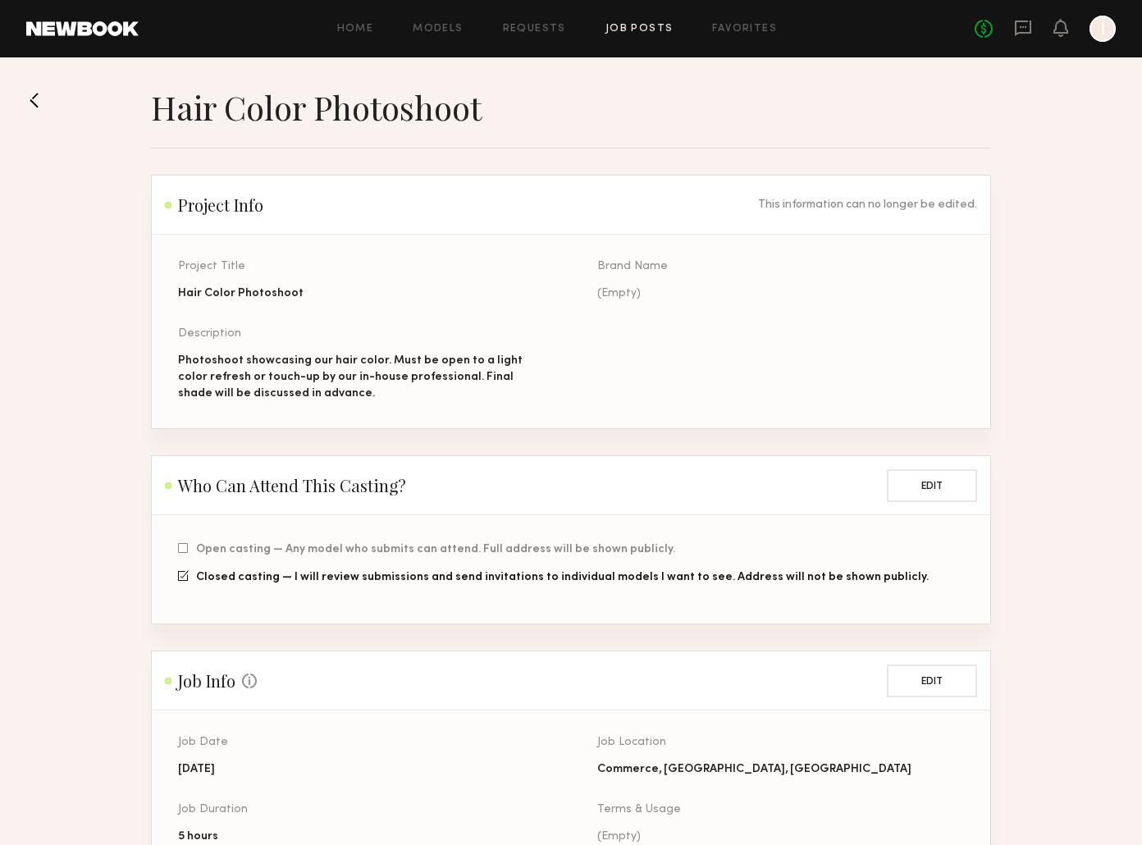
click at [1105, 34] on div at bounding box center [1103, 29] width 26 height 26
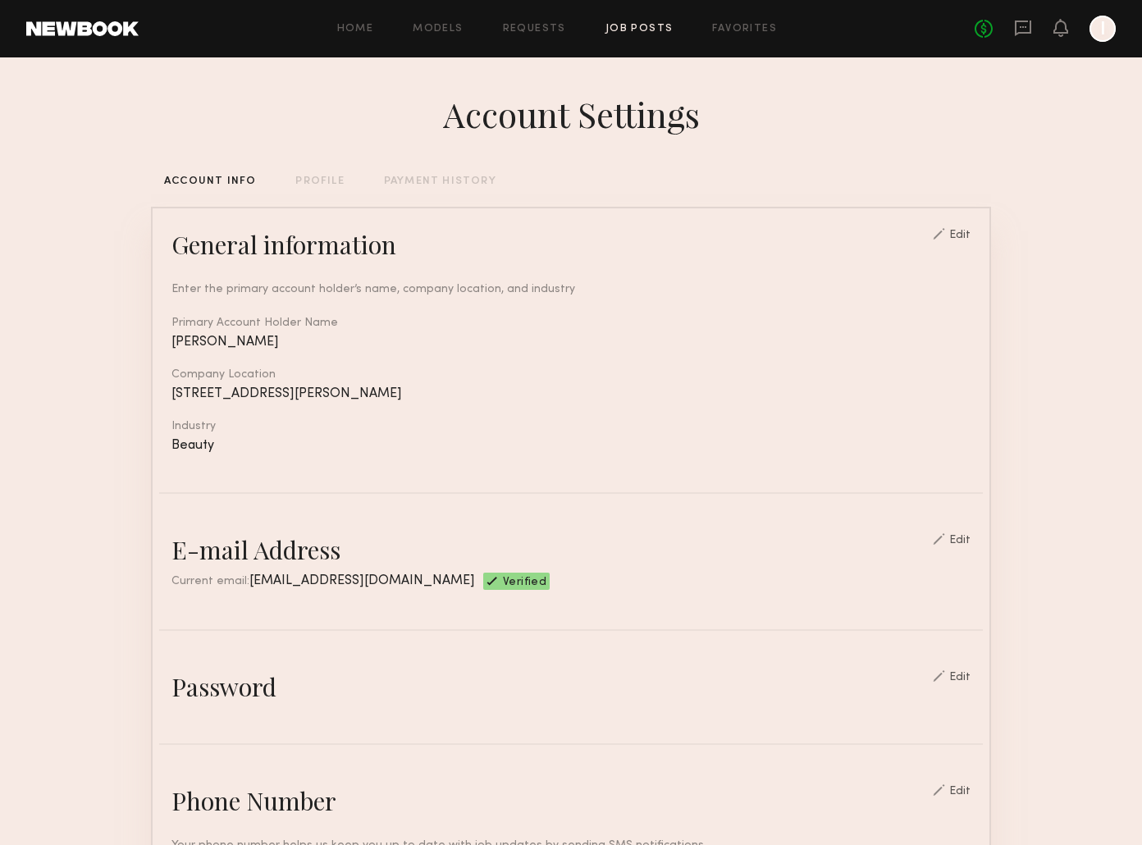
click at [641, 25] on link "Job Posts" at bounding box center [640, 29] width 68 height 11
